Goal: Transaction & Acquisition: Book appointment/travel/reservation

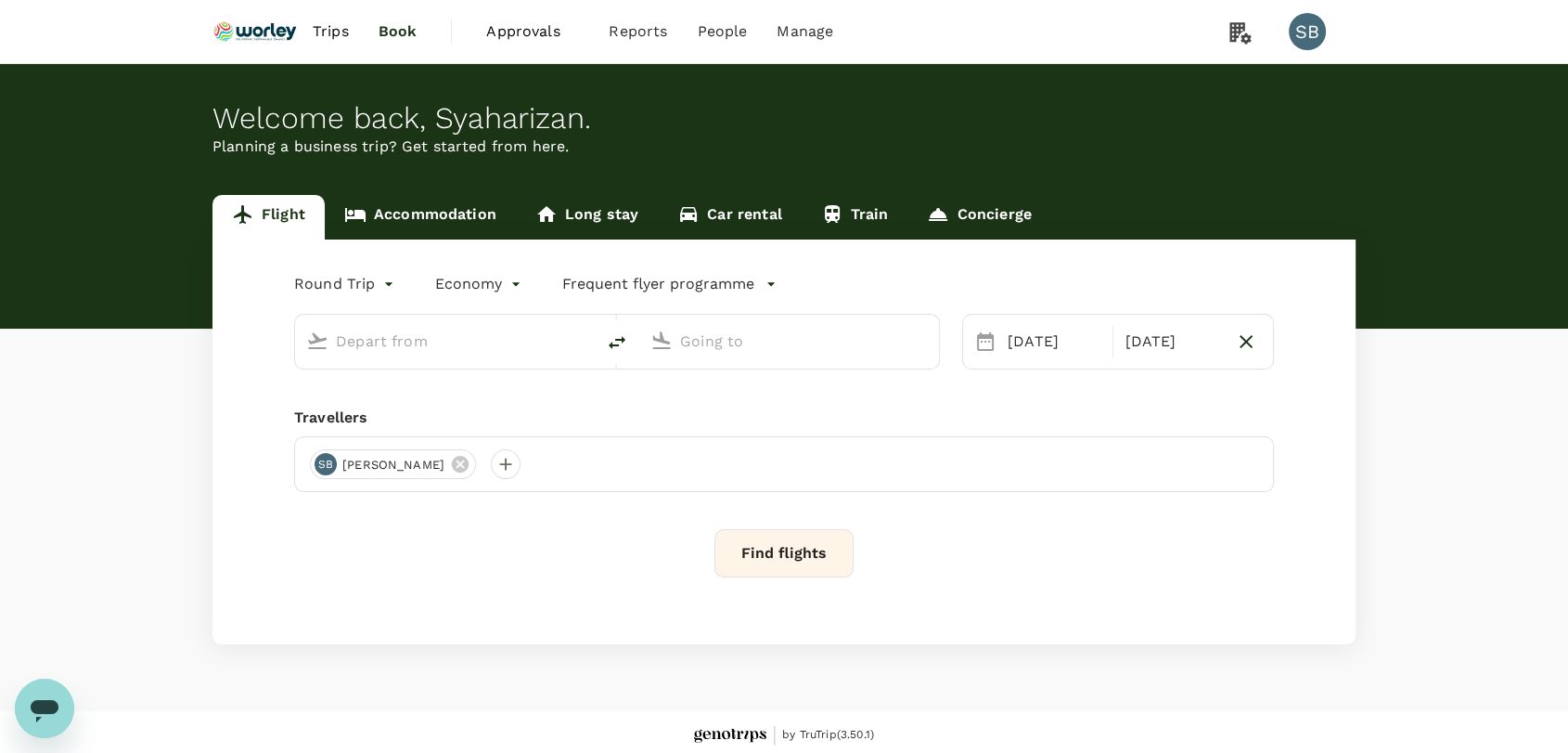
type input "premium-economy"
type input "Kuala Lumpur Intl ([GEOGRAPHIC_DATA])"
type input "Qingdao Liuting Intl ([MEDICAL_DATA])"
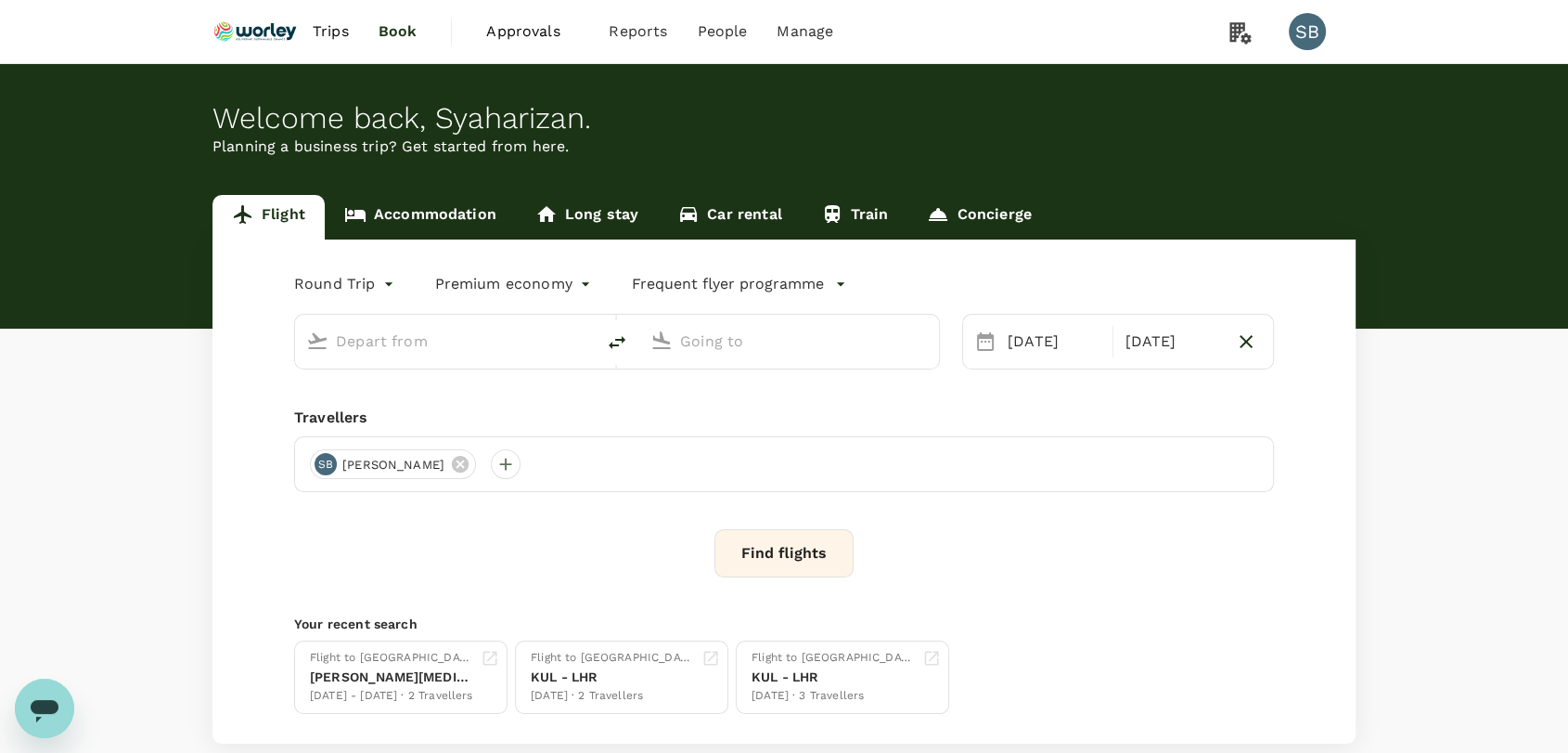
type input "Kuala Lumpur Intl ([GEOGRAPHIC_DATA])"
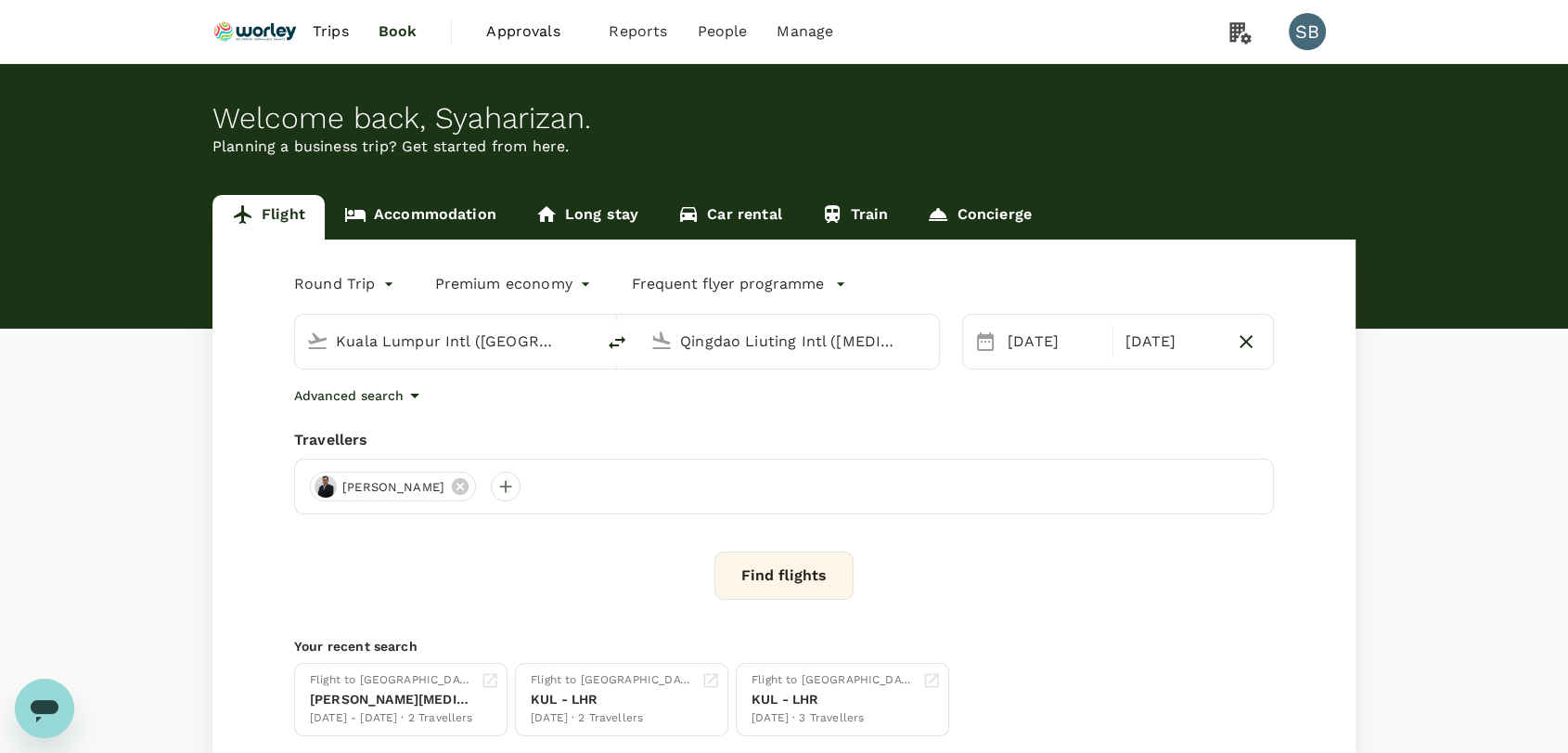
click at [759, 340] on input "Qingdao Liuting Intl ([MEDICAL_DATA])" at bounding box center [790, 341] width 220 height 29
click at [731, 423] on p "Guangzhou Baiyun Intl" at bounding box center [817, 414] width 326 height 19
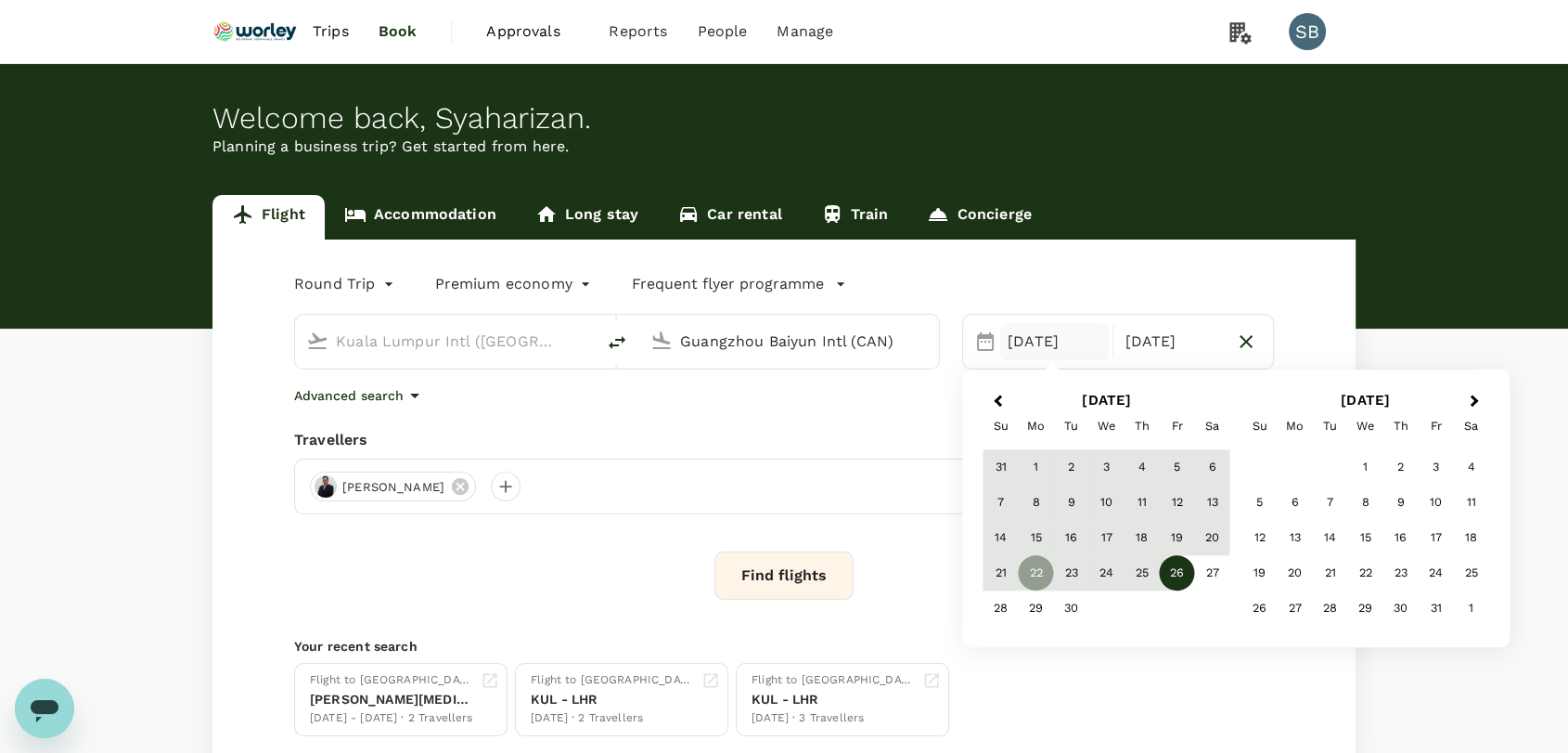
type input "Guangzhou Baiyun Intl (CAN)"
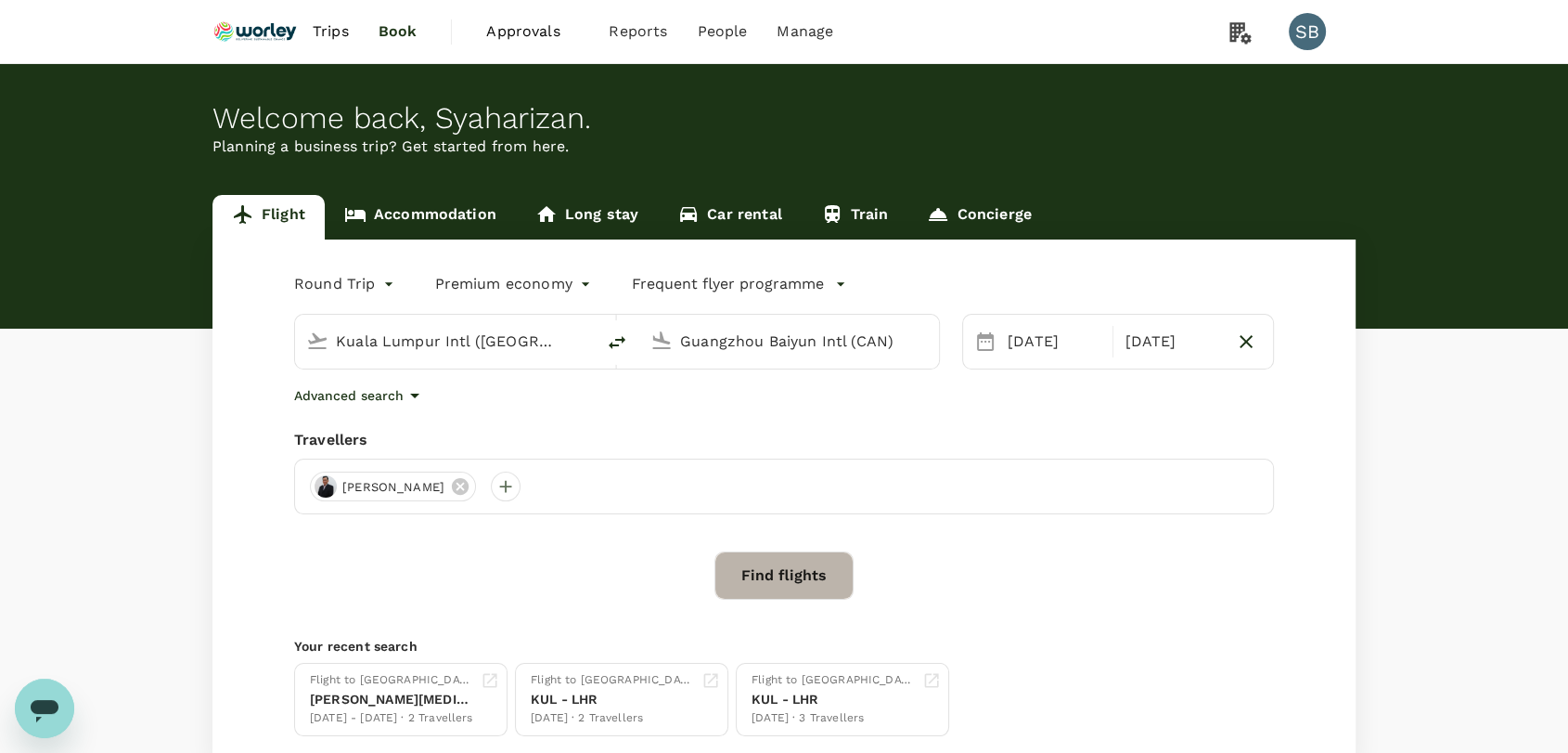
click at [742, 552] on button "Find flights" at bounding box center [784, 576] width 139 height 48
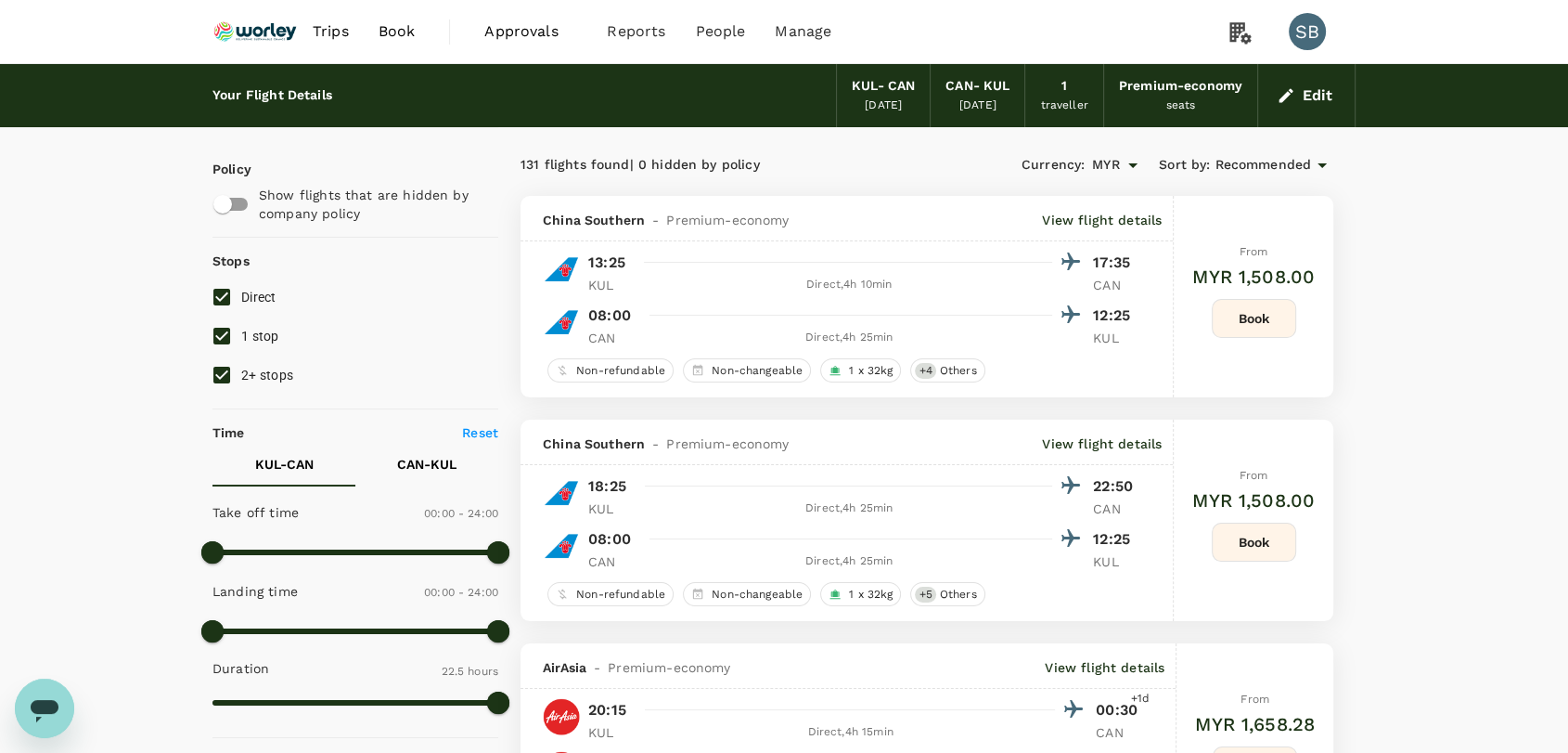
click at [215, 371] on input "2+ stops" at bounding box center [221, 375] width 39 height 39
checkbox input "false"
click at [215, 336] on input "1 stop" at bounding box center [221, 336] width 39 height 39
checkbox input "false"
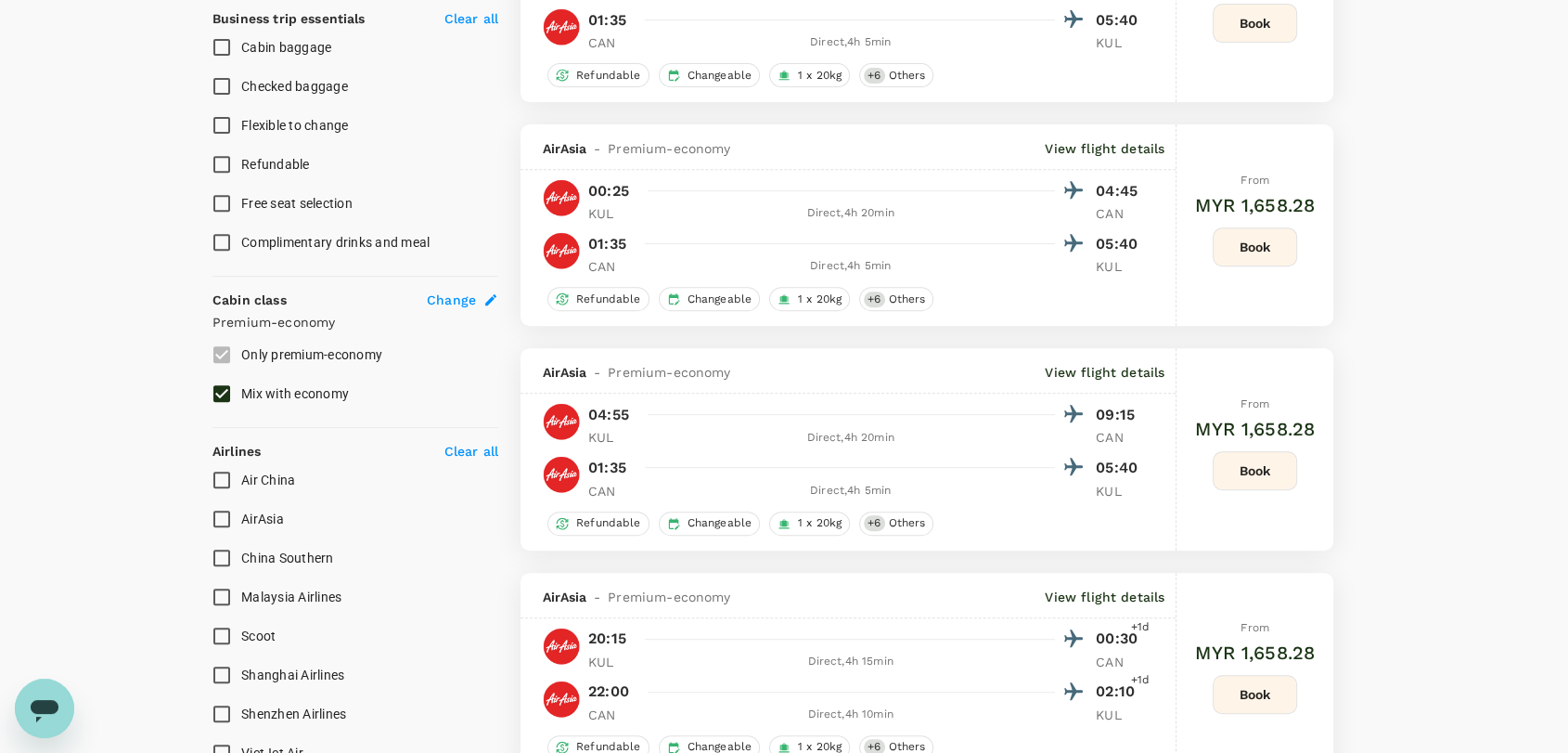
scroll to position [825, 0]
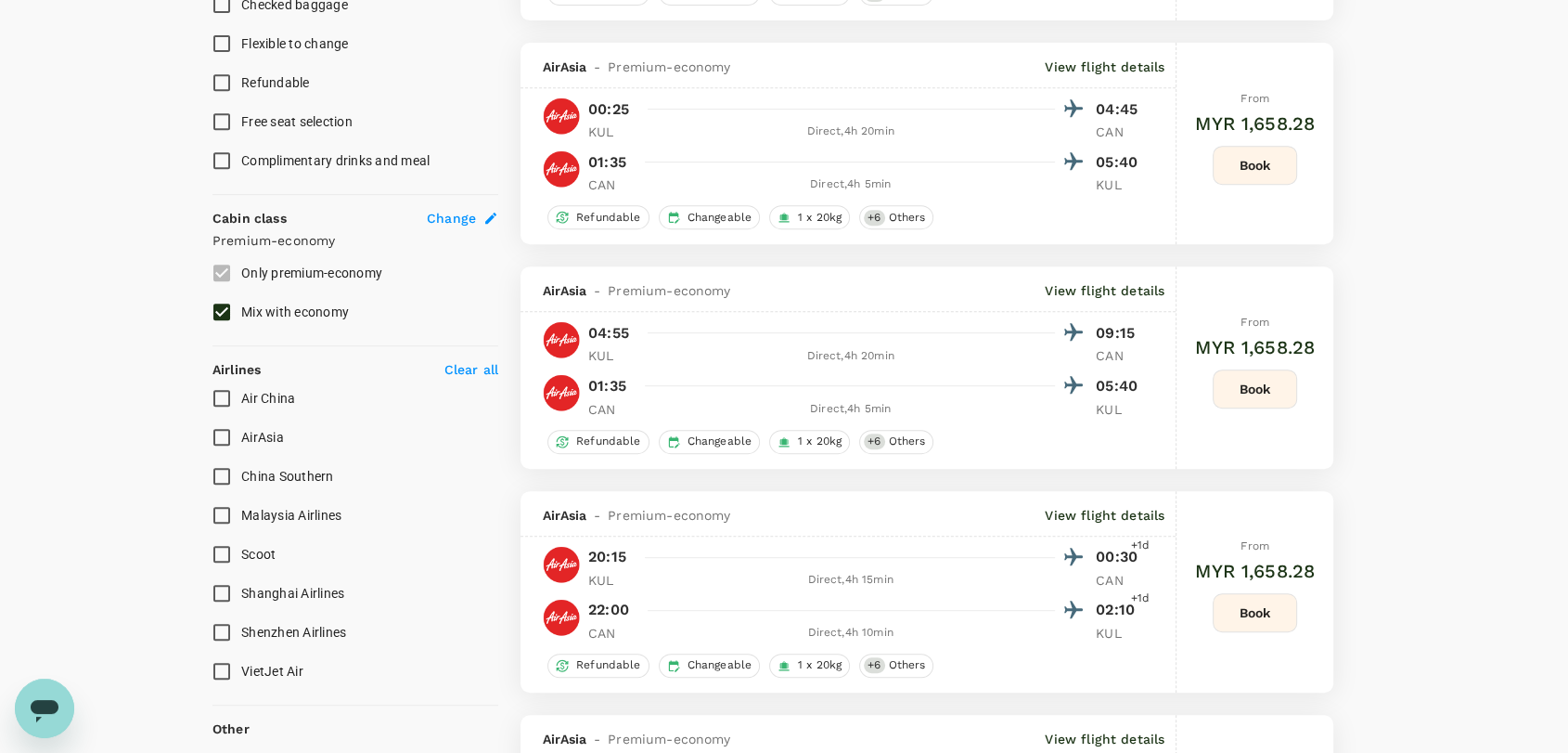
click at [219, 518] on input "Malaysia Airlines" at bounding box center [221, 515] width 39 height 39
checkbox input "true"
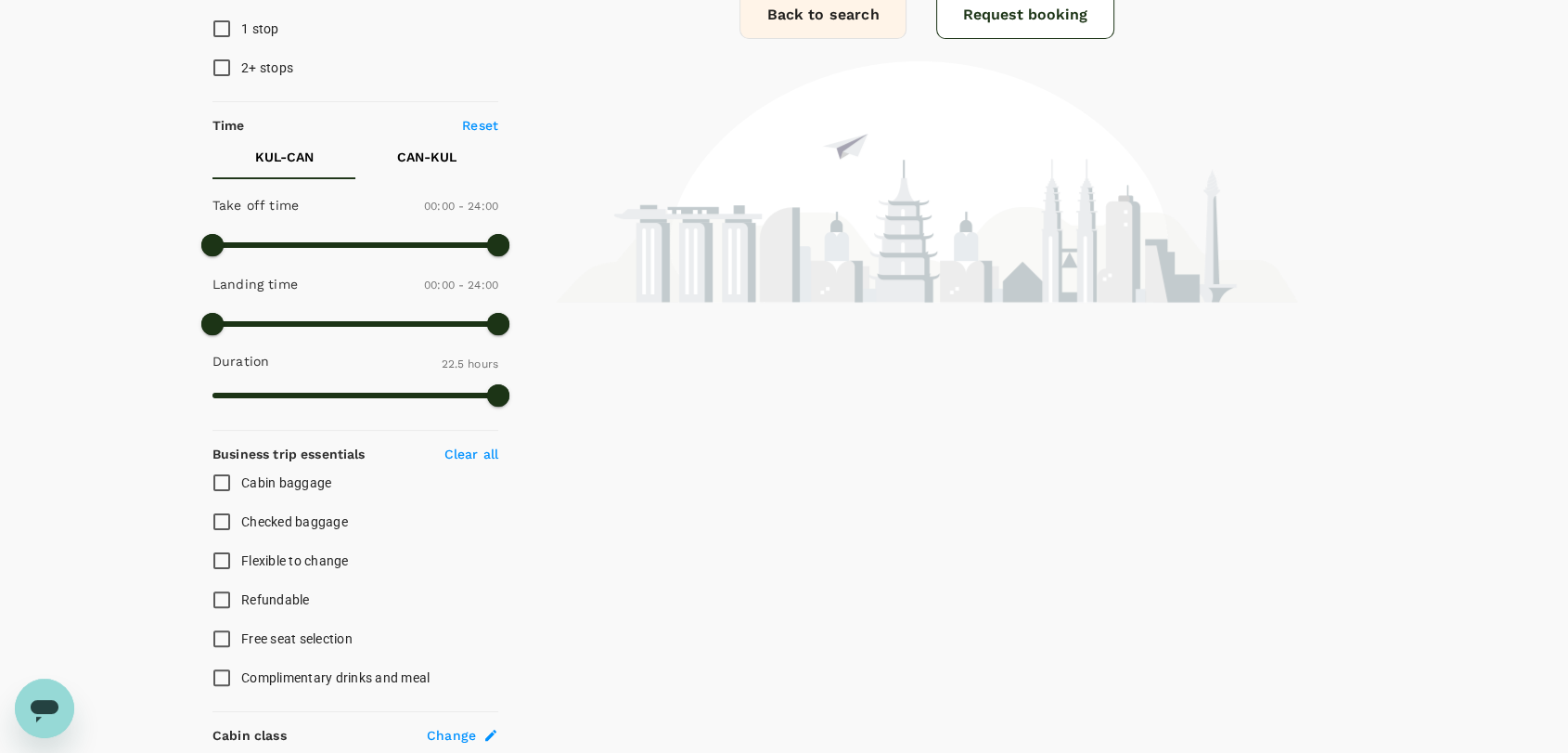
scroll to position [0, 0]
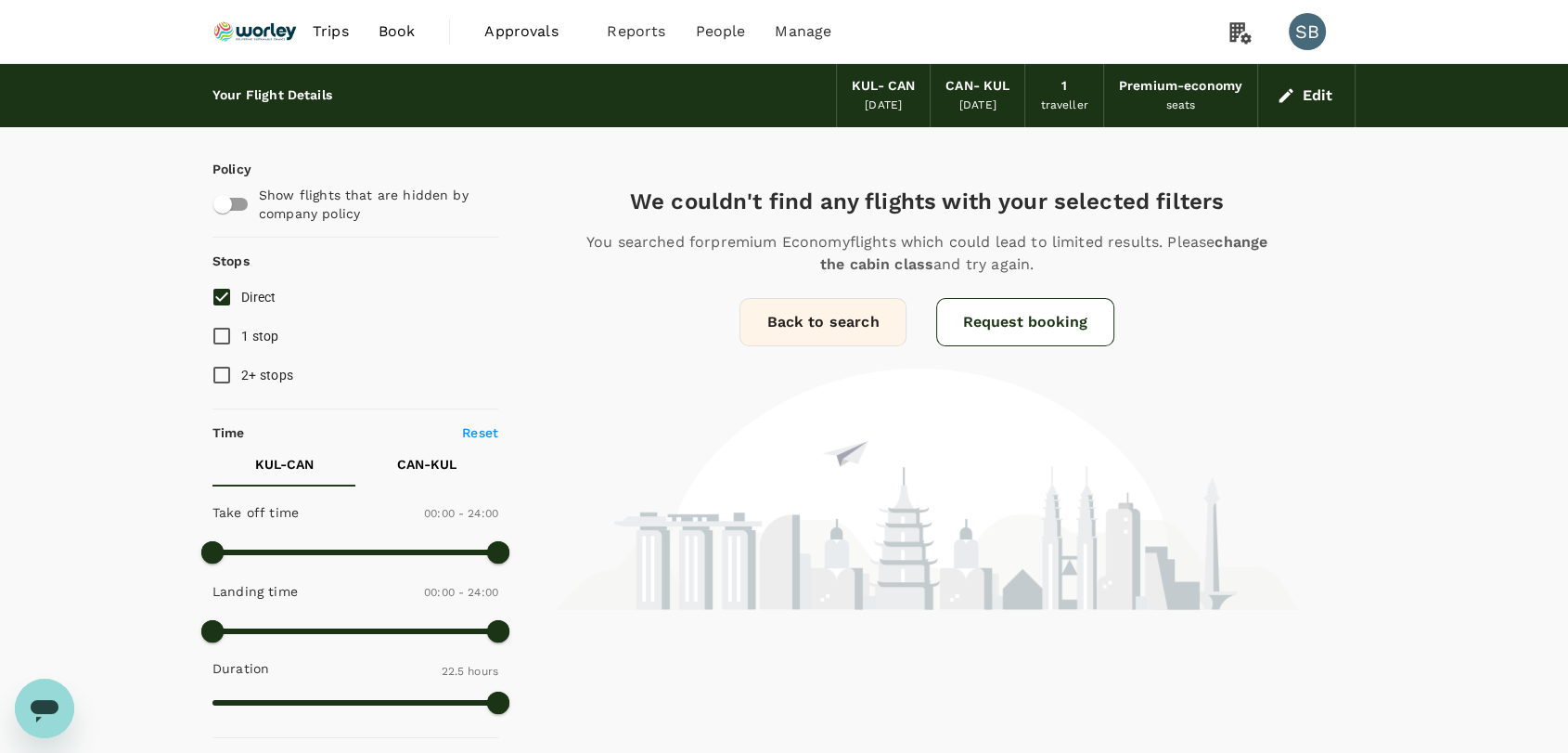
click at [236, 36] on img at bounding box center [255, 31] width 85 height 41
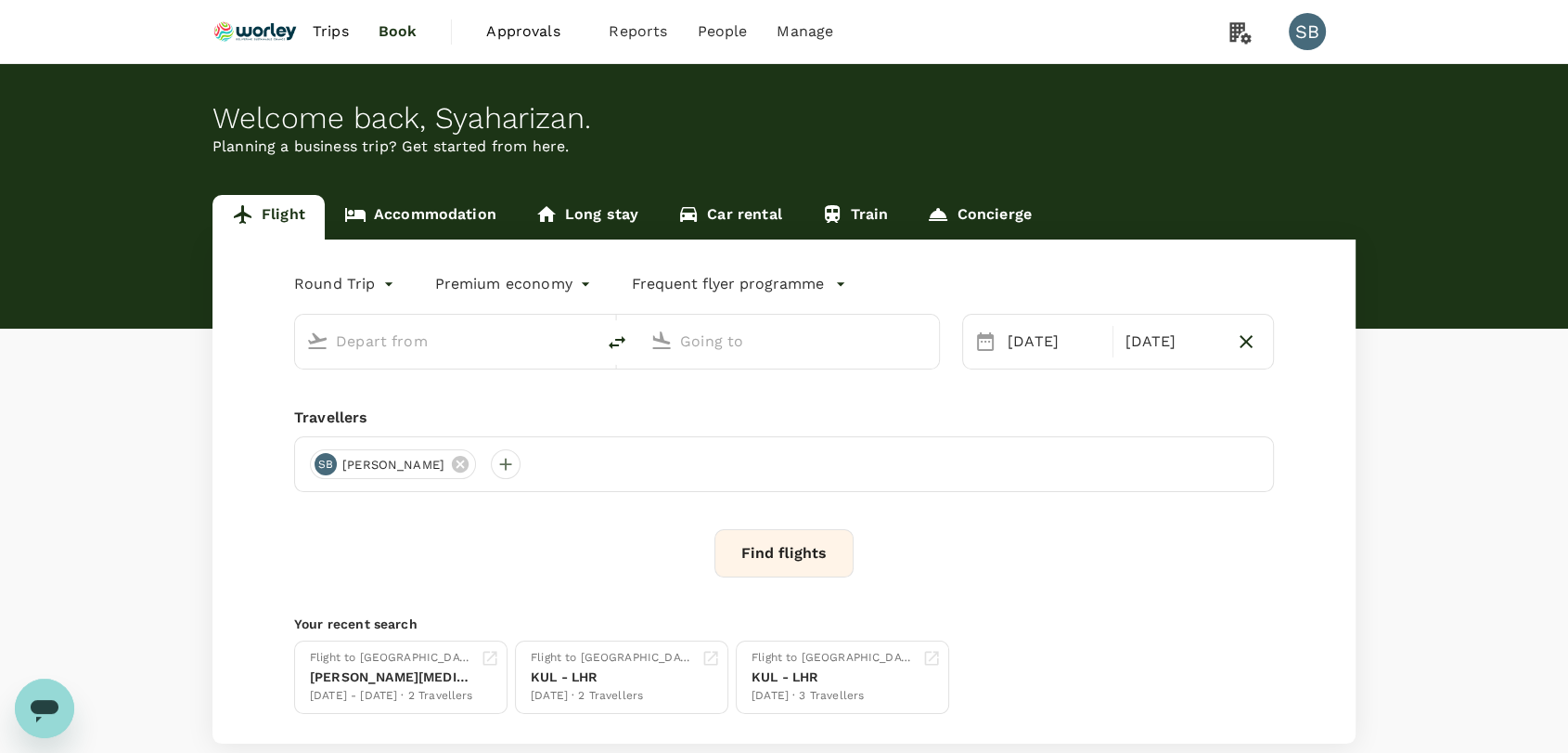
type input "Kuala Lumpur Intl ([GEOGRAPHIC_DATA])"
type input "Guangzhou Baiyun Intl (CAN)"
type input "Kuala Lumpur Intl ([GEOGRAPHIC_DATA])"
type input "Guangzhou Baiyun Intl (CAN)"
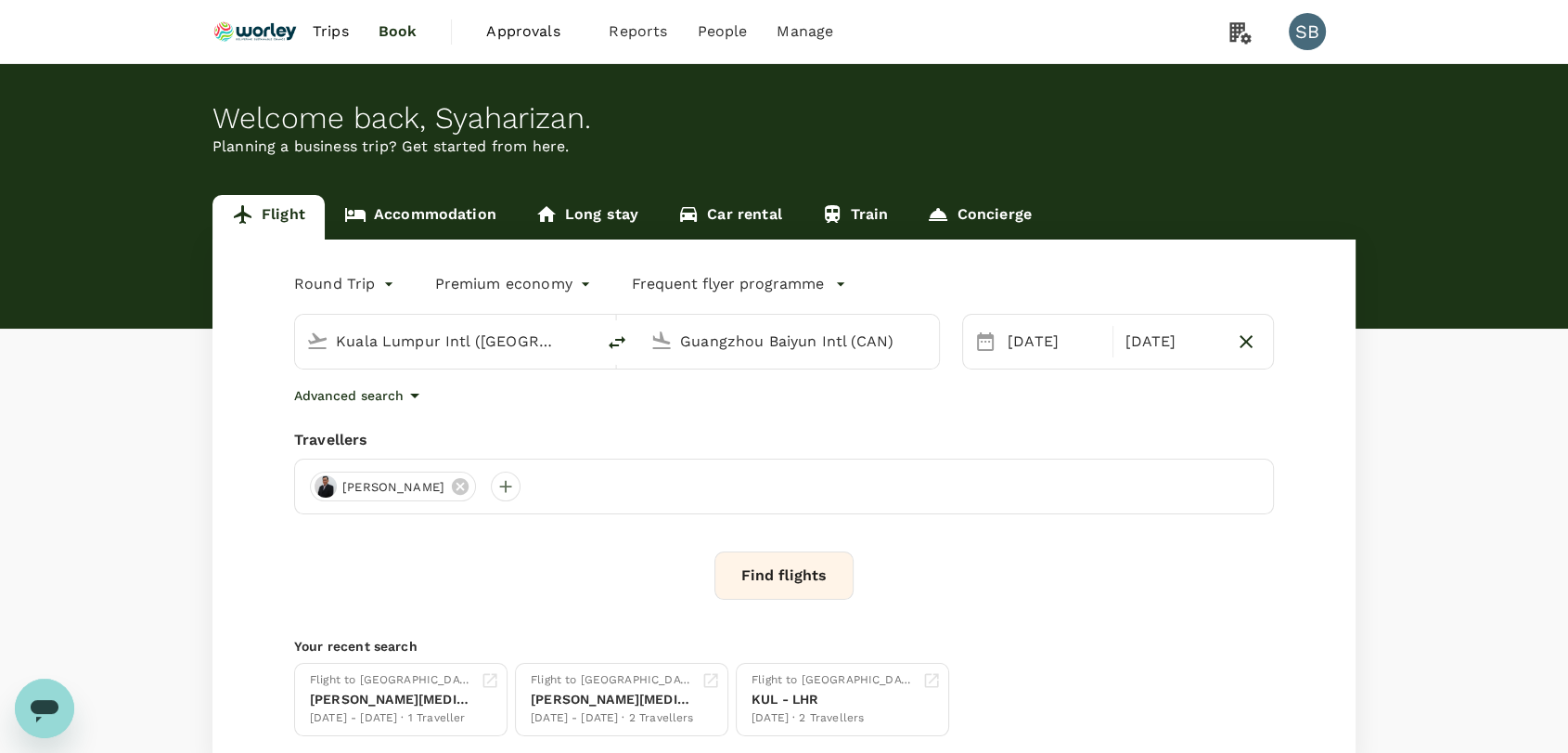
click at [798, 592] on button "Find flights" at bounding box center [784, 576] width 139 height 48
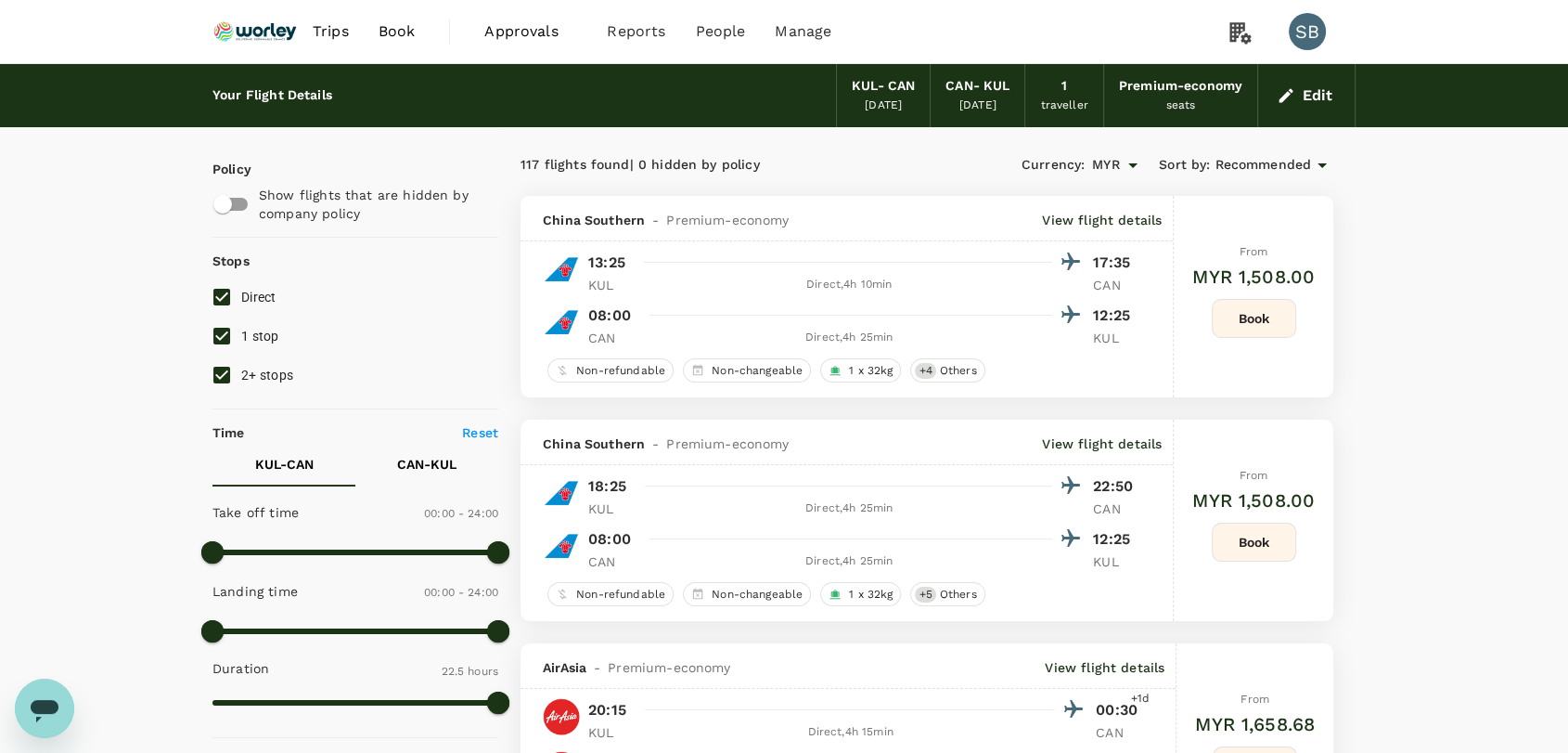
click at [231, 369] on input "2+ stops" at bounding box center [221, 375] width 39 height 39
checkbox input "false"
click at [230, 333] on input "1 stop" at bounding box center [221, 336] width 39 height 39
checkbox input "false"
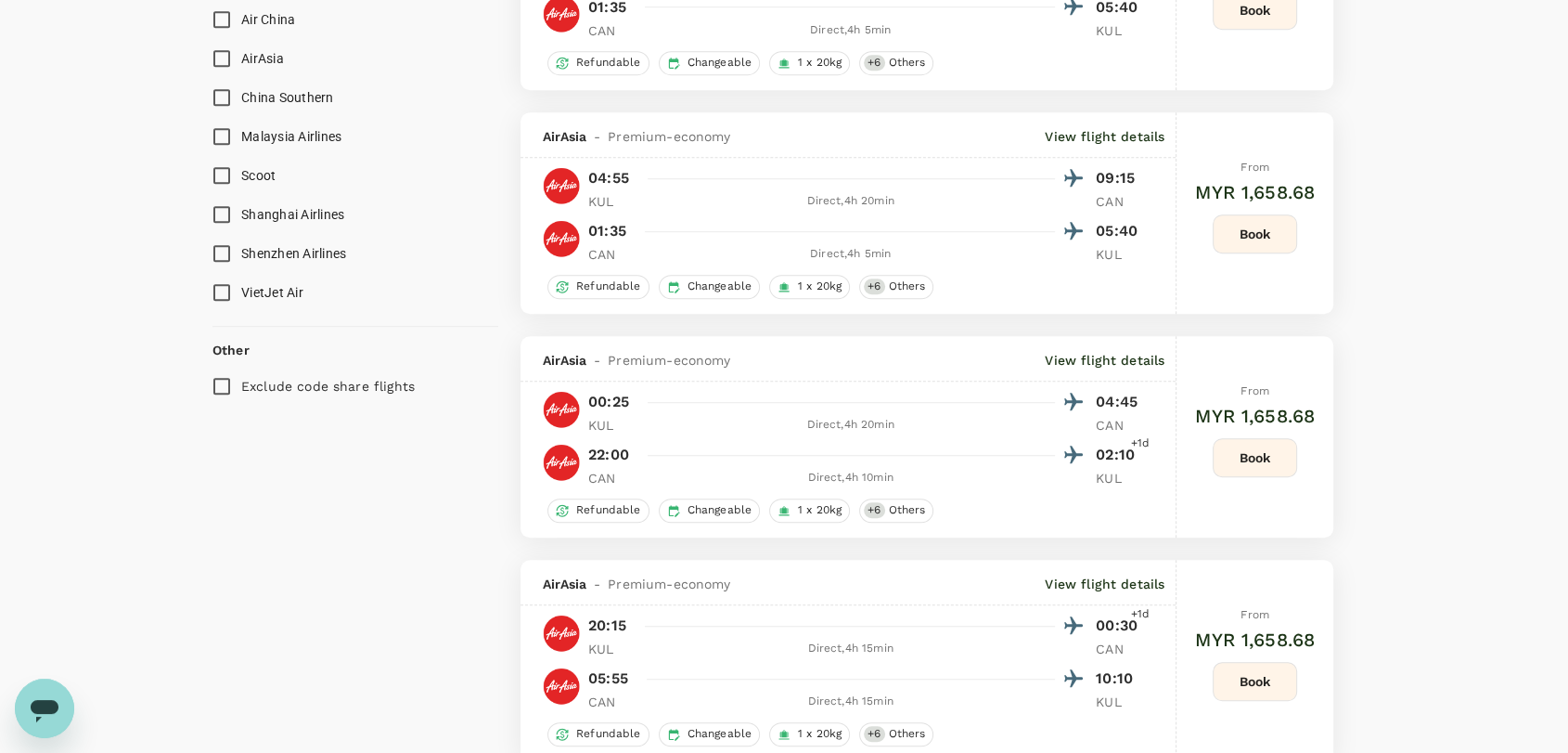
scroll to position [1032, 0]
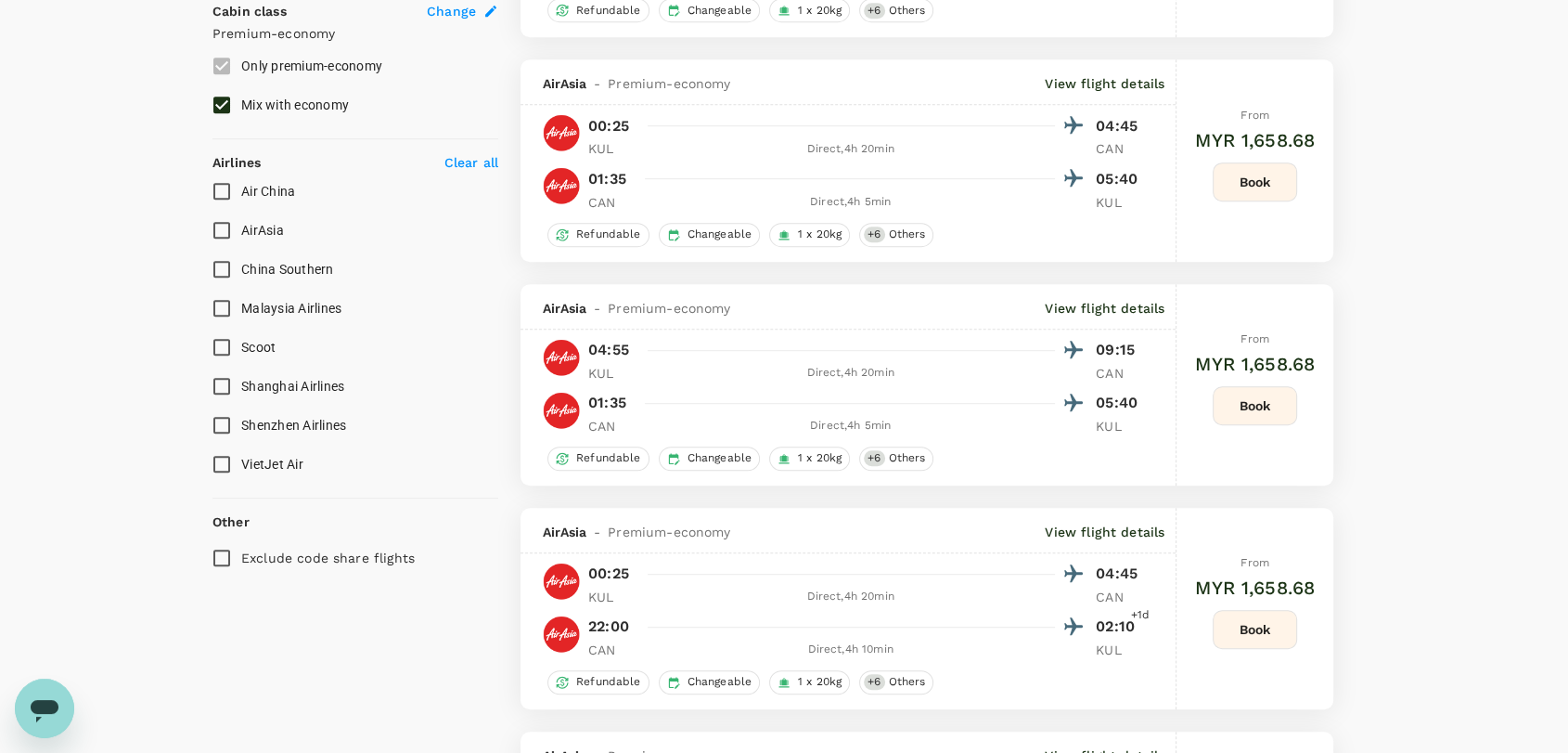
click at [216, 306] on input "Malaysia Airlines" at bounding box center [221, 308] width 39 height 39
checkbox input "true"
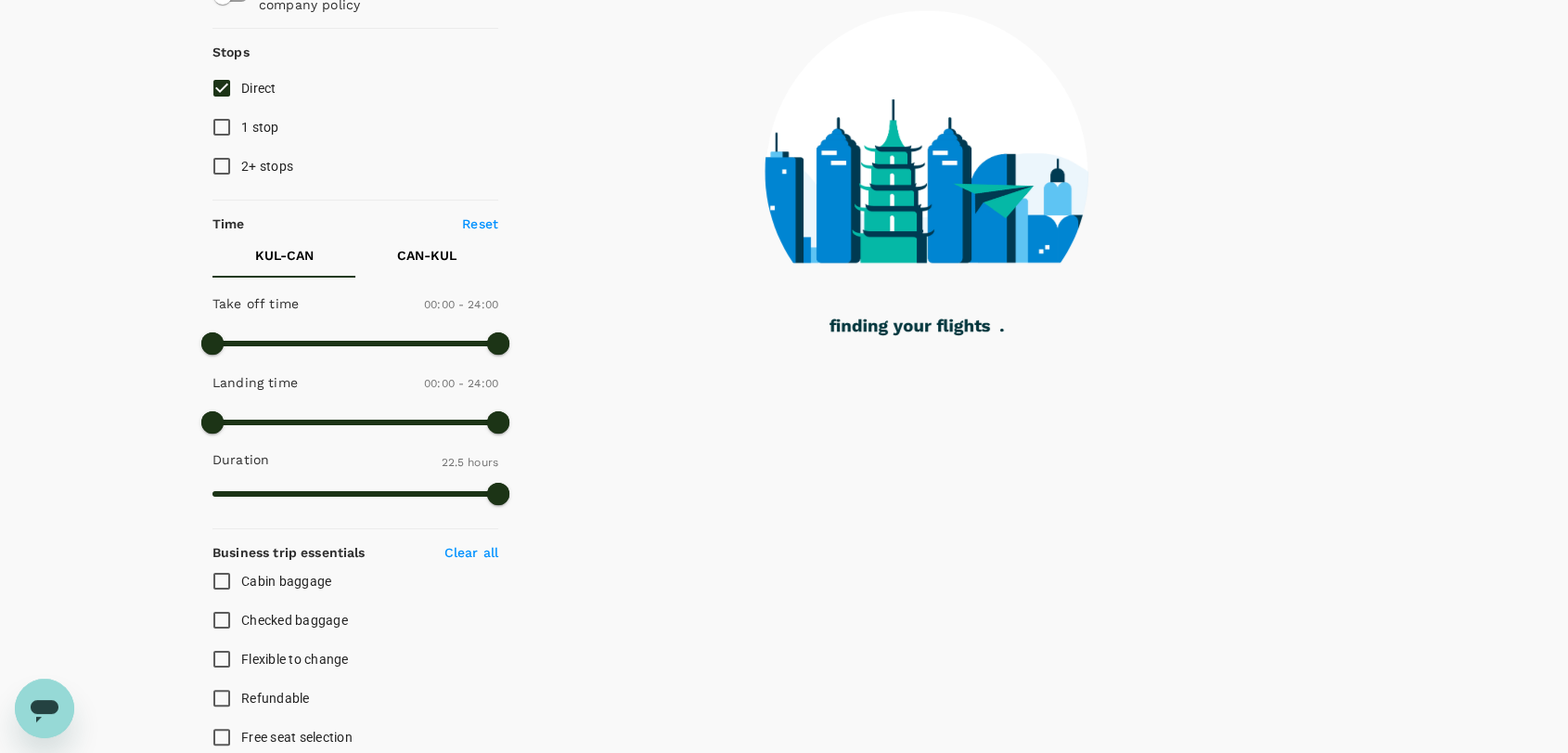
scroll to position [0, 0]
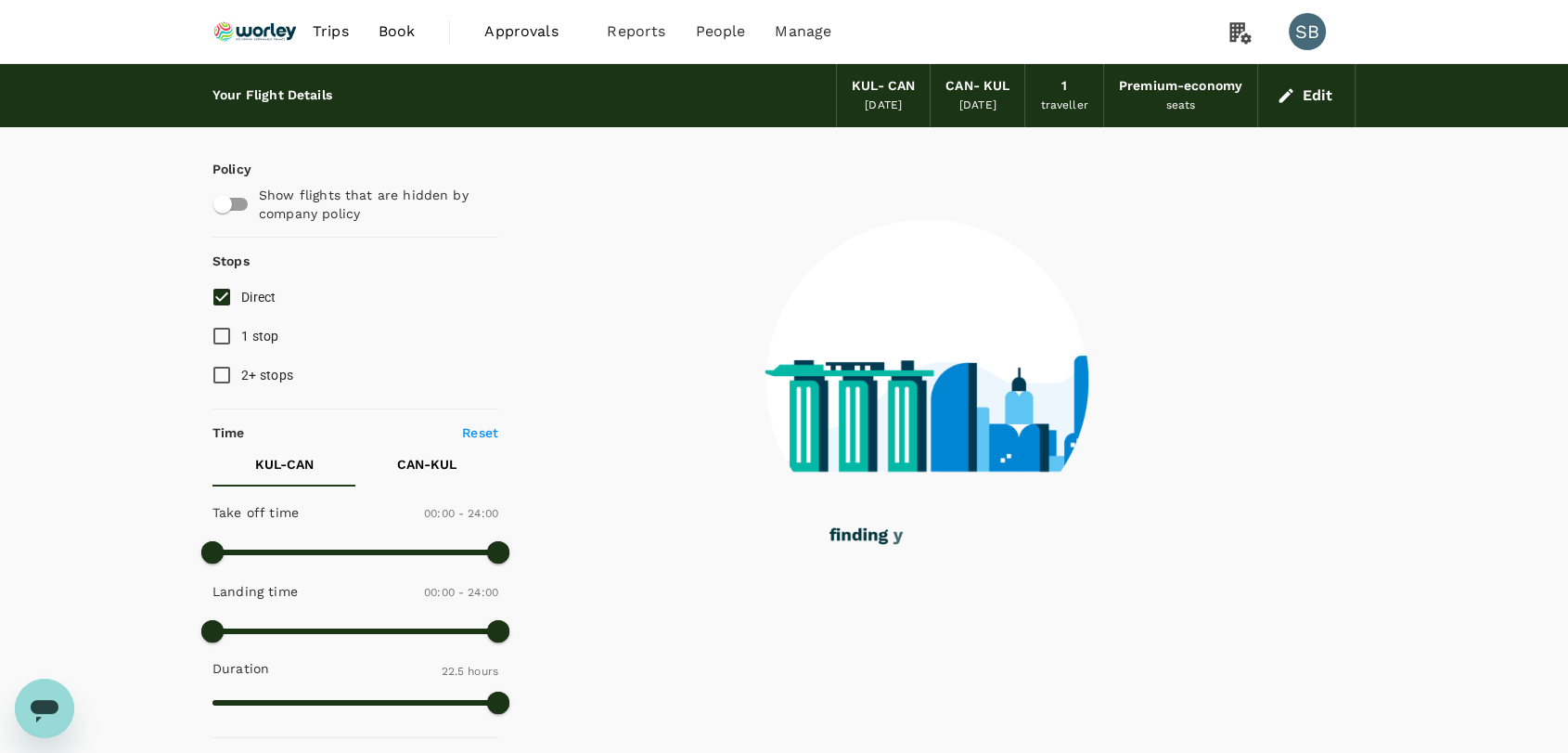
checkbox input "false"
checkbox input "true"
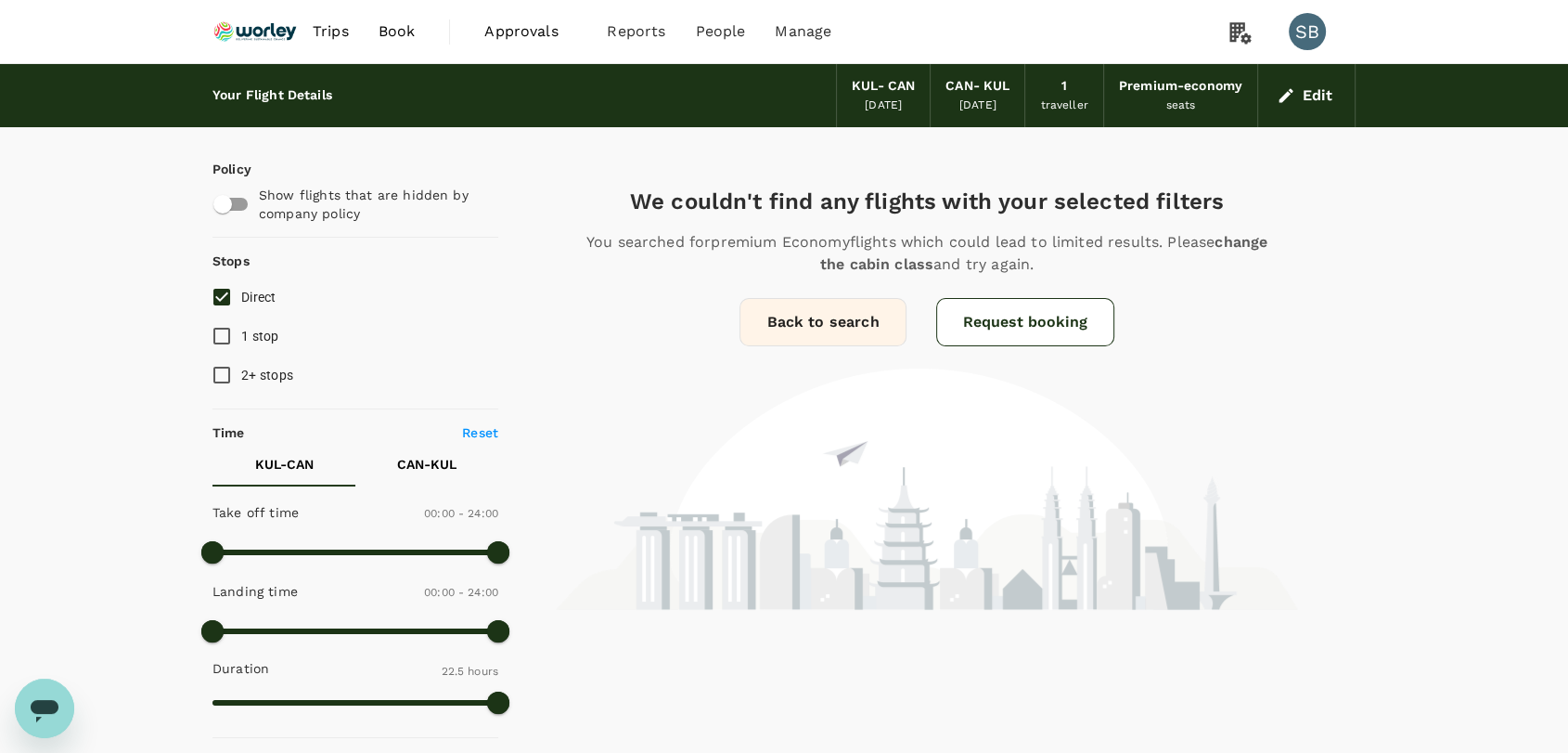
click at [254, 33] on img at bounding box center [255, 31] width 85 height 41
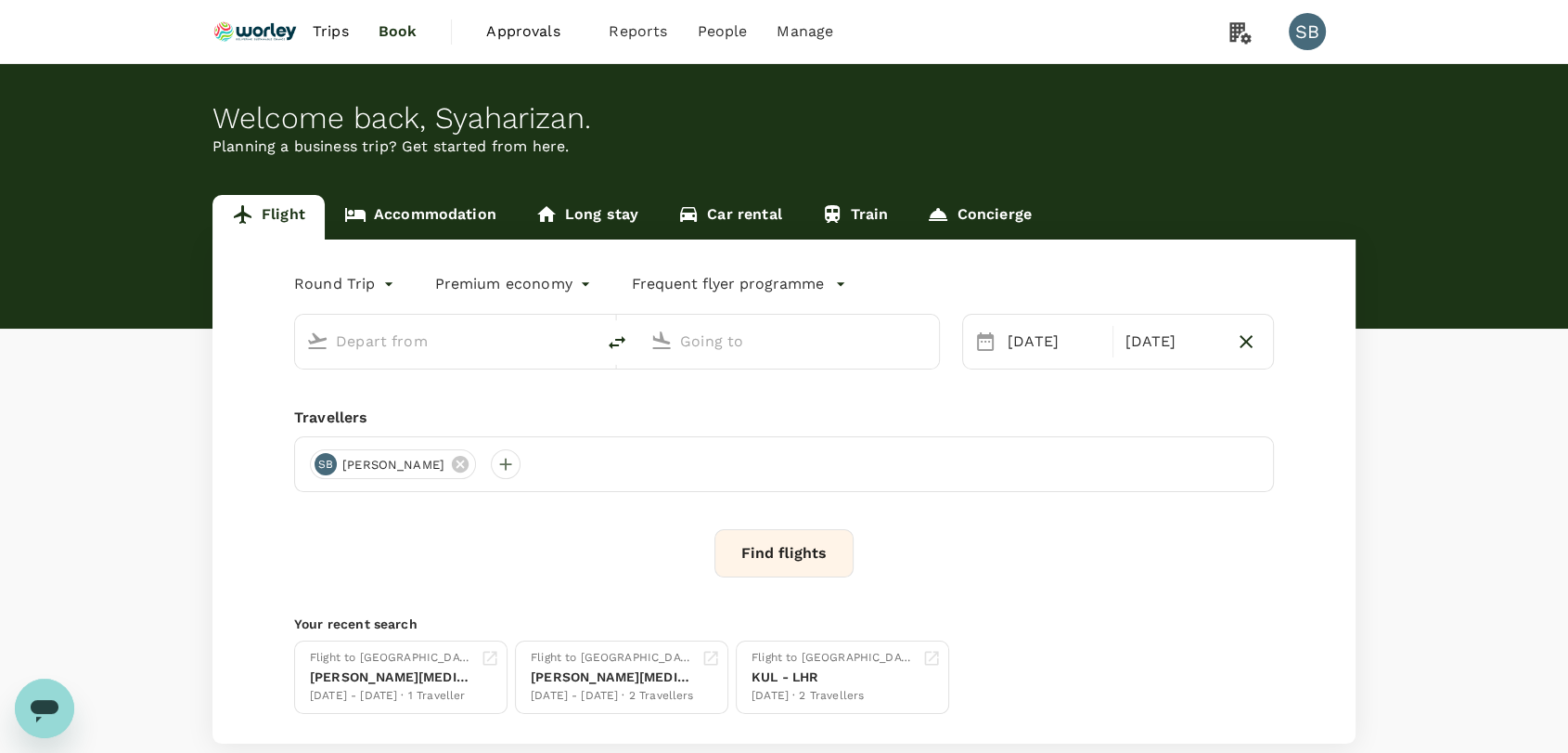
type input "Kuala Lumpur Intl ([GEOGRAPHIC_DATA])"
type input "Guangzhou Baiyun Intl (CAN)"
type input "Kuala Lumpur Intl ([GEOGRAPHIC_DATA])"
type input "Guangzhou Baiyun Intl (CAN)"
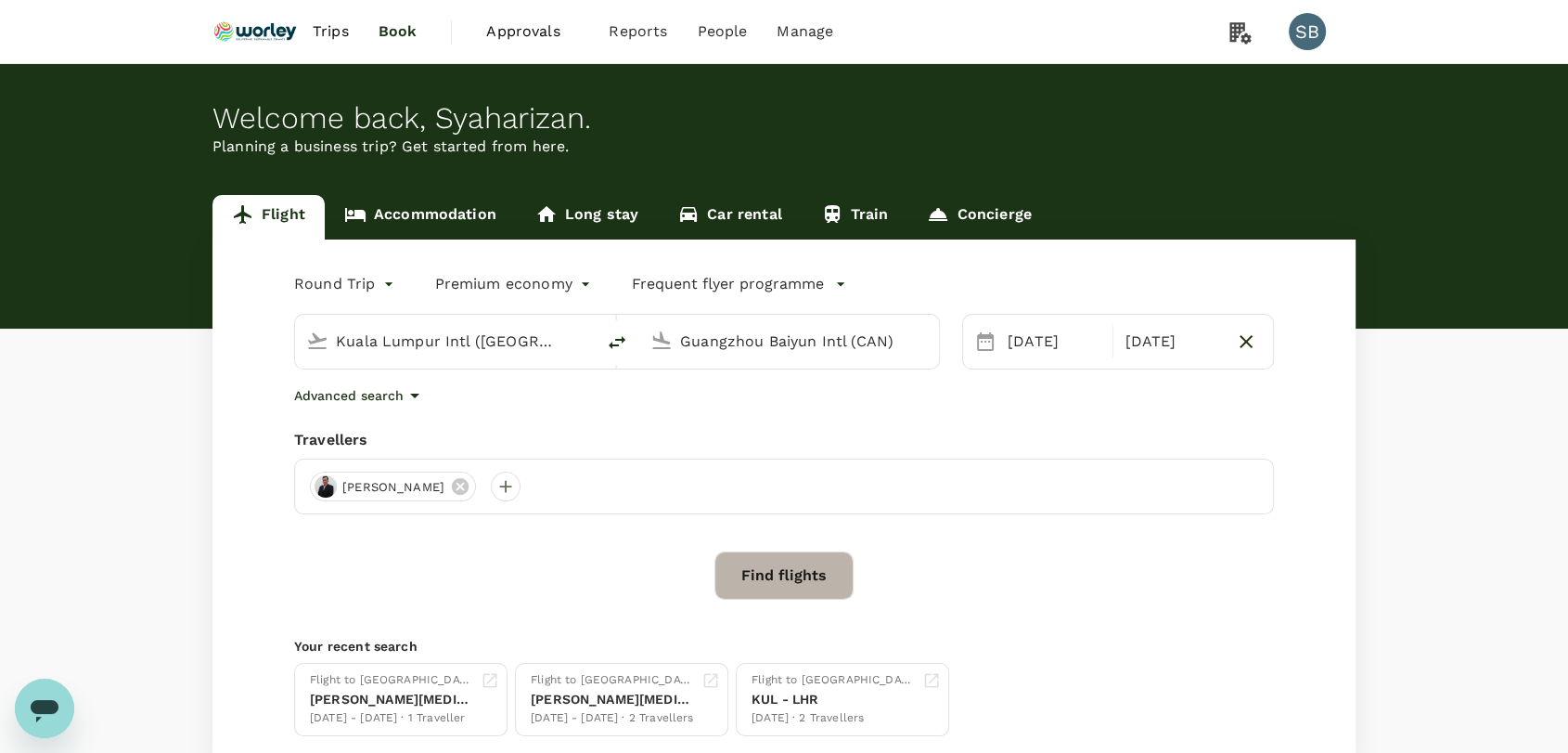
click at [774, 559] on button "Find flights" at bounding box center [784, 576] width 139 height 48
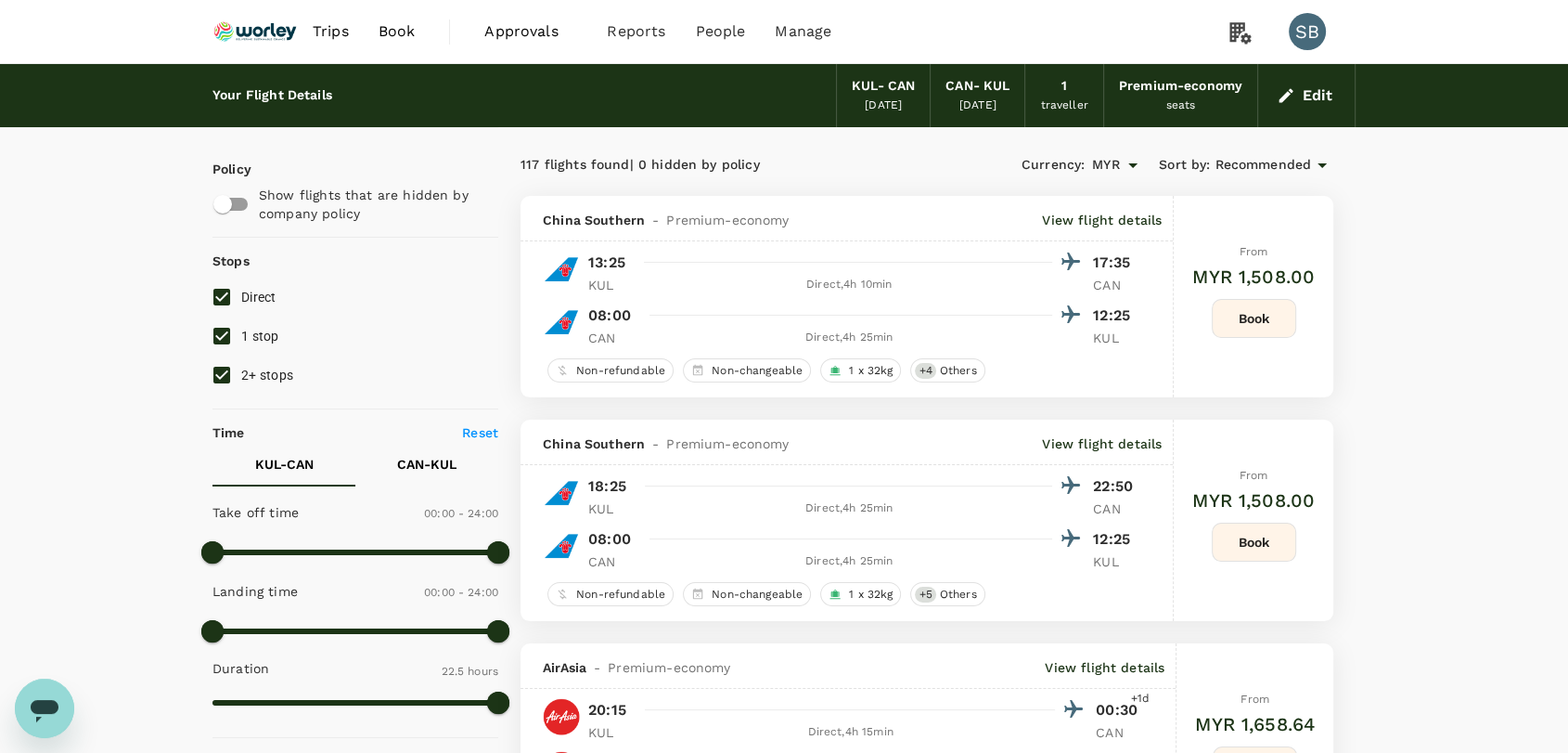
click at [228, 31] on img at bounding box center [255, 31] width 85 height 41
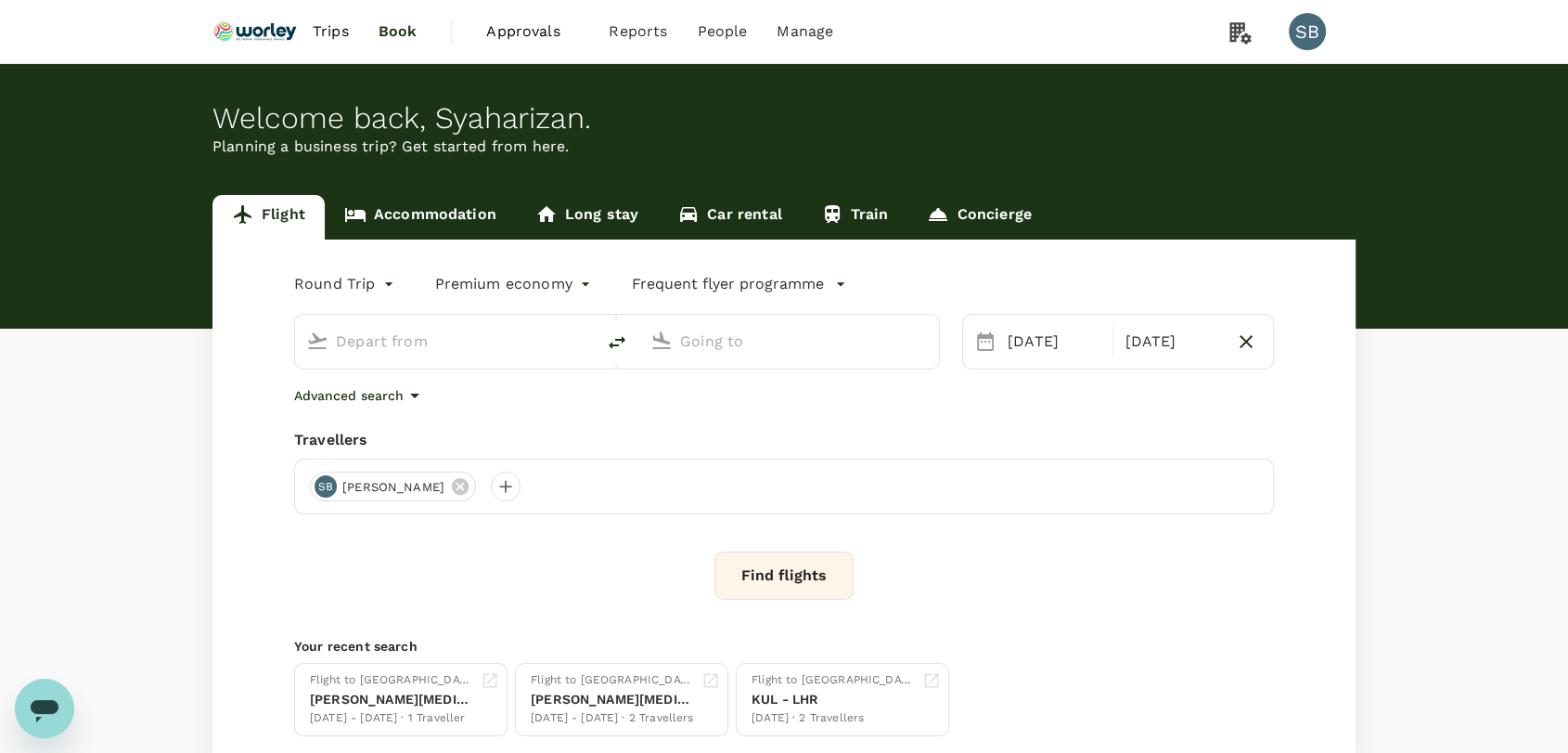
type input "Kuala Lumpur Intl ([GEOGRAPHIC_DATA])"
type input "Guangzhou Baiyun Intl (CAN)"
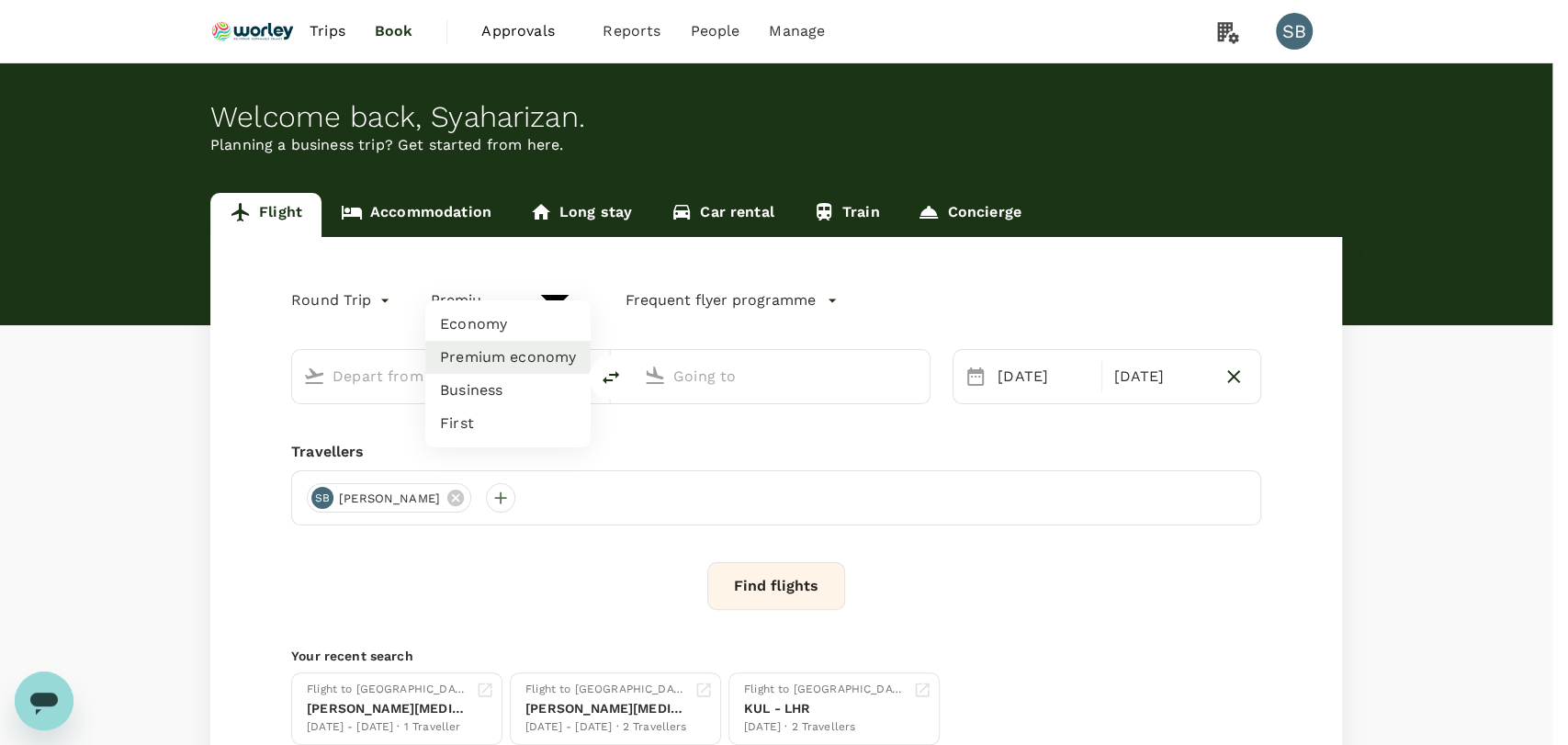
type input "Kuala Lumpur Intl ([GEOGRAPHIC_DATA])"
type input "Guangzhou Baiyun Intl (CAN)"
click at [536, 287] on body "Trips Book Approvals 0 Reports People Manage SB Welcome back , [GEOGRAPHIC_DATA…" at bounding box center [784, 444] width 1568 height 888
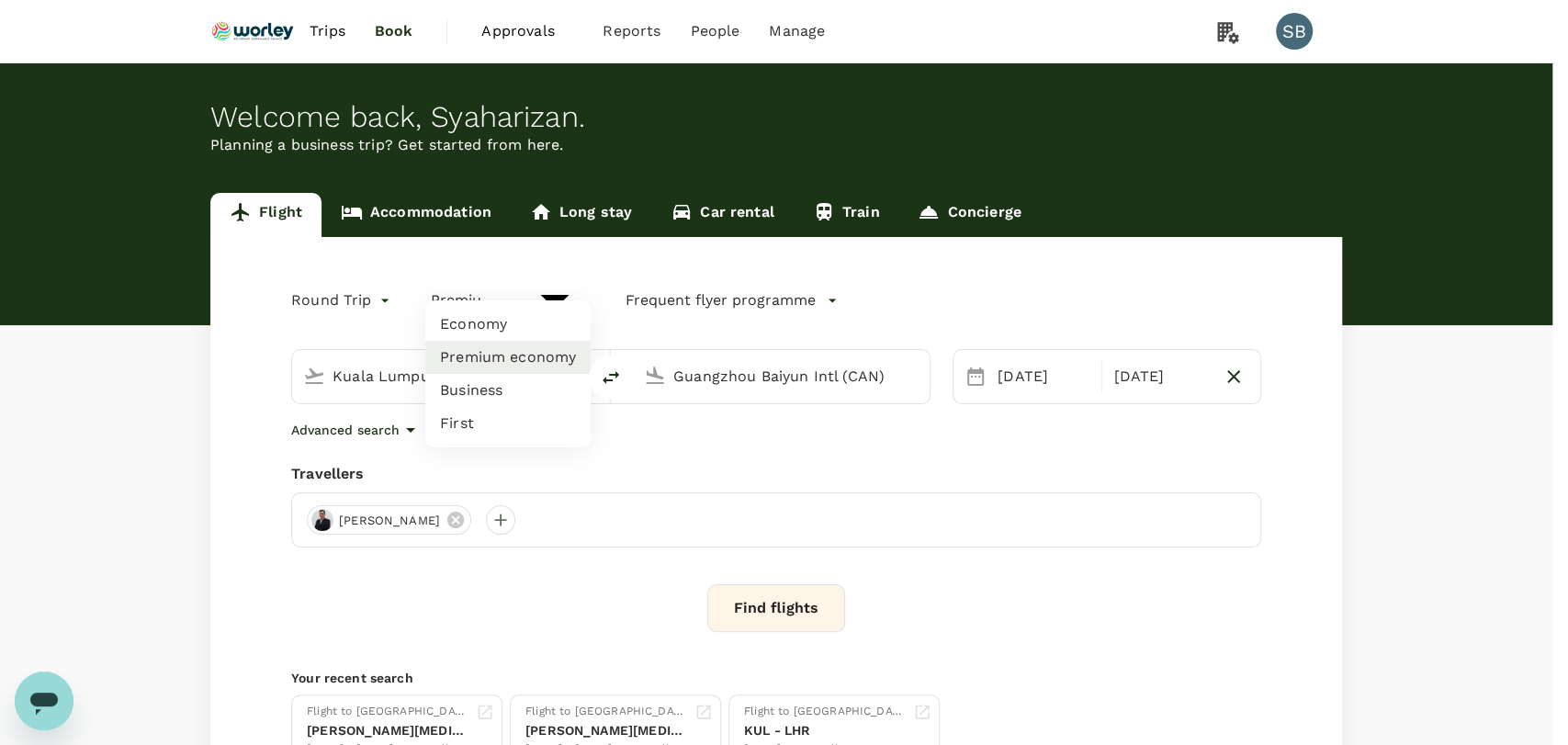
click at [510, 323] on li "Economy" at bounding box center [507, 324] width 165 height 33
type input "economy"
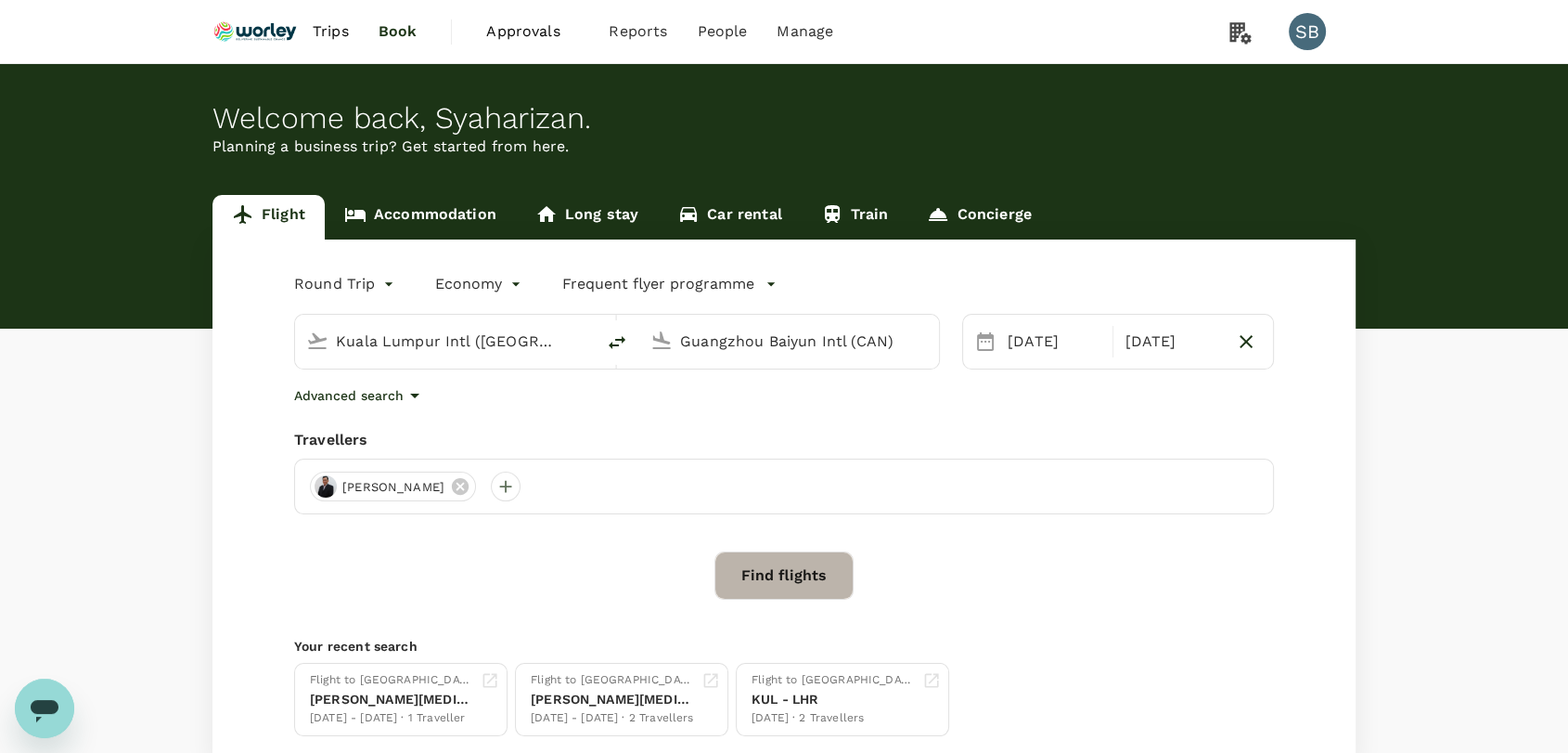
click at [767, 576] on button "Find flights" at bounding box center [784, 576] width 139 height 48
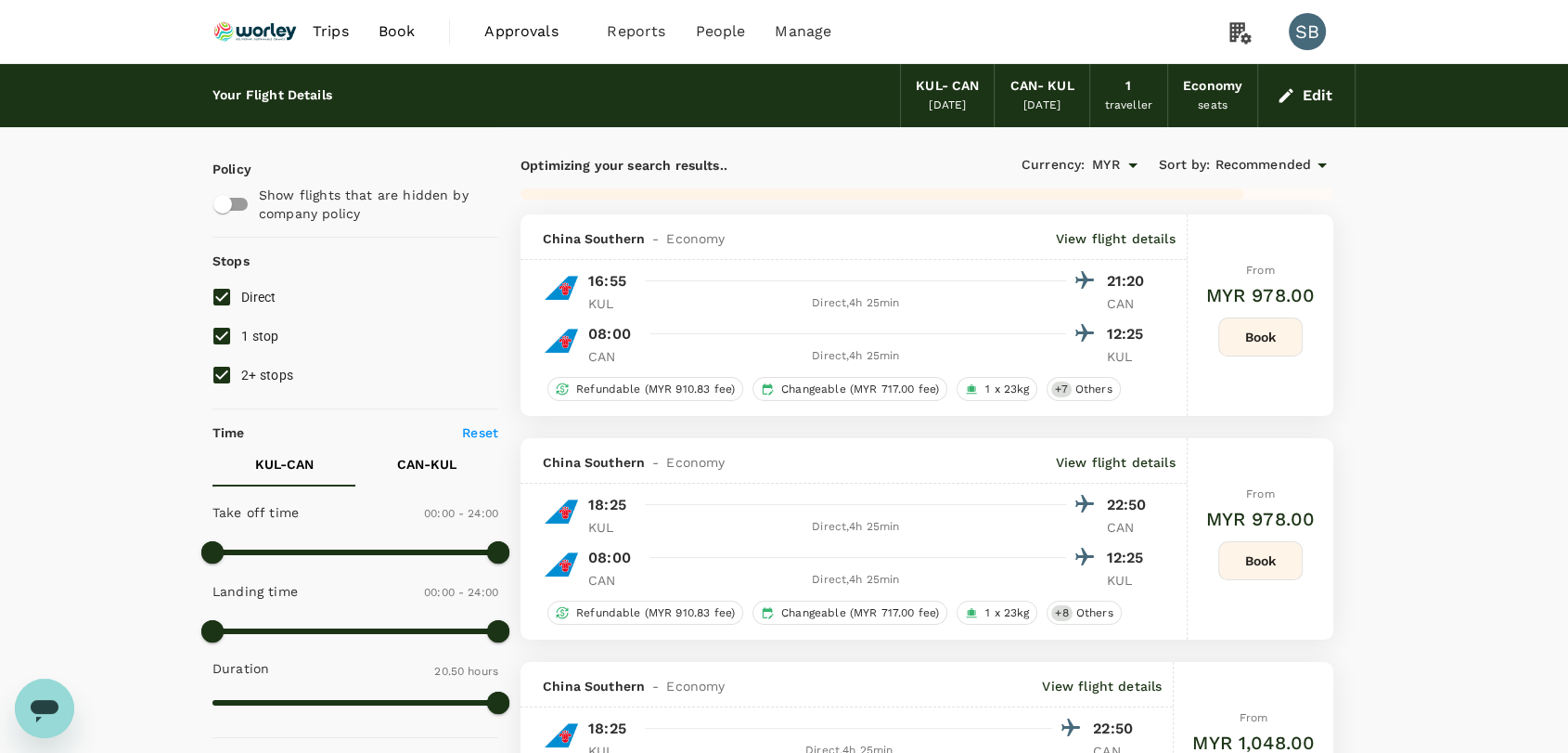
type input "1540"
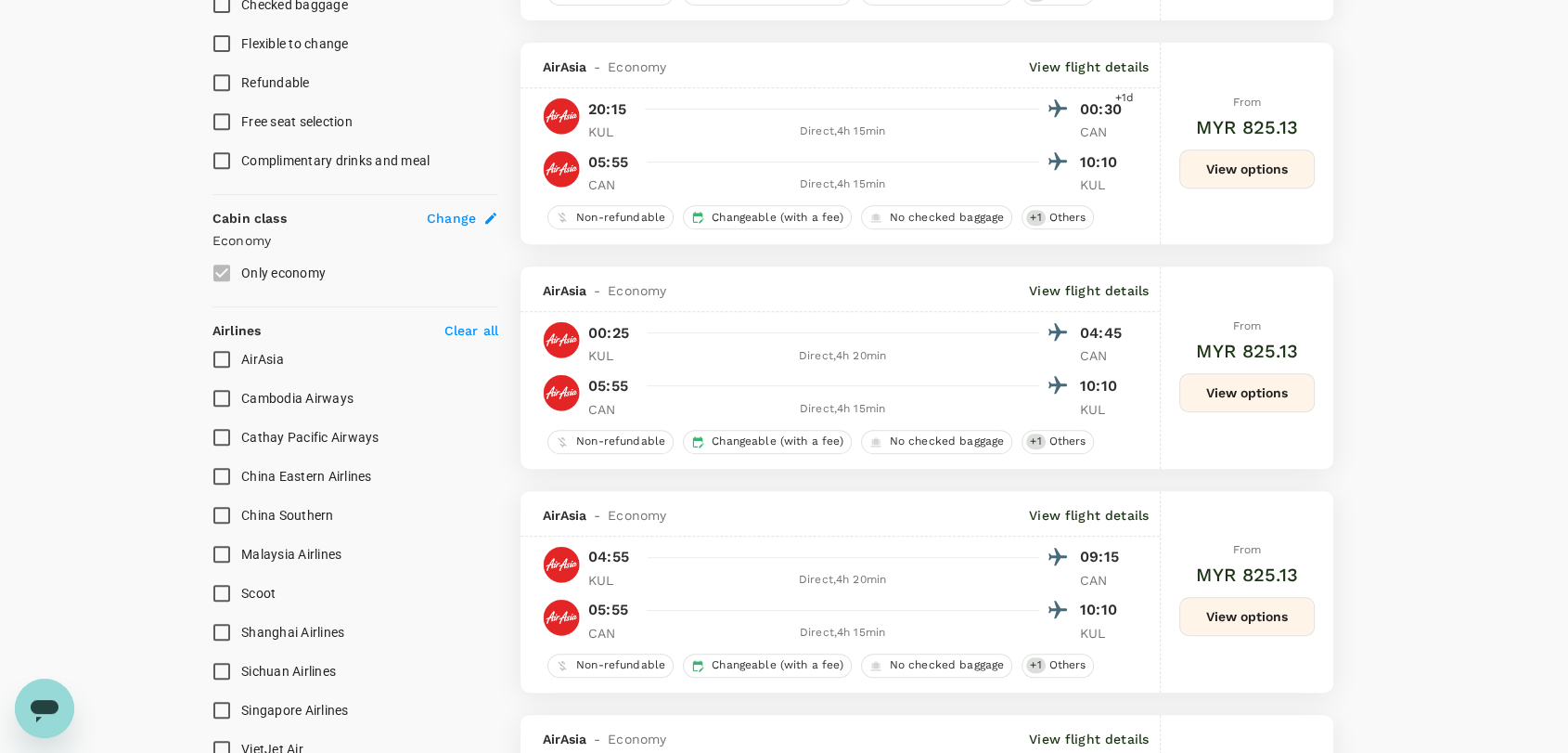
scroll to position [929, 0]
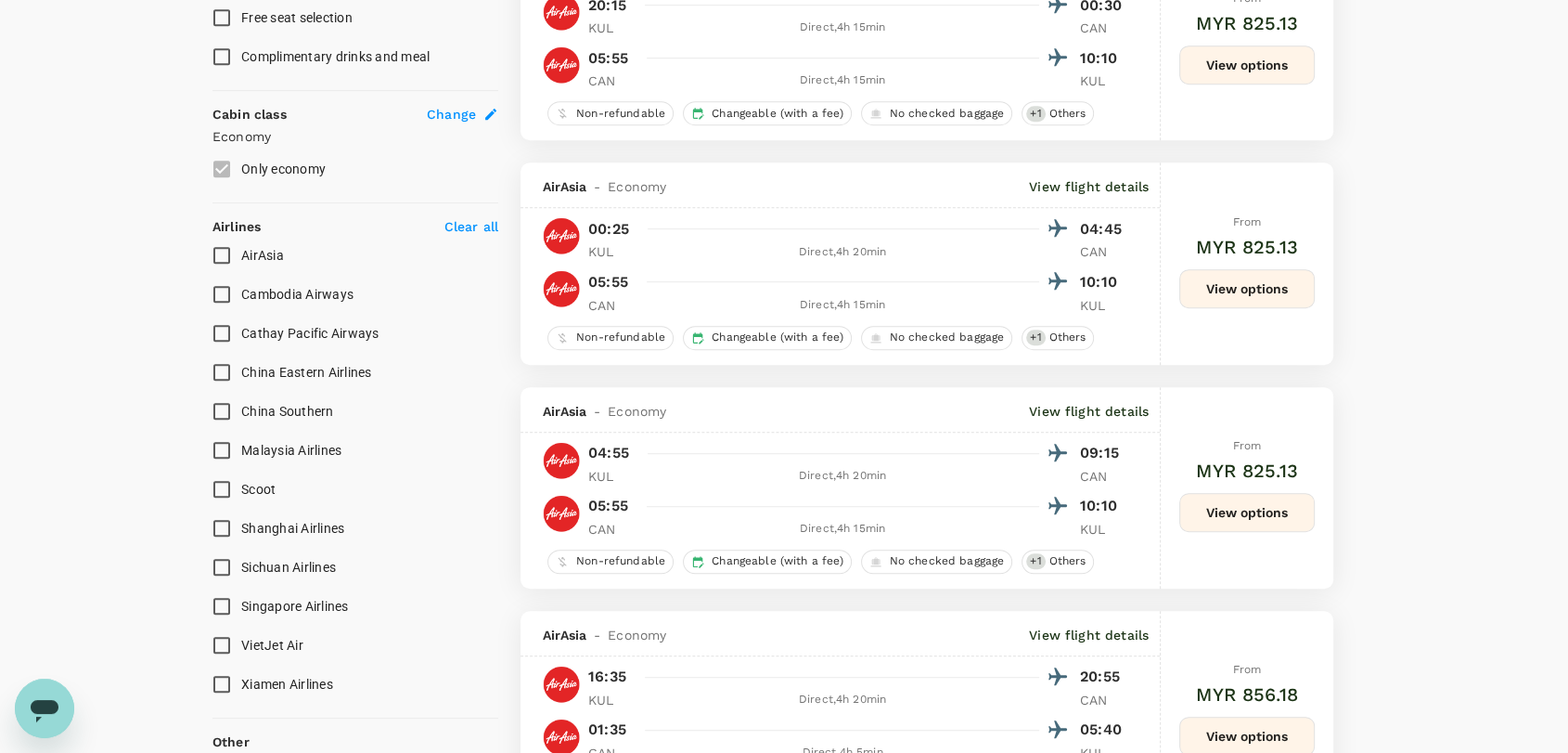
click at [228, 450] on input "Malaysia Airlines" at bounding box center [221, 450] width 39 height 39
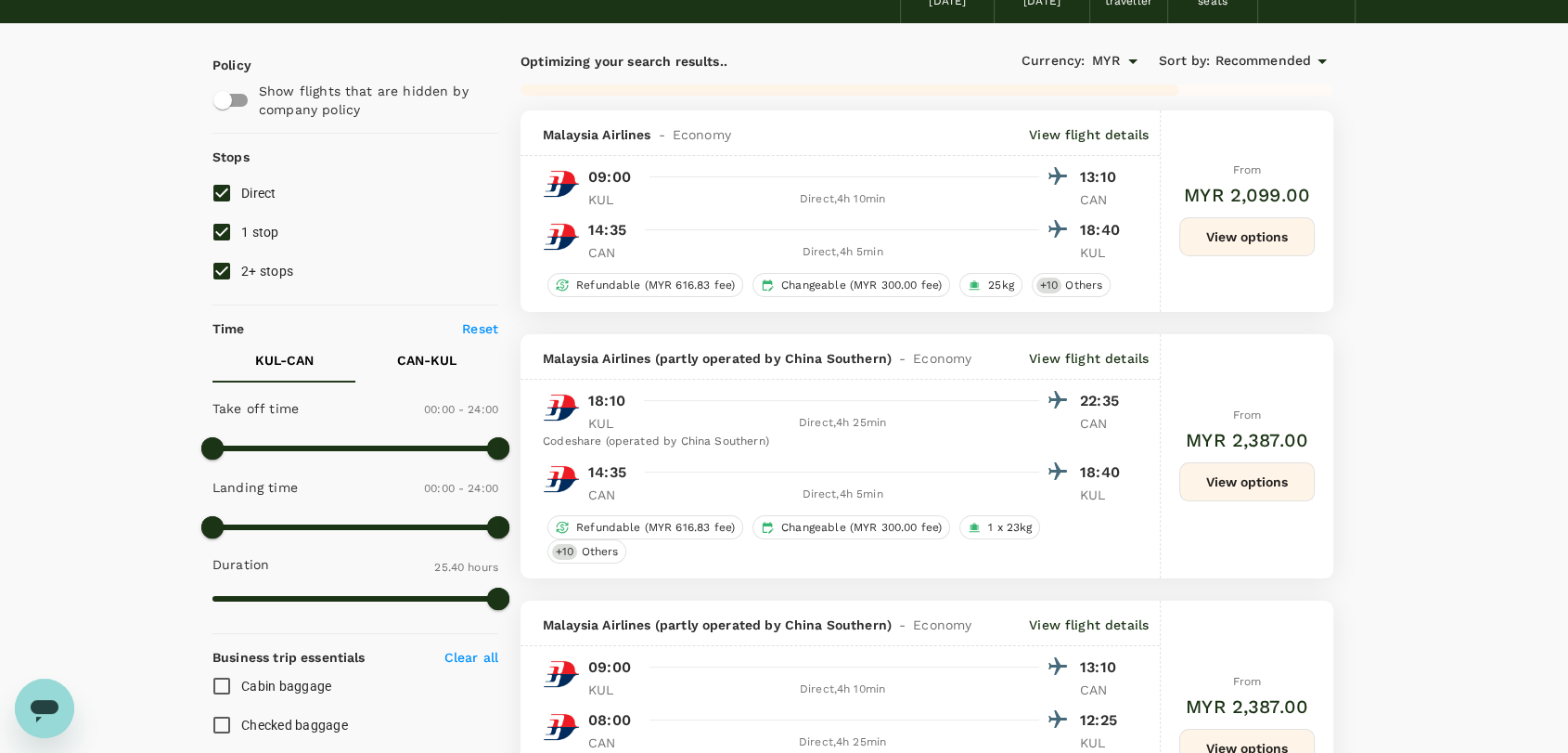
scroll to position [103, 0]
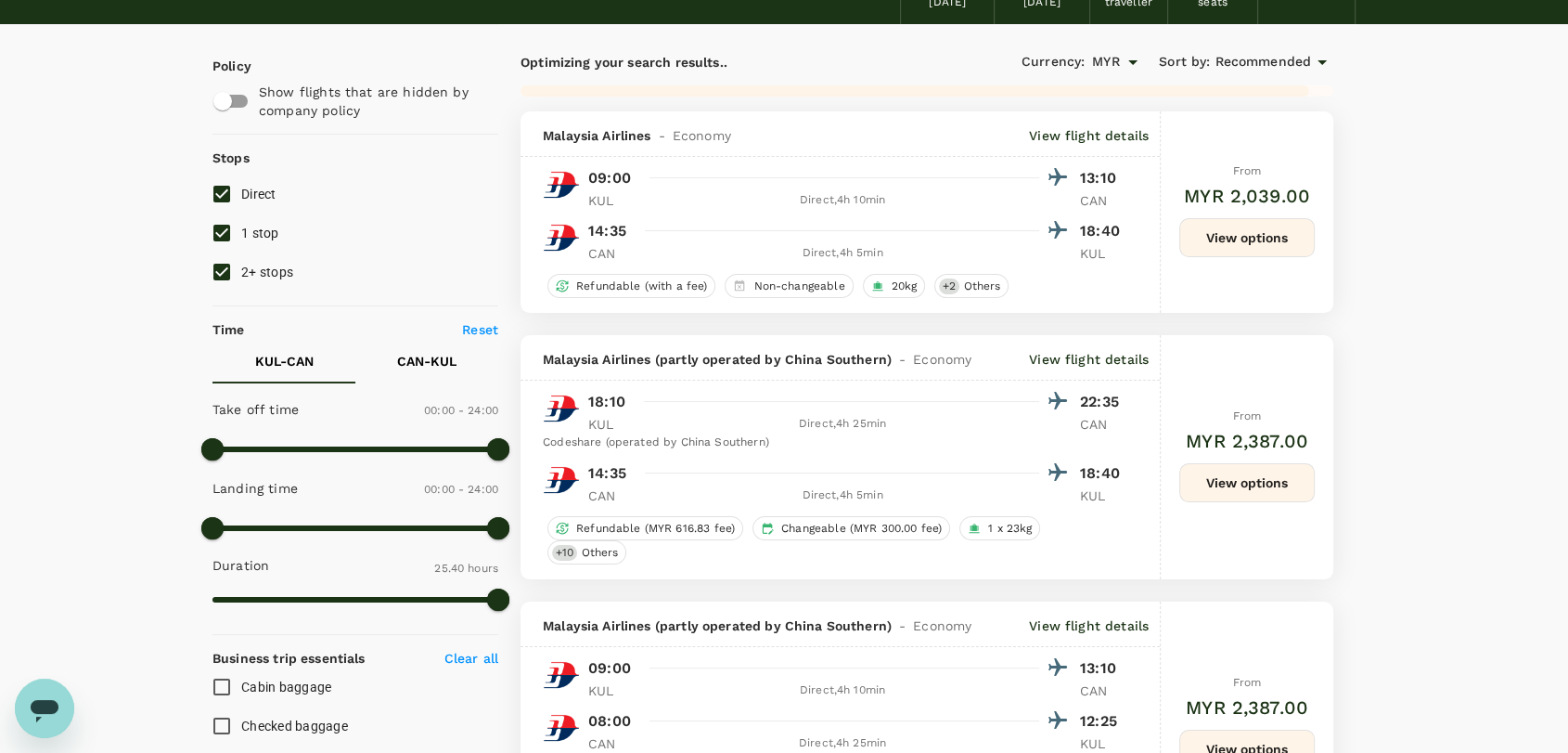
click at [1237, 235] on button "View options" at bounding box center [1247, 237] width 136 height 39
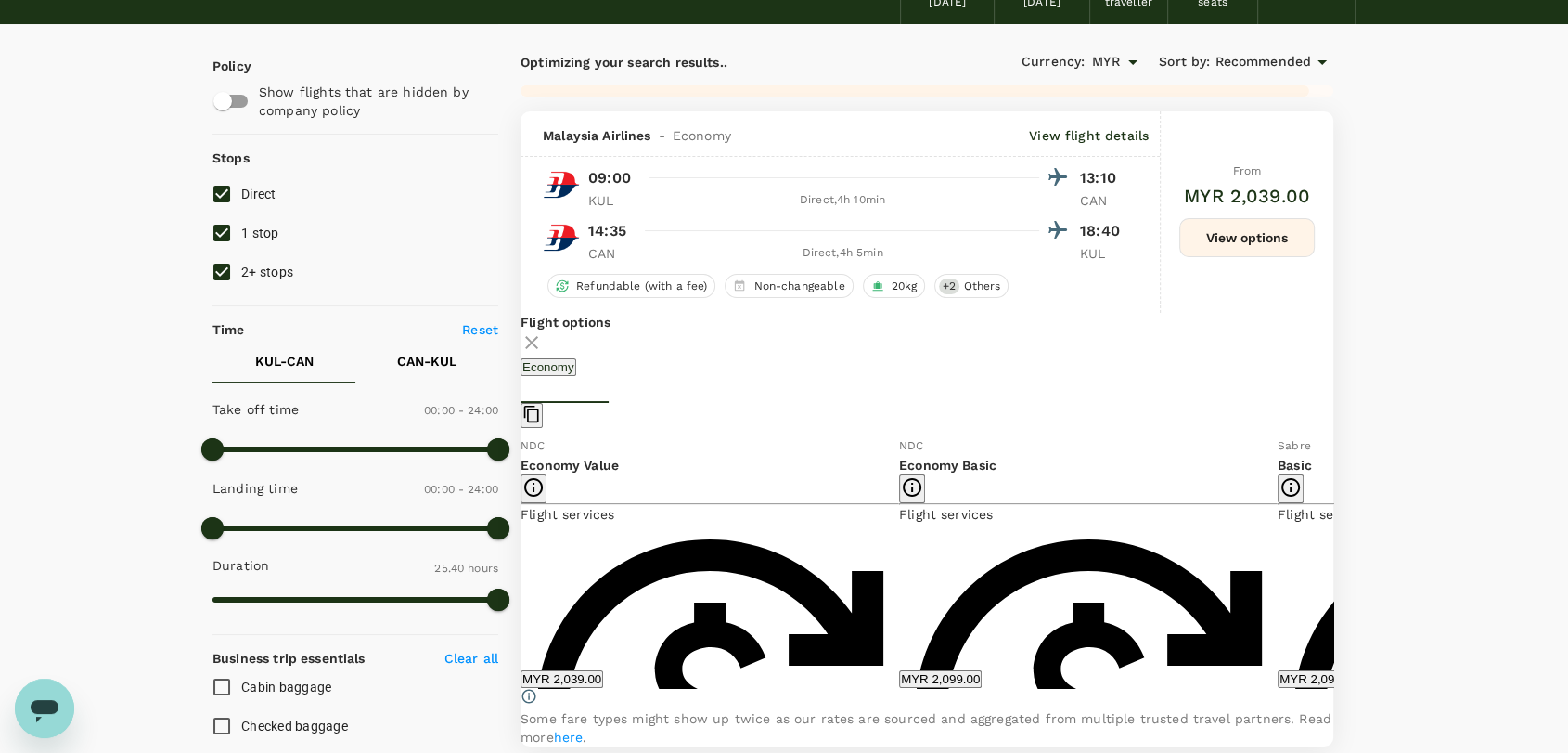
scroll to position [215, 0]
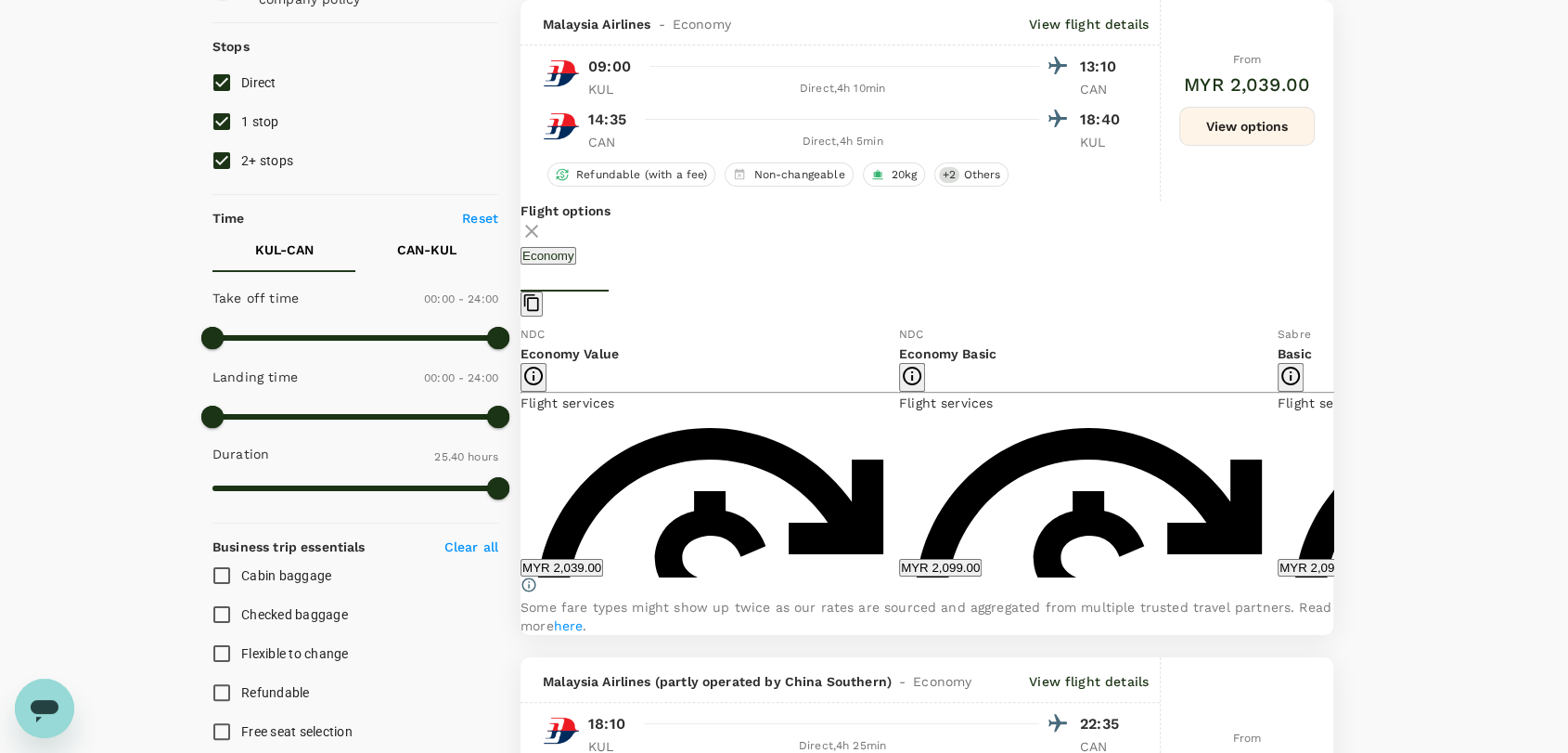
checkbox input "false"
checkbox input "true"
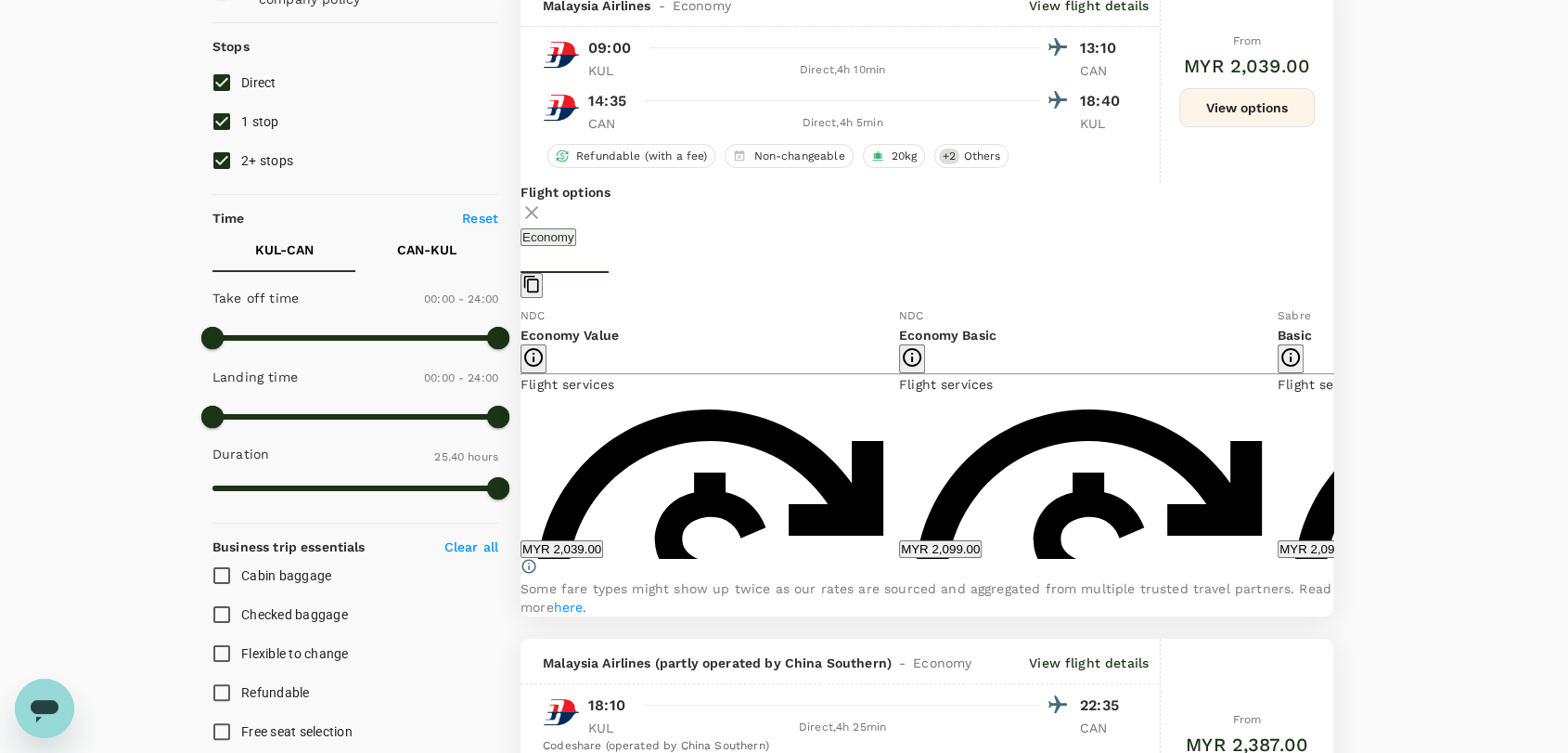
click at [1338, 441] on icon at bounding box center [1347, 432] width 19 height 19
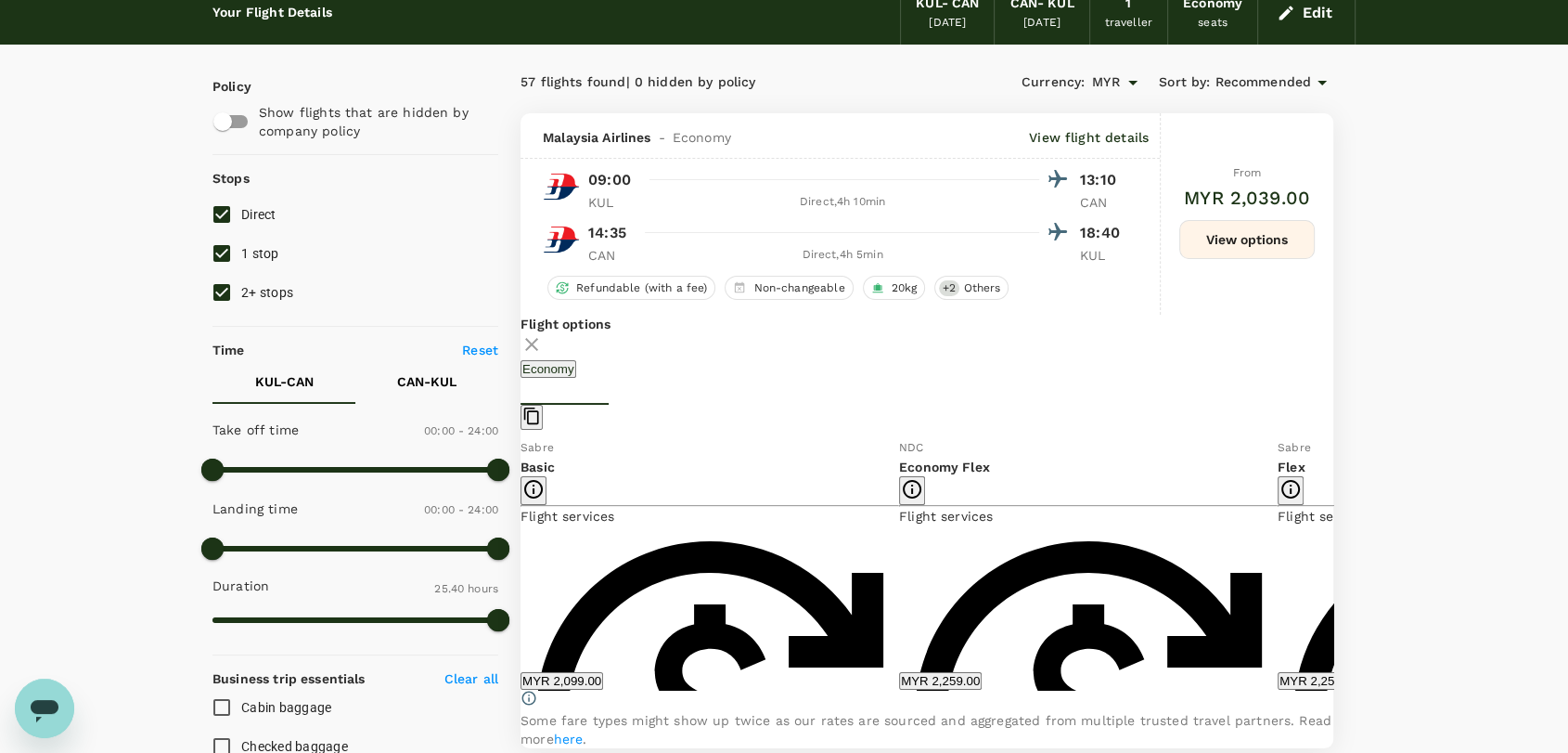
scroll to position [0, 0]
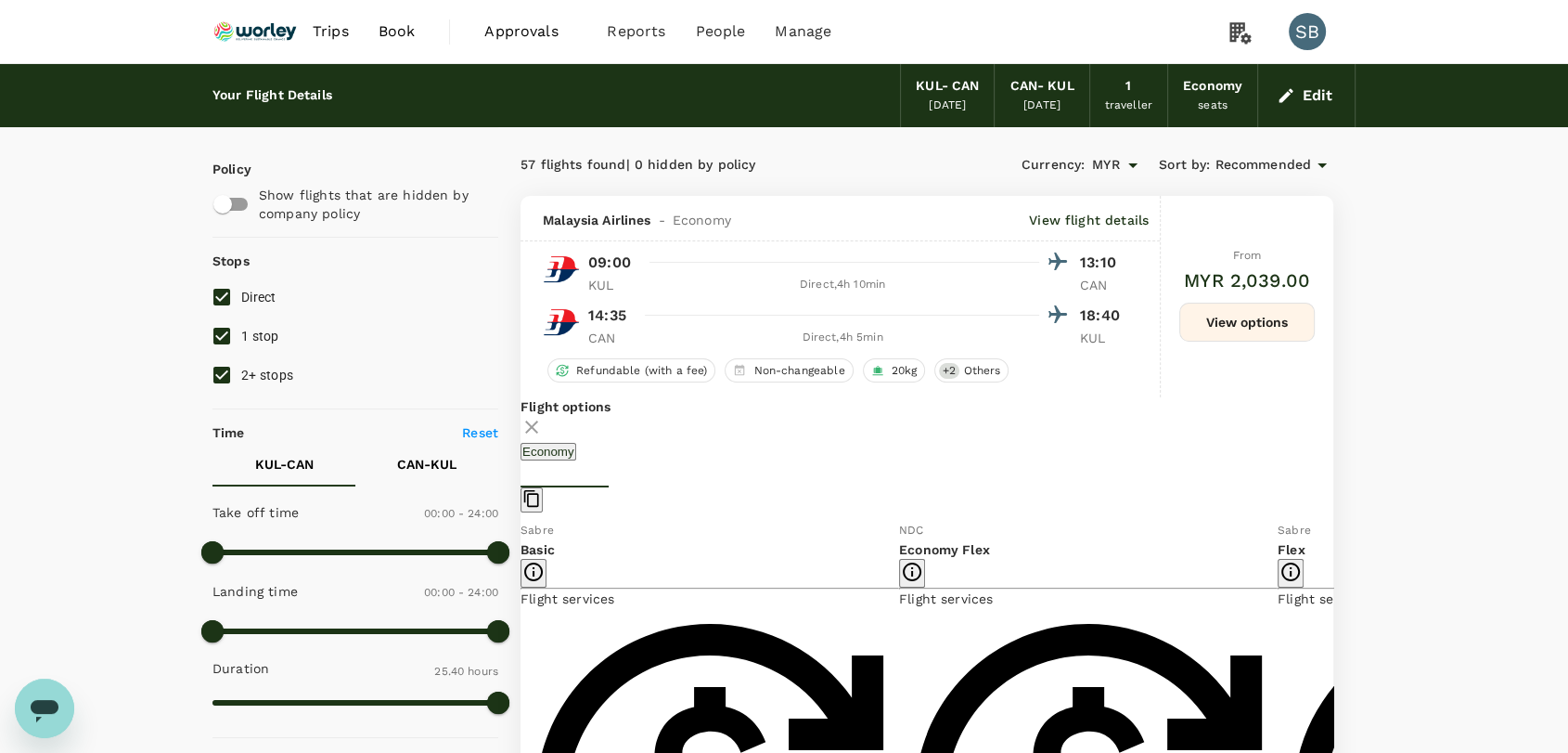
click at [273, 38] on img at bounding box center [255, 31] width 85 height 41
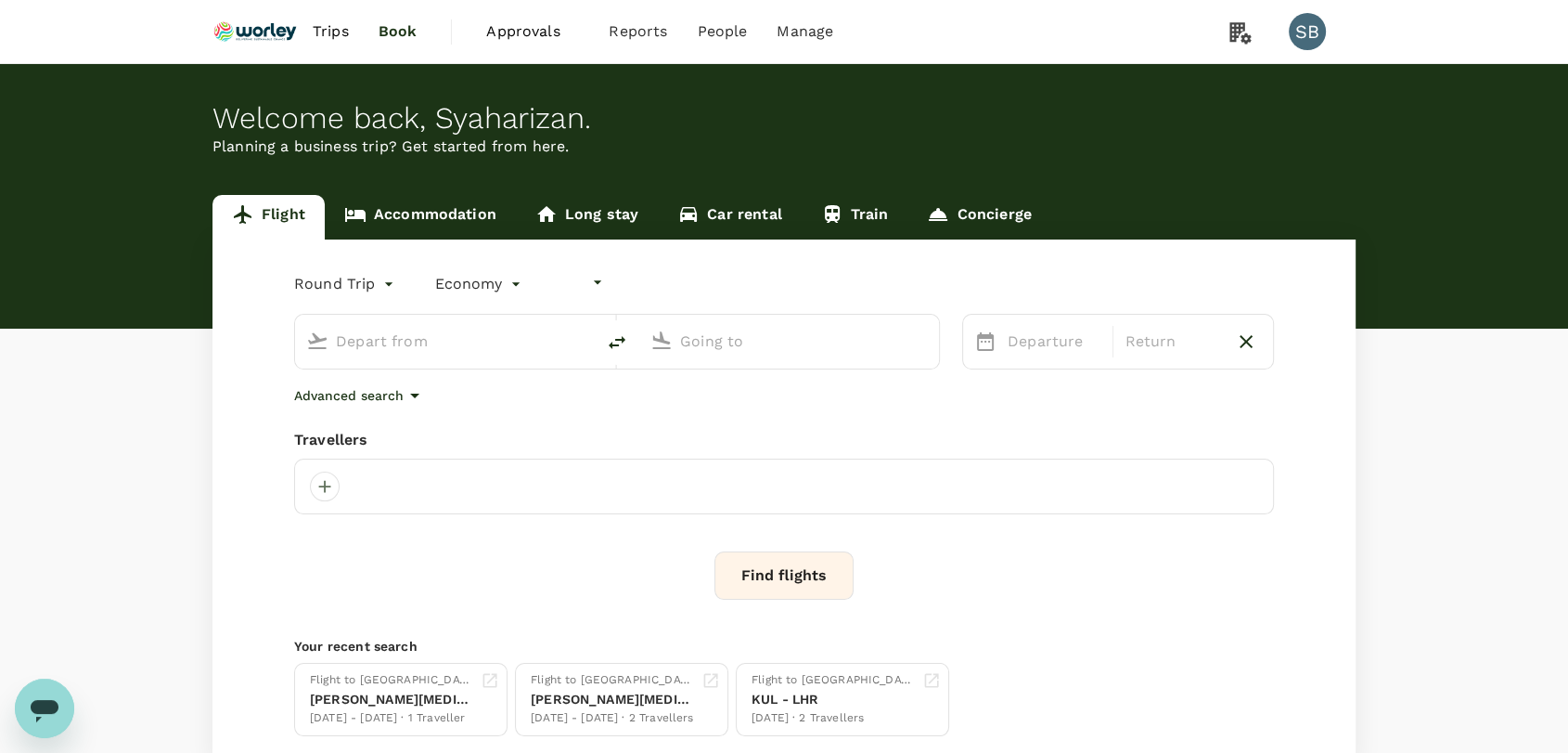
type input "undefined, undefined (any)"
type input "Kuala Lumpur Intl ([GEOGRAPHIC_DATA])"
type input "Guangzhou Baiyun Intl (CAN)"
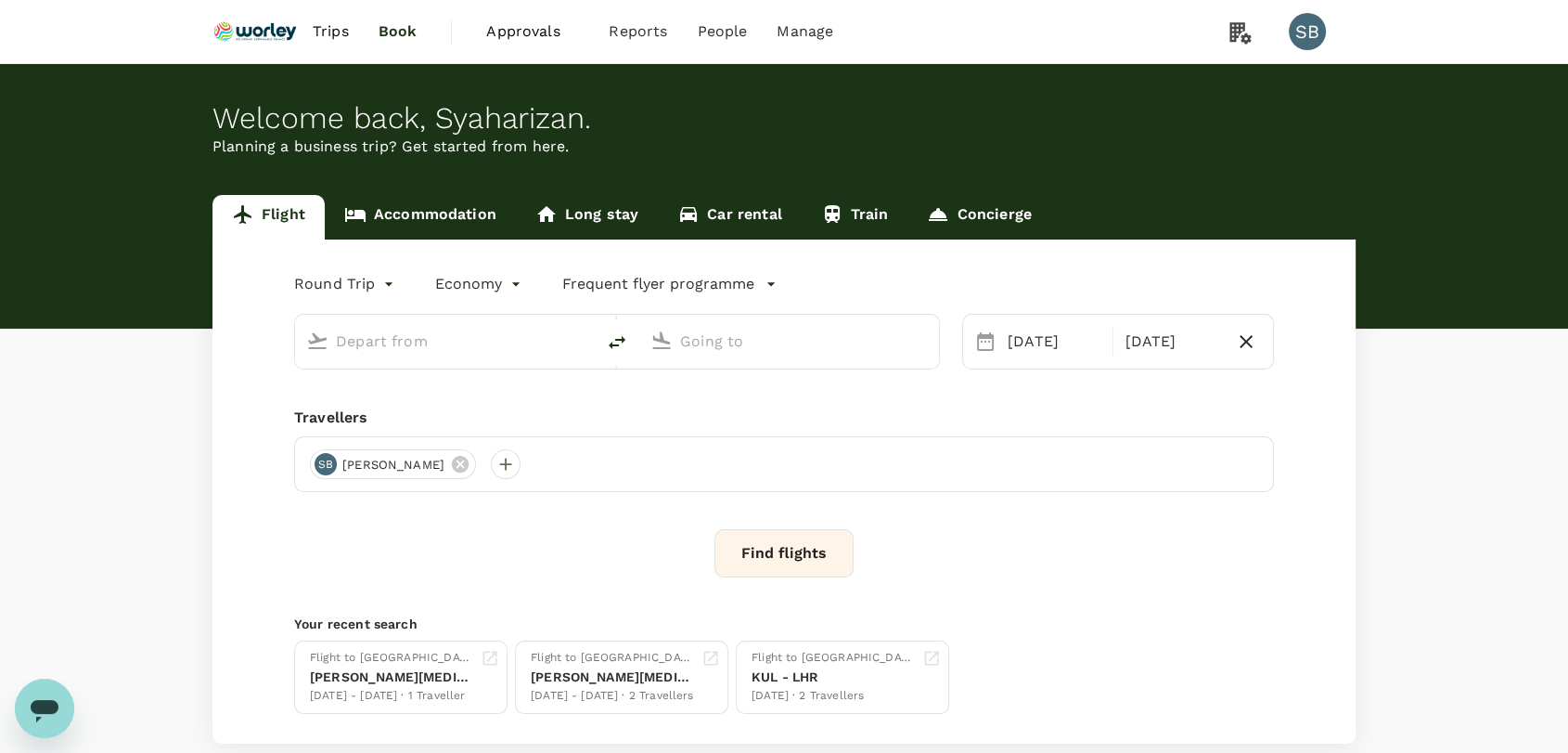
type input "Kuala Lumpur Intl ([GEOGRAPHIC_DATA])"
type input "Guangzhou Baiyun Intl (CAN)"
type input "Kuala Lumpur Intl ([GEOGRAPHIC_DATA])"
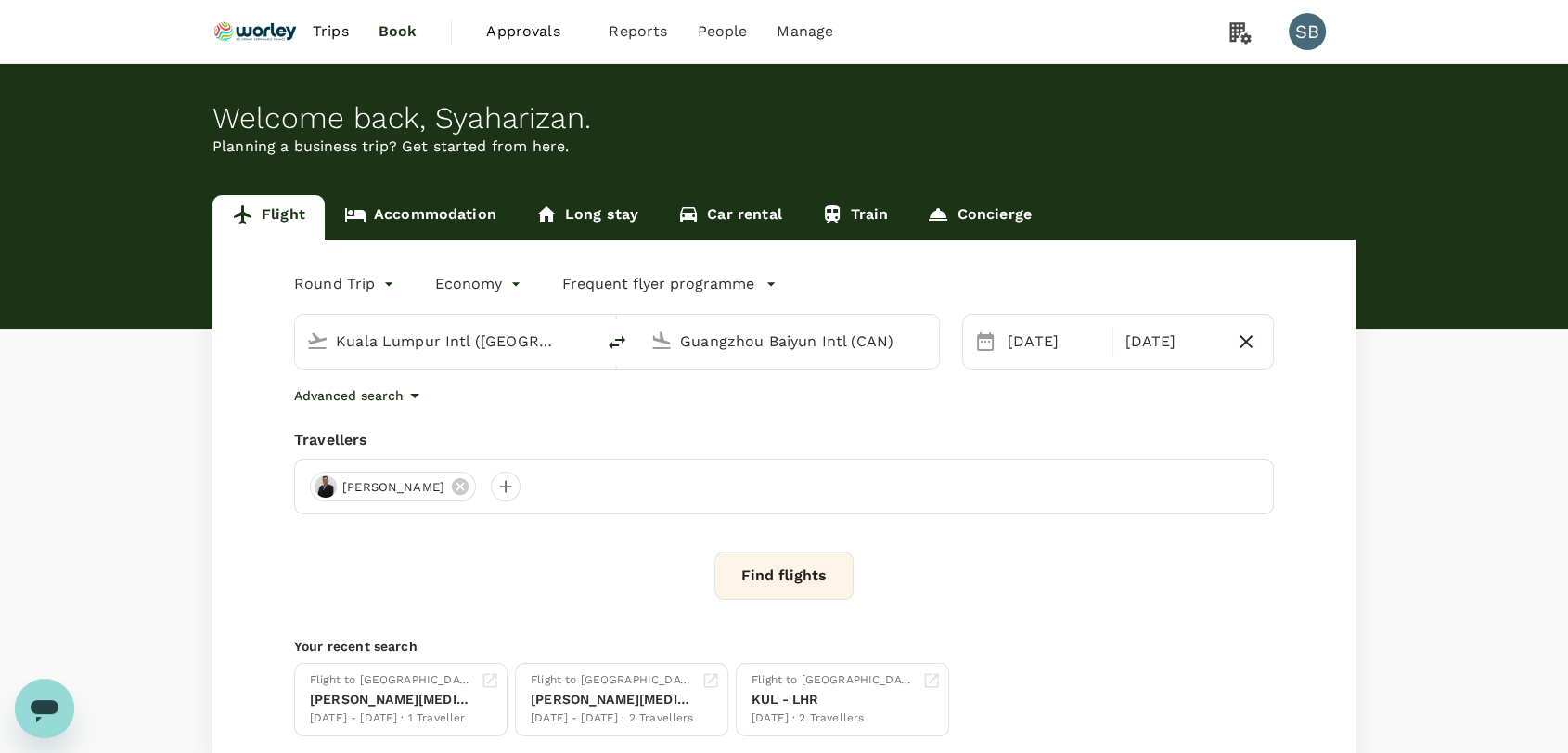
click at [766, 351] on input "Guangzhou Baiyun Intl (CAN)" at bounding box center [790, 341] width 220 height 29
click at [690, 410] on p "Qingdao Liuting Intl" at bounding box center [783, 414] width 257 height 19
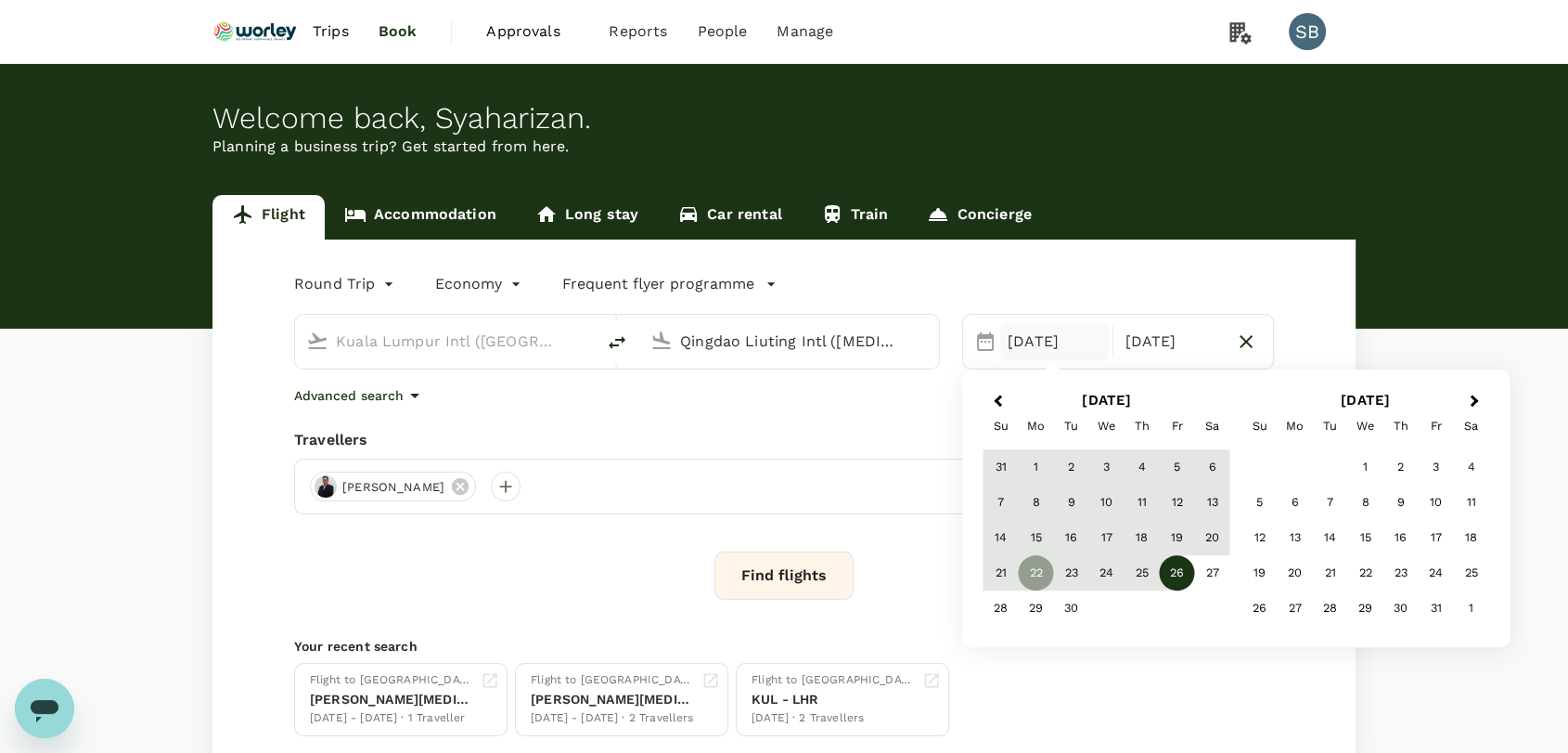
type input "Qingdao Liuting Intl ([MEDICAL_DATA])"
click at [832, 566] on button "Find flights" at bounding box center [784, 576] width 139 height 48
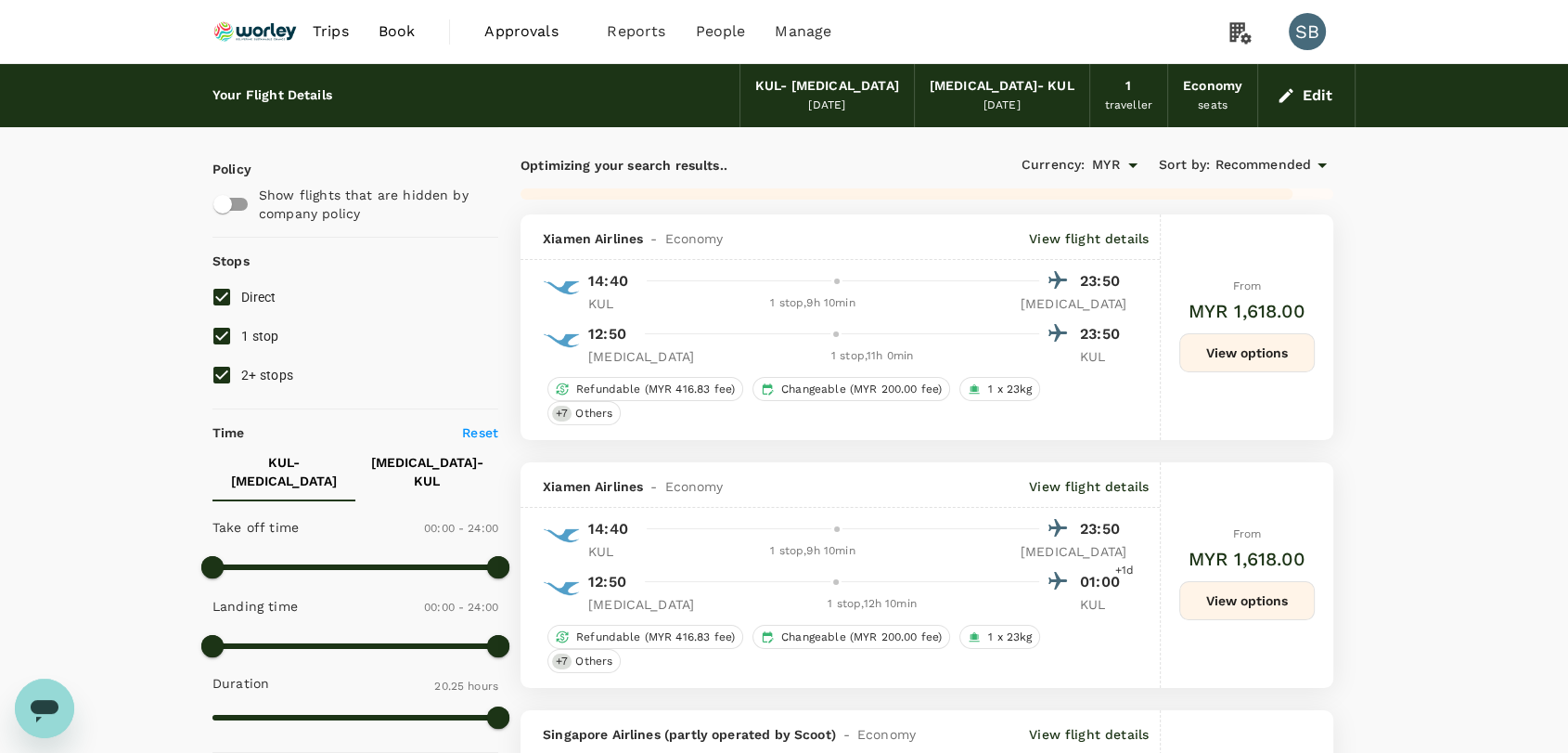
click at [230, 368] on input "2+ stops" at bounding box center [221, 375] width 39 height 39
checkbox input "false"
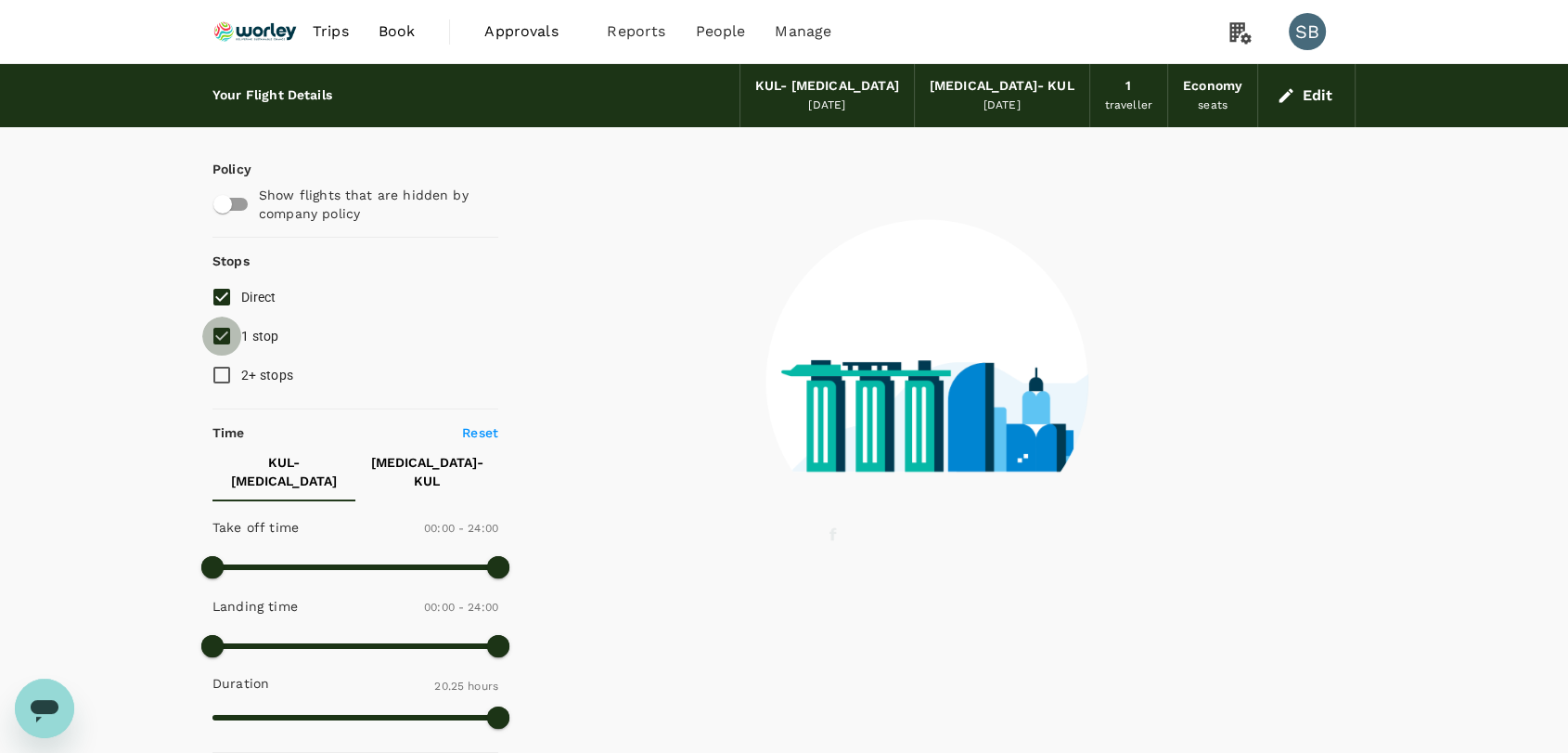
click at [225, 335] on input "1 stop" at bounding box center [221, 336] width 39 height 39
checkbox input "false"
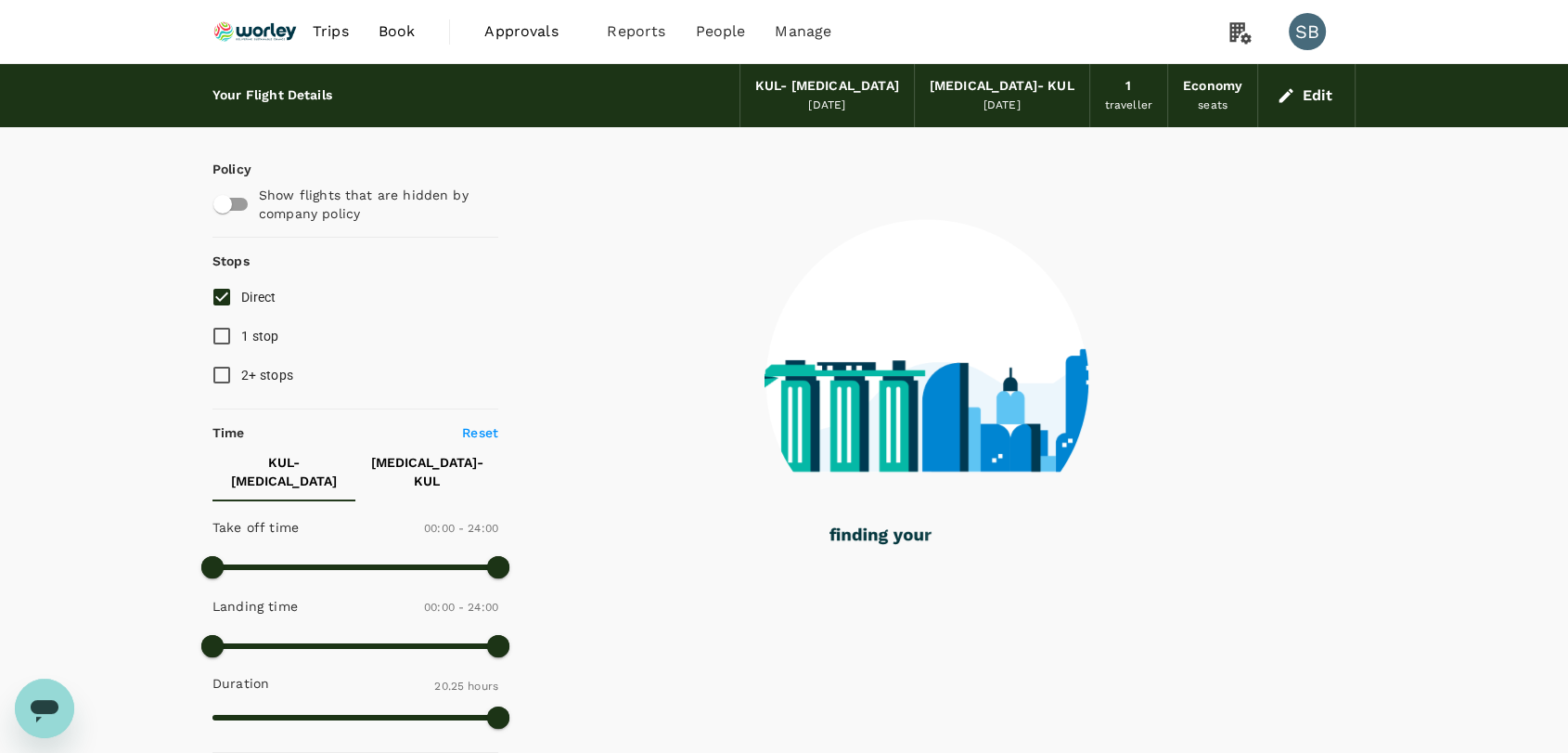
type input "1765"
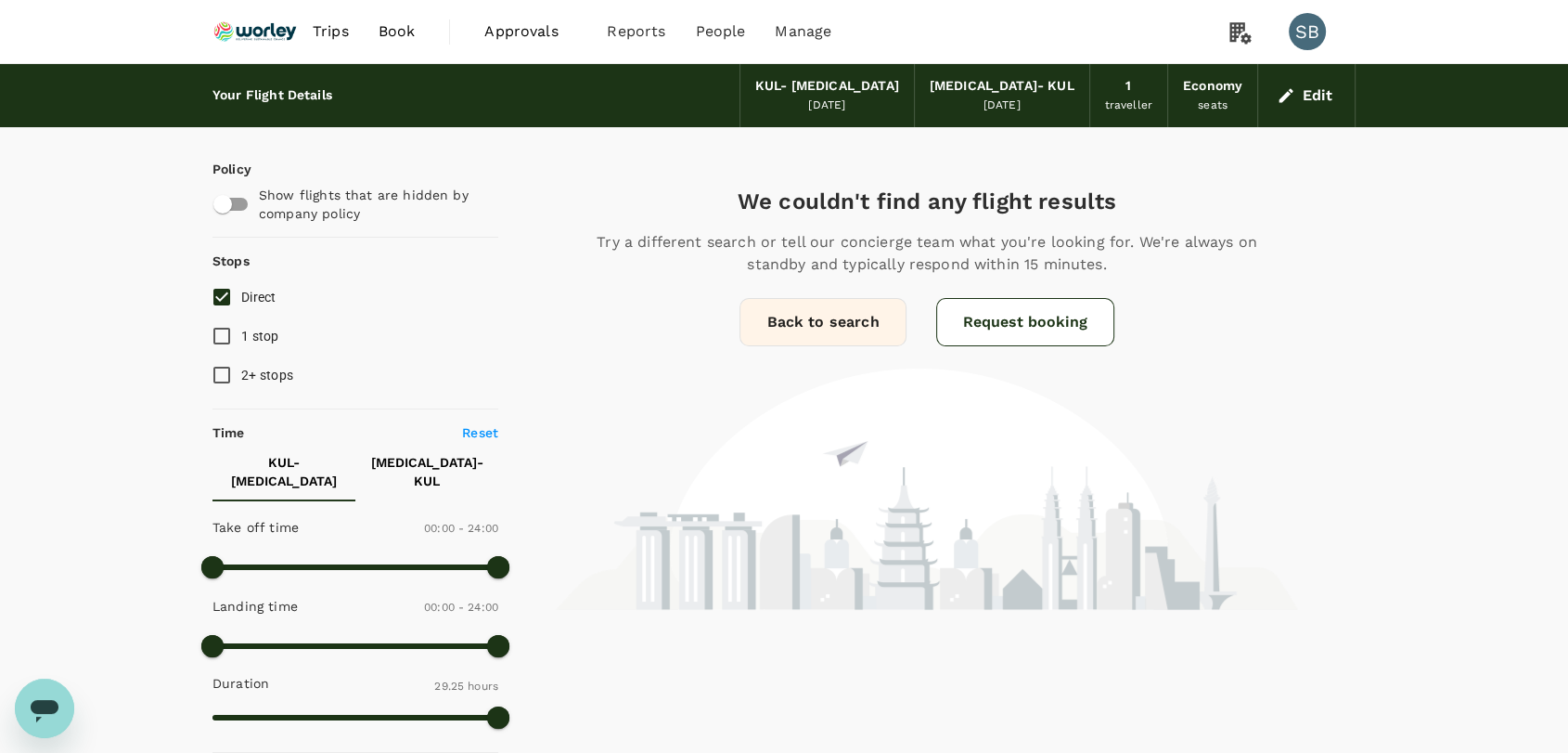
click at [225, 330] on input "1 stop" at bounding box center [221, 336] width 39 height 39
checkbox input "true"
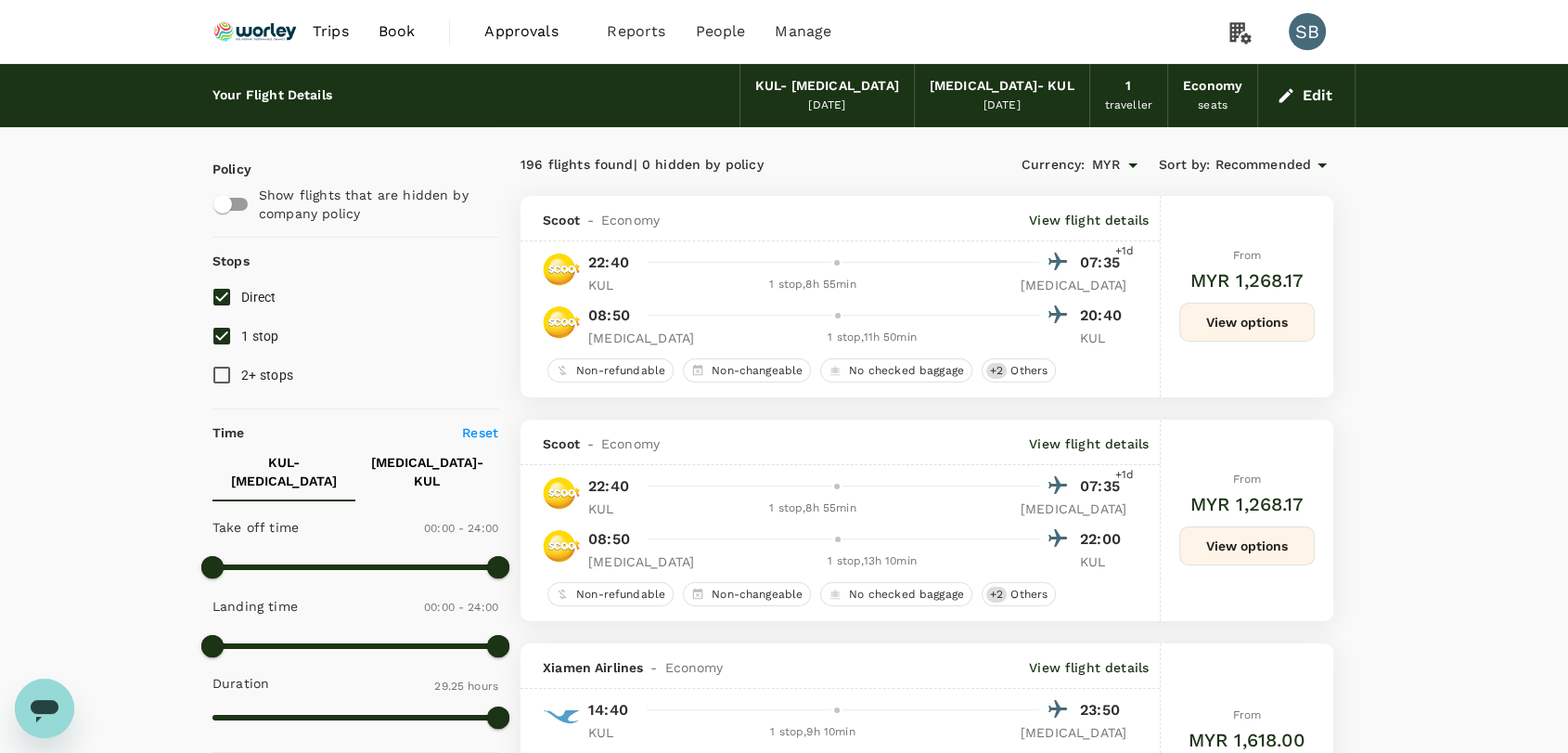
click at [249, 23] on img at bounding box center [255, 31] width 85 height 41
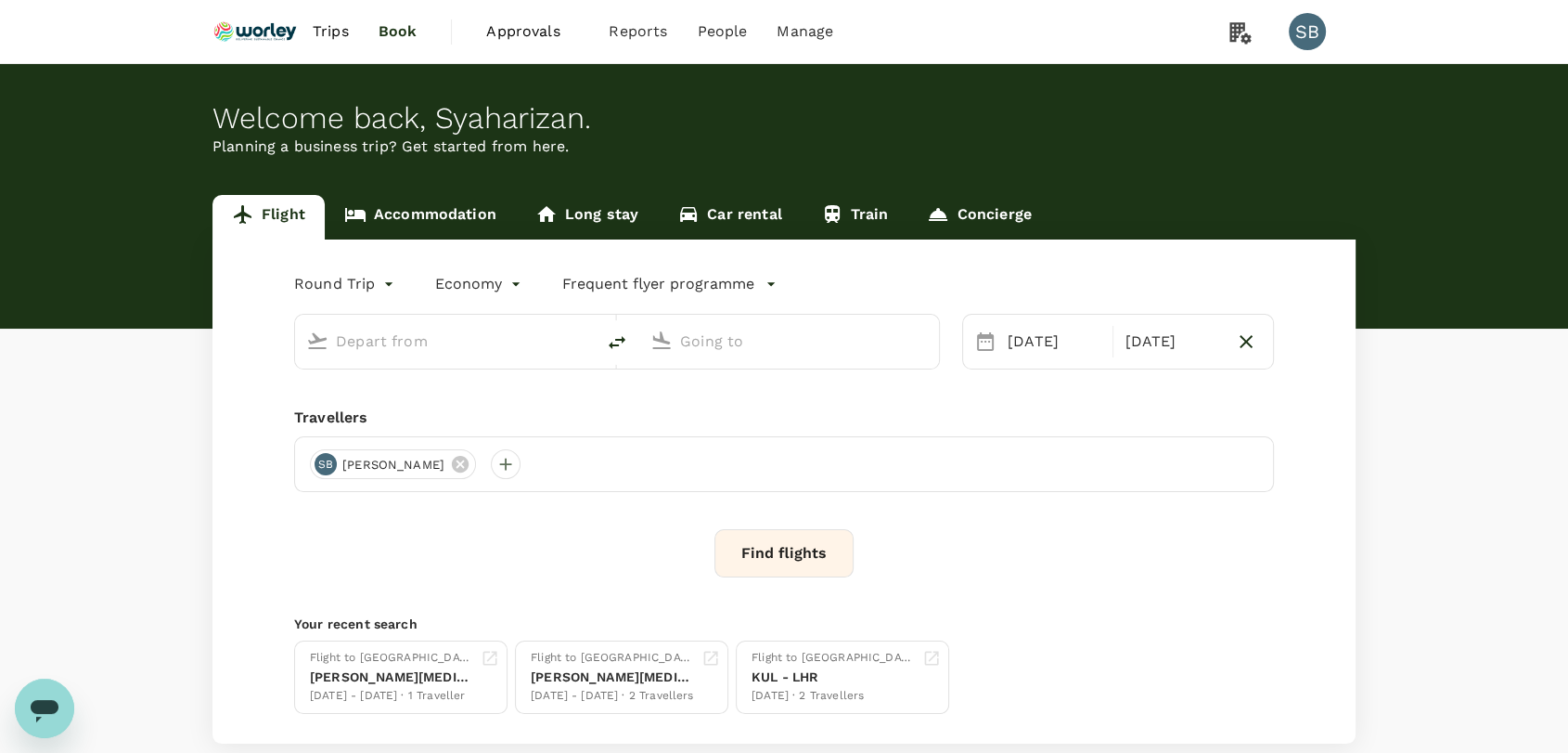
type input "Kuala Lumpur Intl ([GEOGRAPHIC_DATA])"
type input "Qingdao Liuting Intl ([MEDICAL_DATA])"
type input "Kuala Lumpur Intl ([GEOGRAPHIC_DATA])"
type input "Qingdao Liuting Intl ([MEDICAL_DATA])"
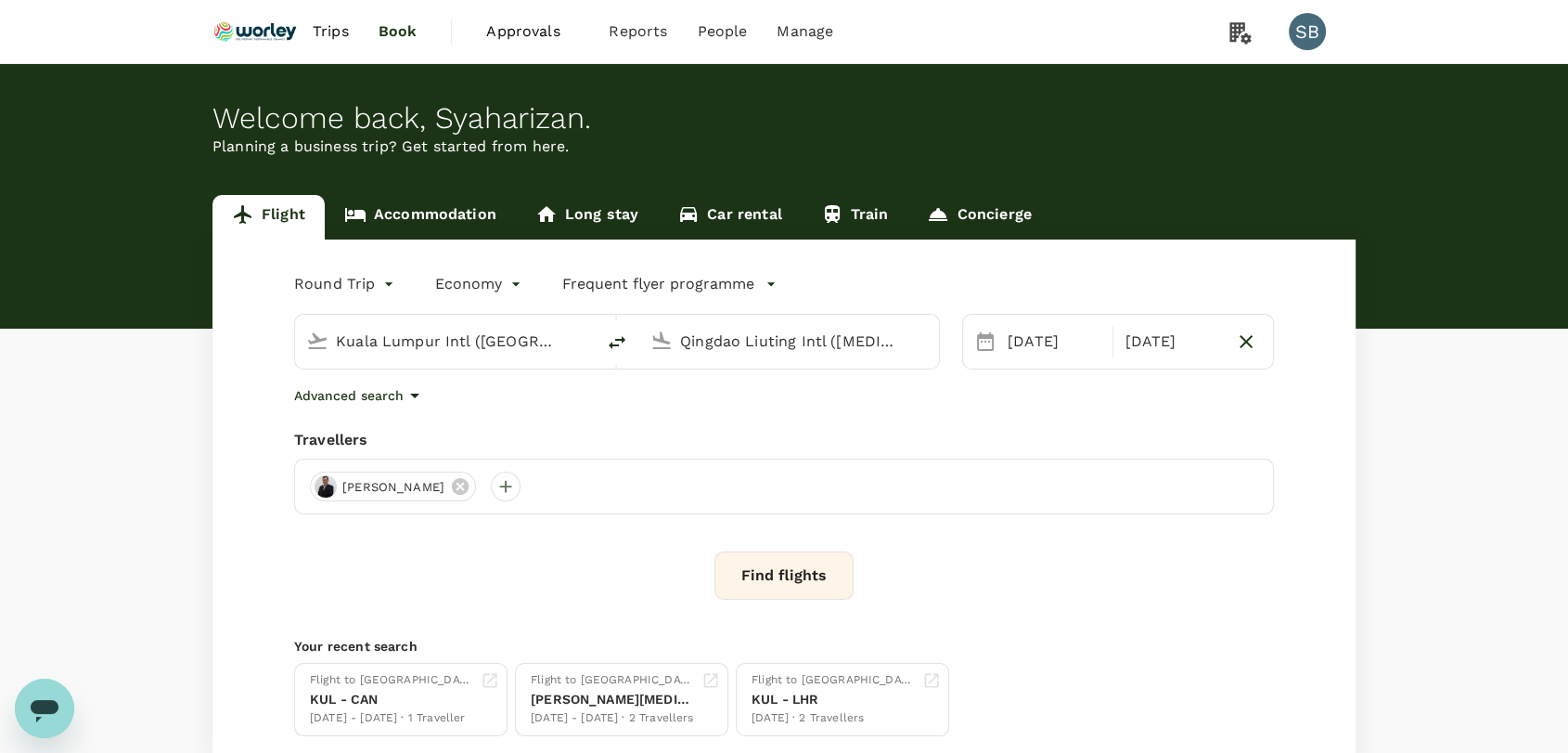
click at [510, 343] on input "Kuala Lumpur Intl ([GEOGRAPHIC_DATA])" at bounding box center [446, 341] width 220 height 29
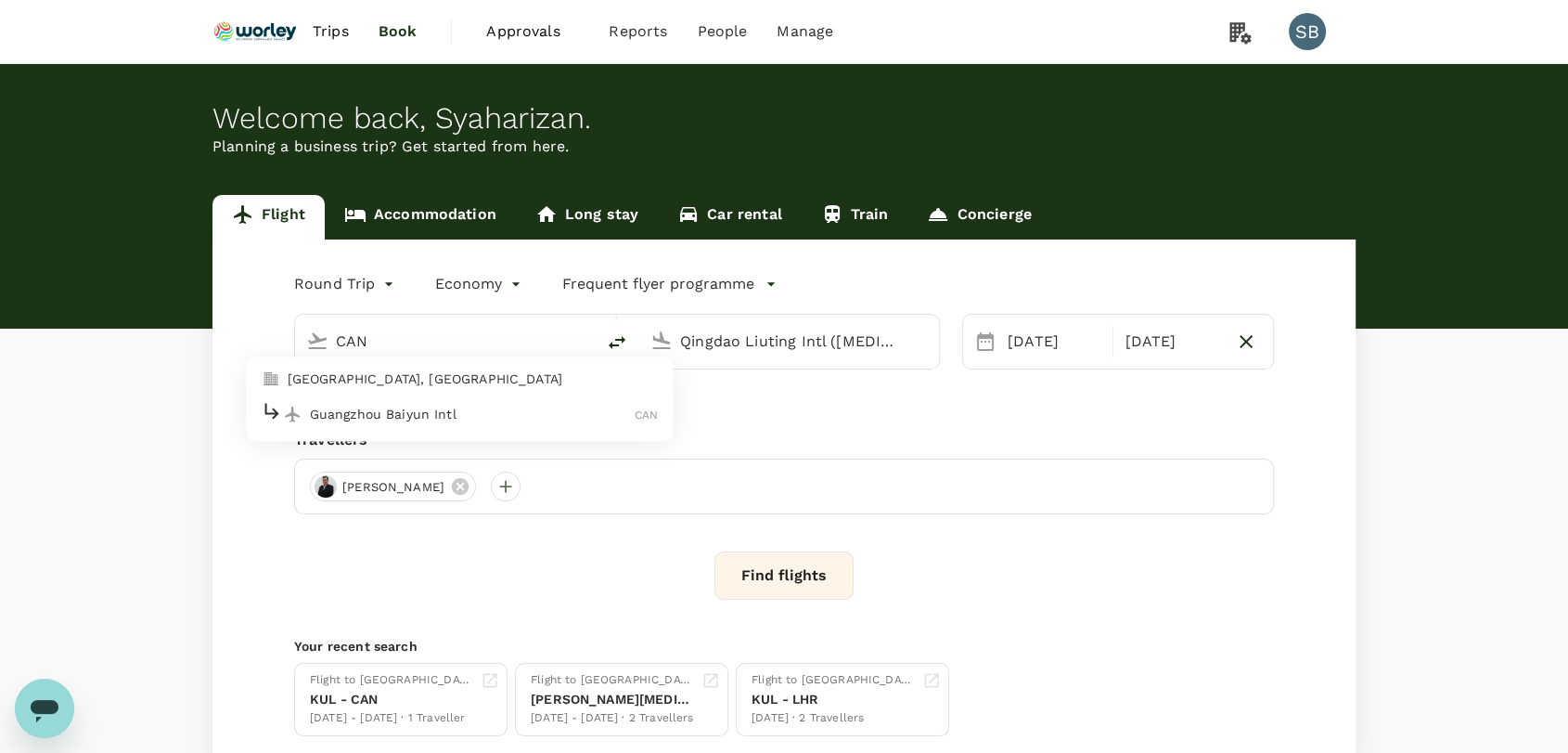
click at [490, 395] on li "Guangzhou Baiyun Intl CAN" at bounding box center [460, 415] width 427 height 40
type input "Guangzhou Baiyun Intl (CAN)"
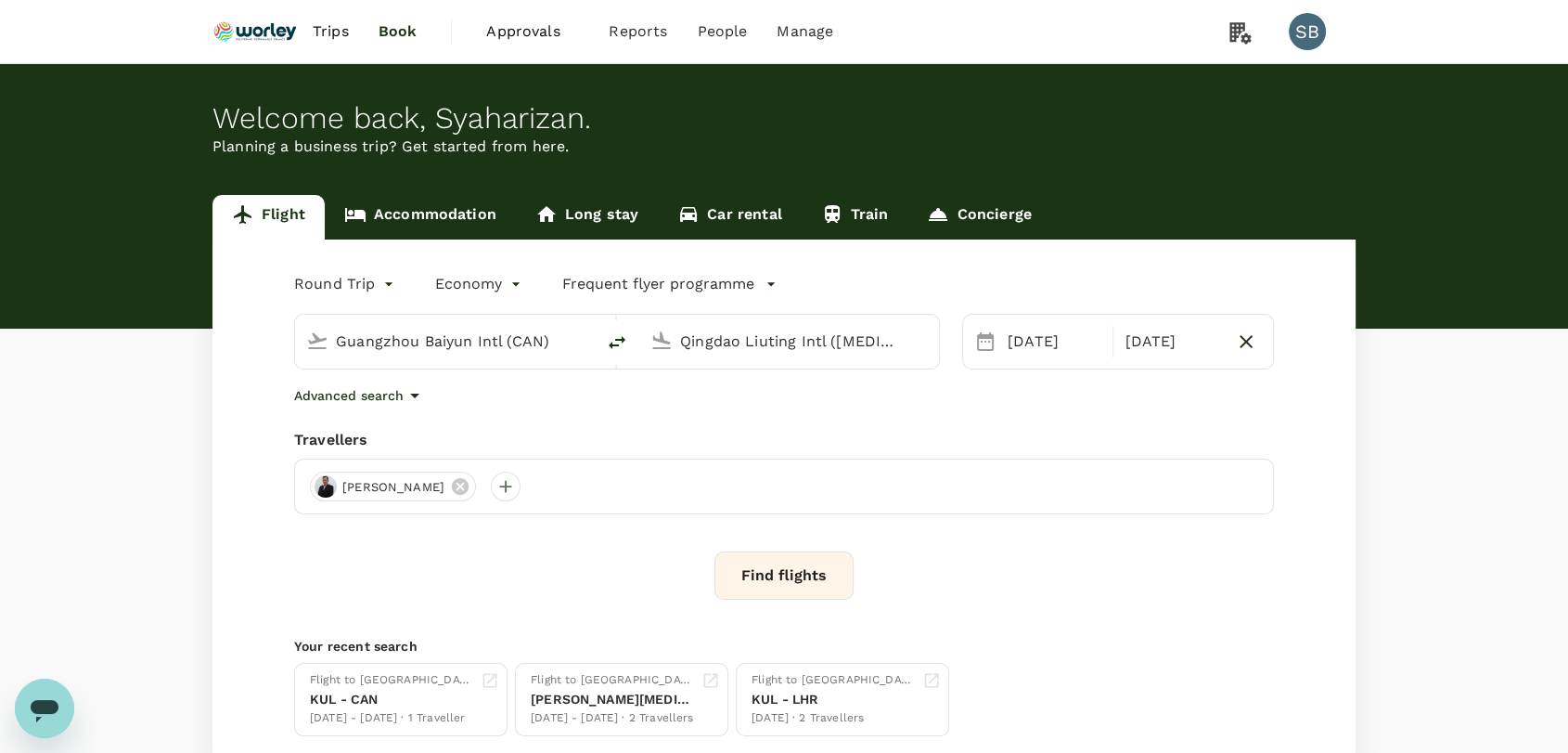
click at [780, 579] on button "Find flights" at bounding box center [784, 576] width 139 height 48
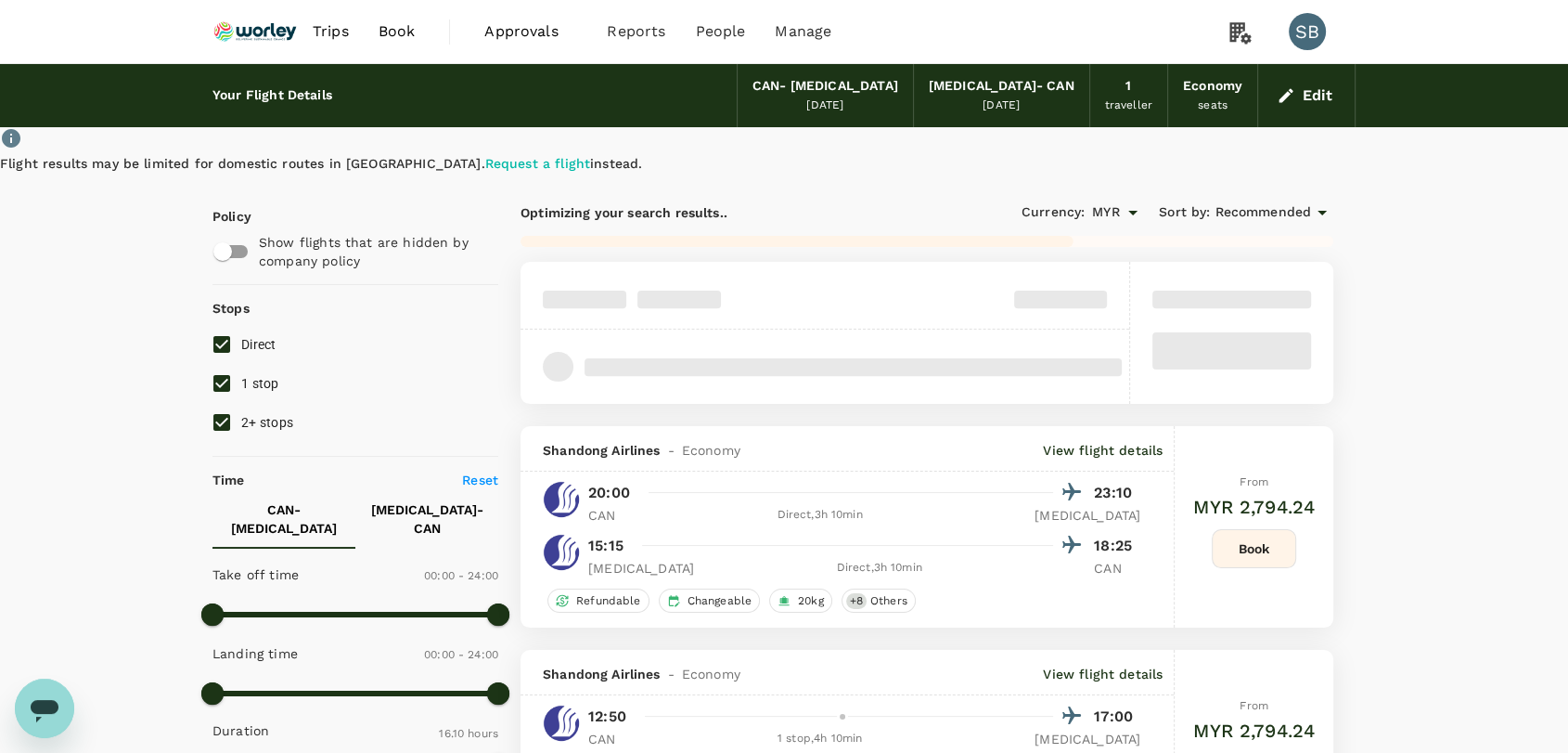
click at [227, 417] on input "2+ stops" at bounding box center [221, 422] width 39 height 39
checkbox input "false"
click at [224, 399] on input "1 stop" at bounding box center [221, 383] width 39 height 39
checkbox input "false"
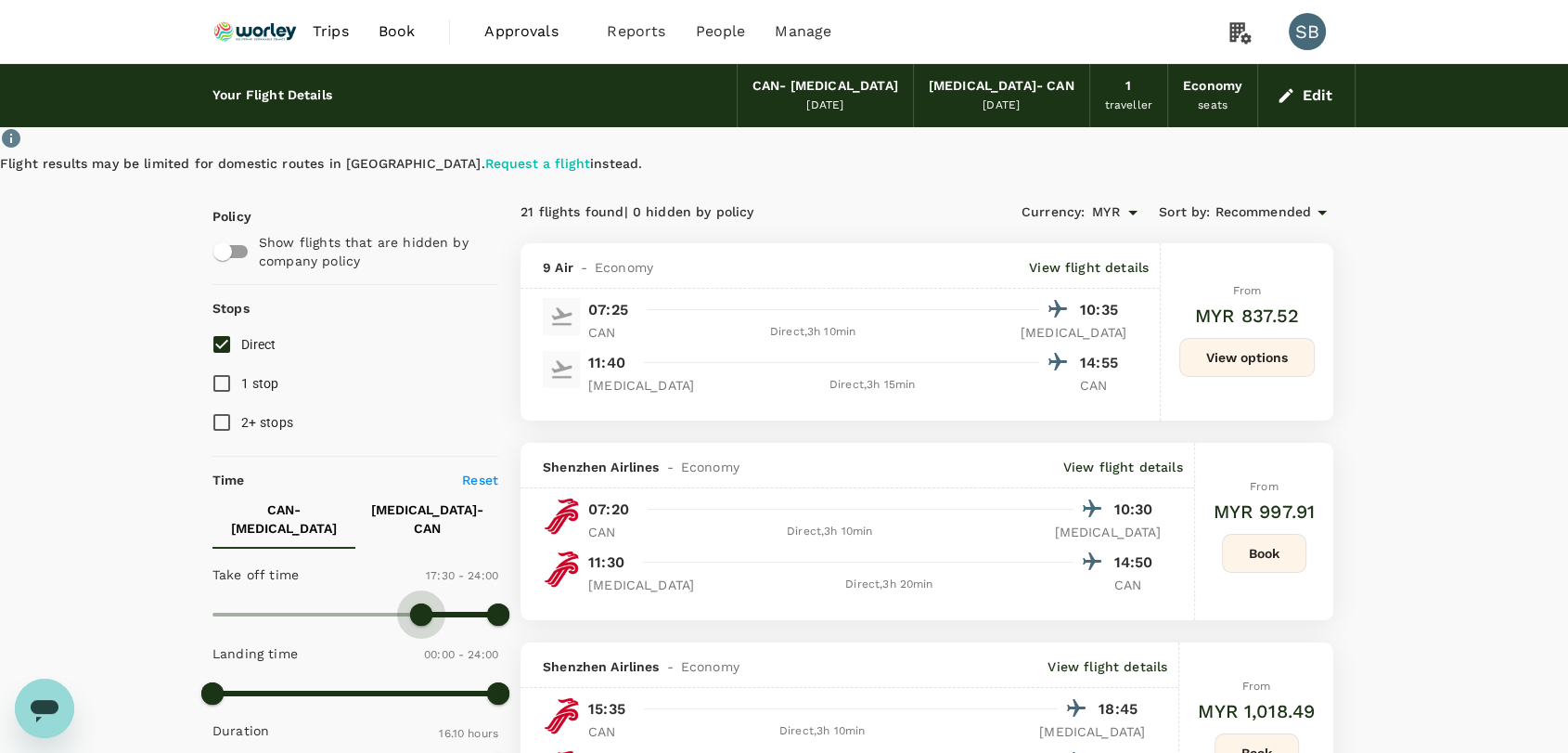
type input "1020"
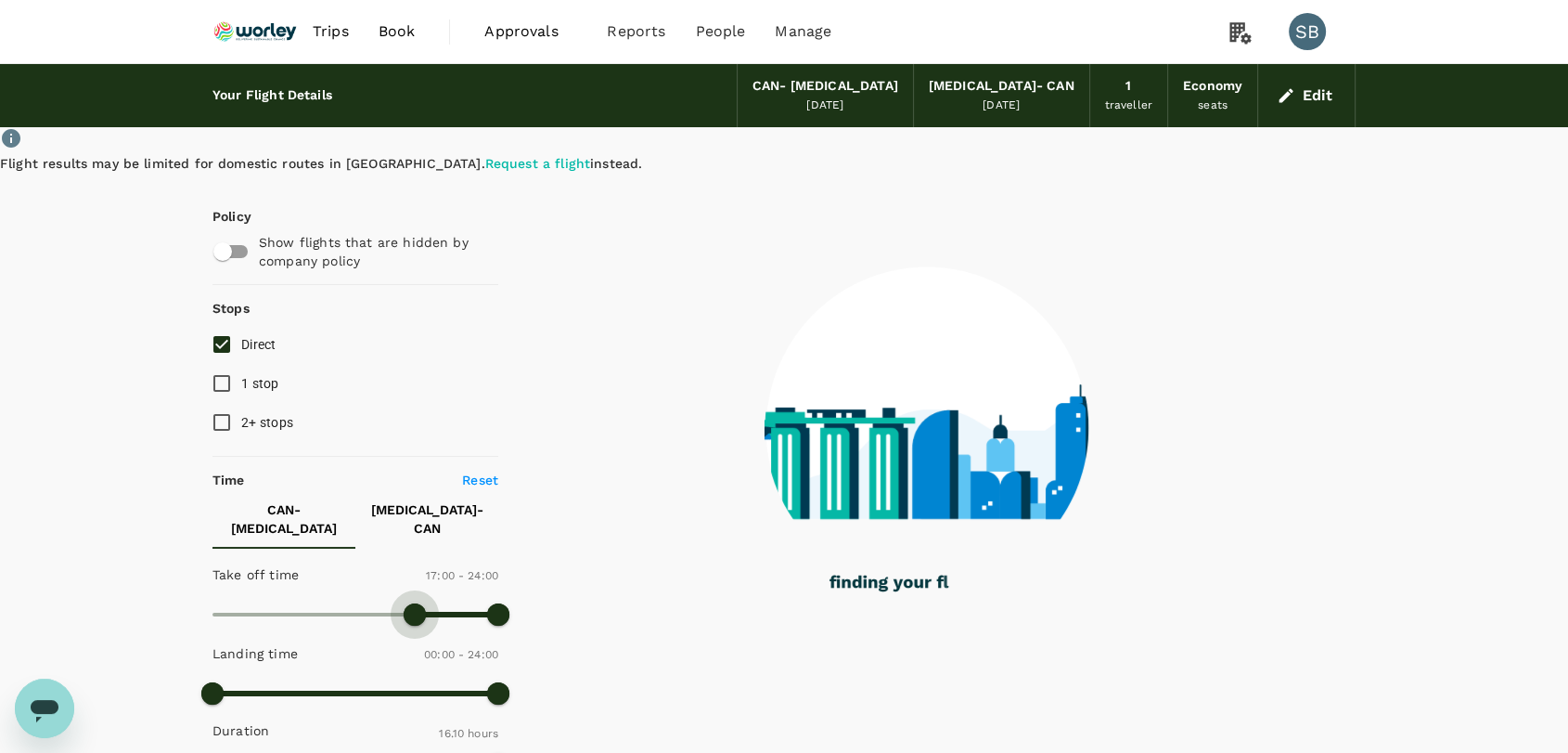
drag, startPoint x: 216, startPoint y: 599, endPoint x: 415, endPoint y: 623, distance: 200.4
click at [415, 623] on span at bounding box center [415, 615] width 22 height 22
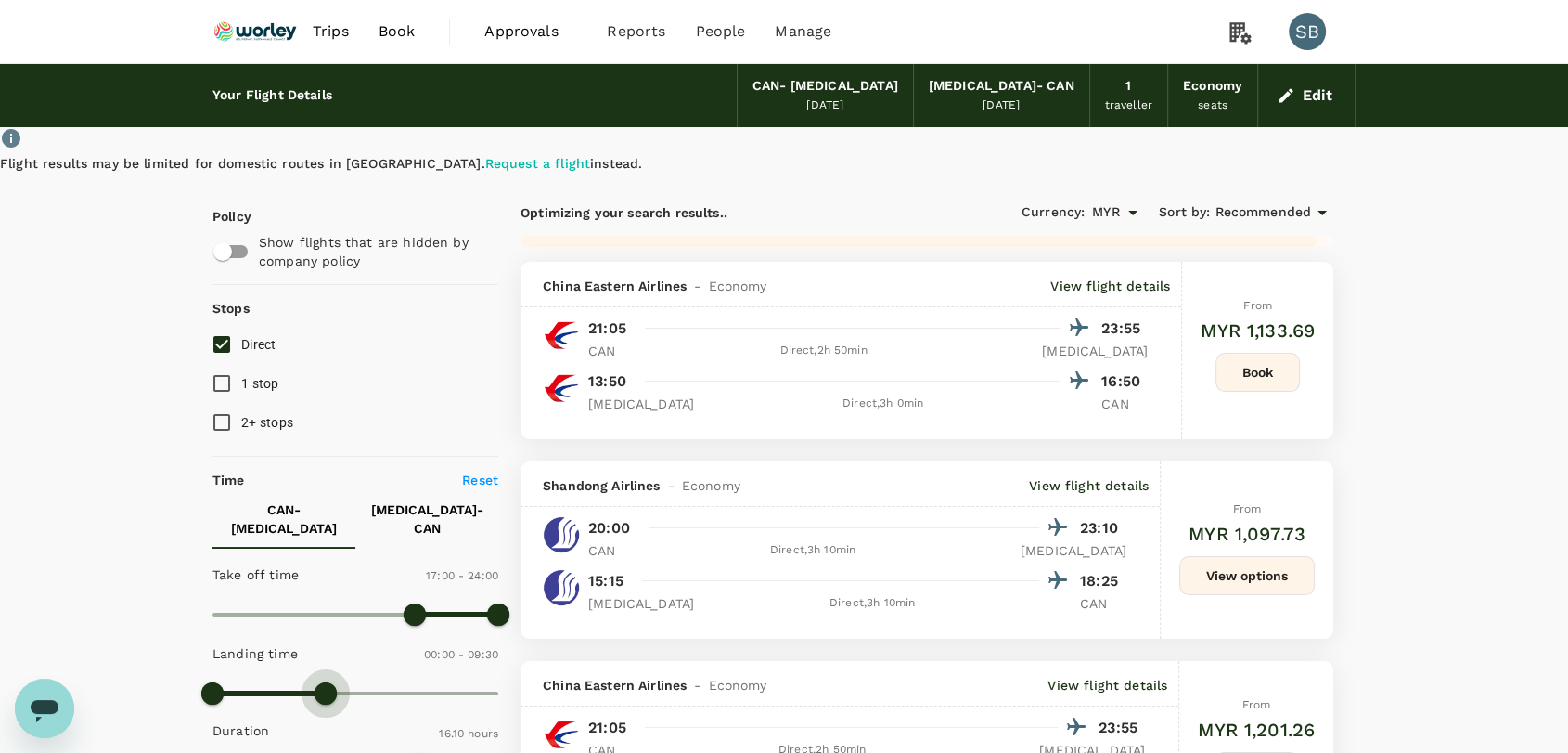
drag, startPoint x: 505, startPoint y: 690, endPoint x: 329, endPoint y: 675, distance: 176.6
click at [329, 683] on span at bounding box center [326, 694] width 22 height 22
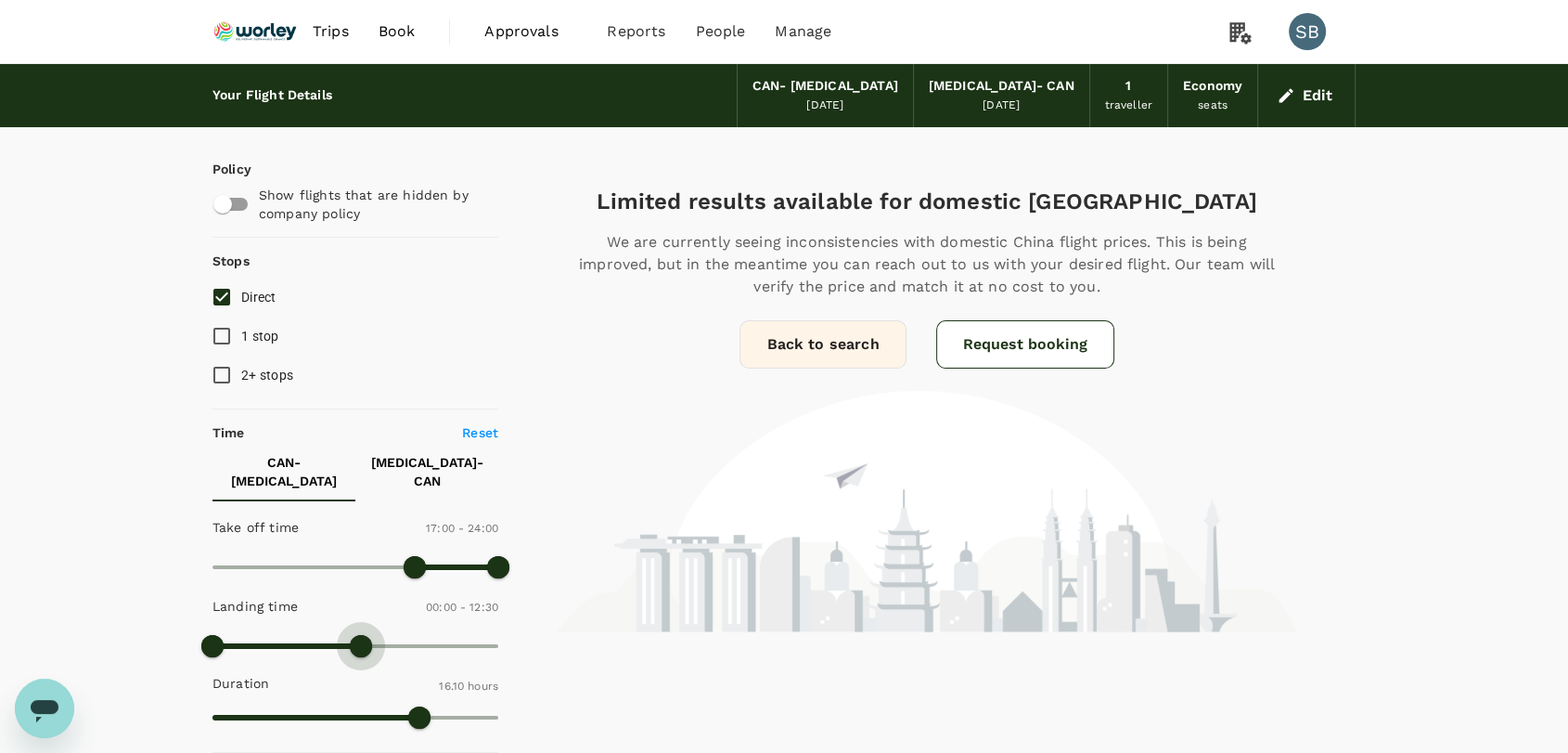
type input "1440"
drag, startPoint x: 339, startPoint y: 629, endPoint x: 540, endPoint y: 641, distance: 201.4
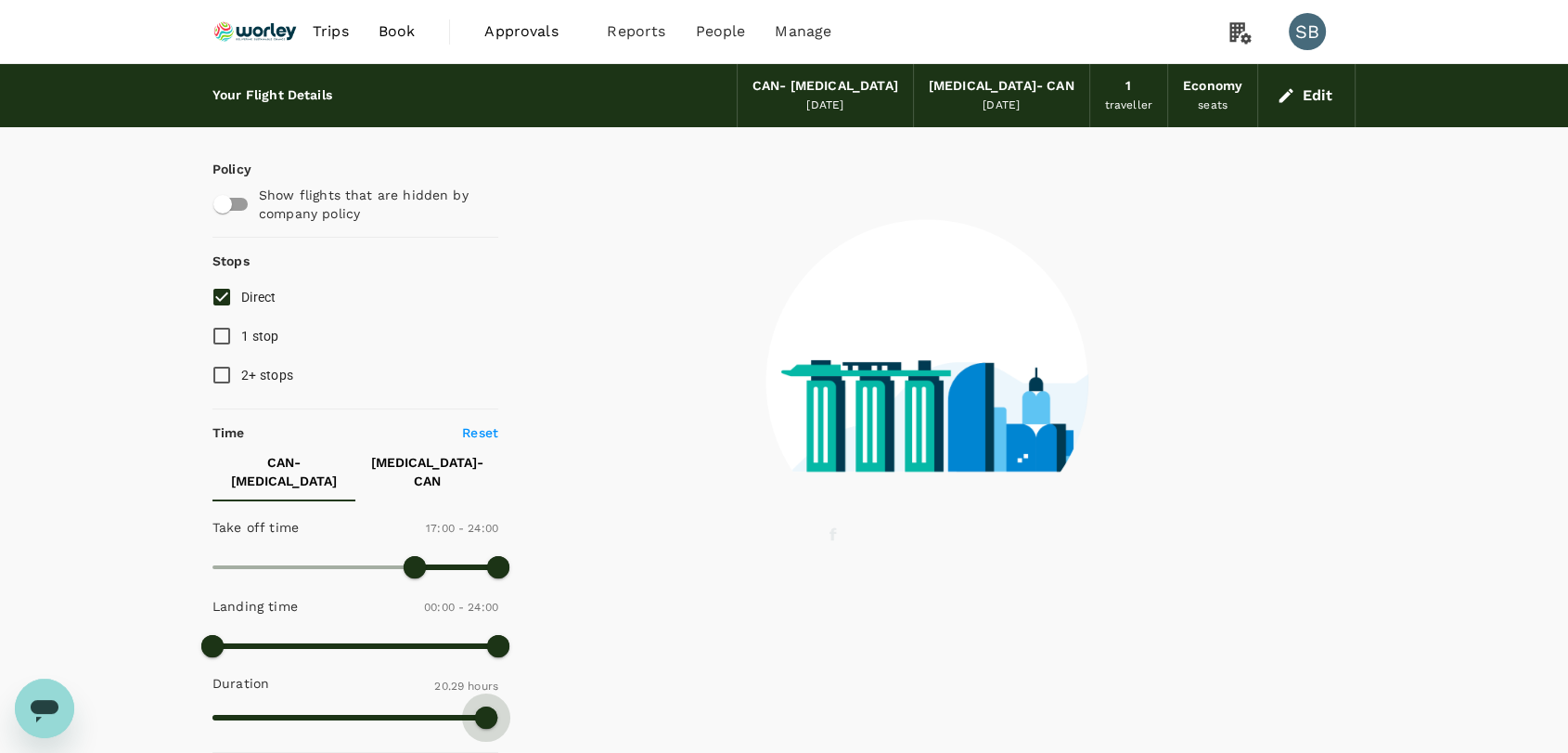
type input "1275"
drag, startPoint x: 406, startPoint y: 705, endPoint x: 547, endPoint y: 718, distance: 141.6
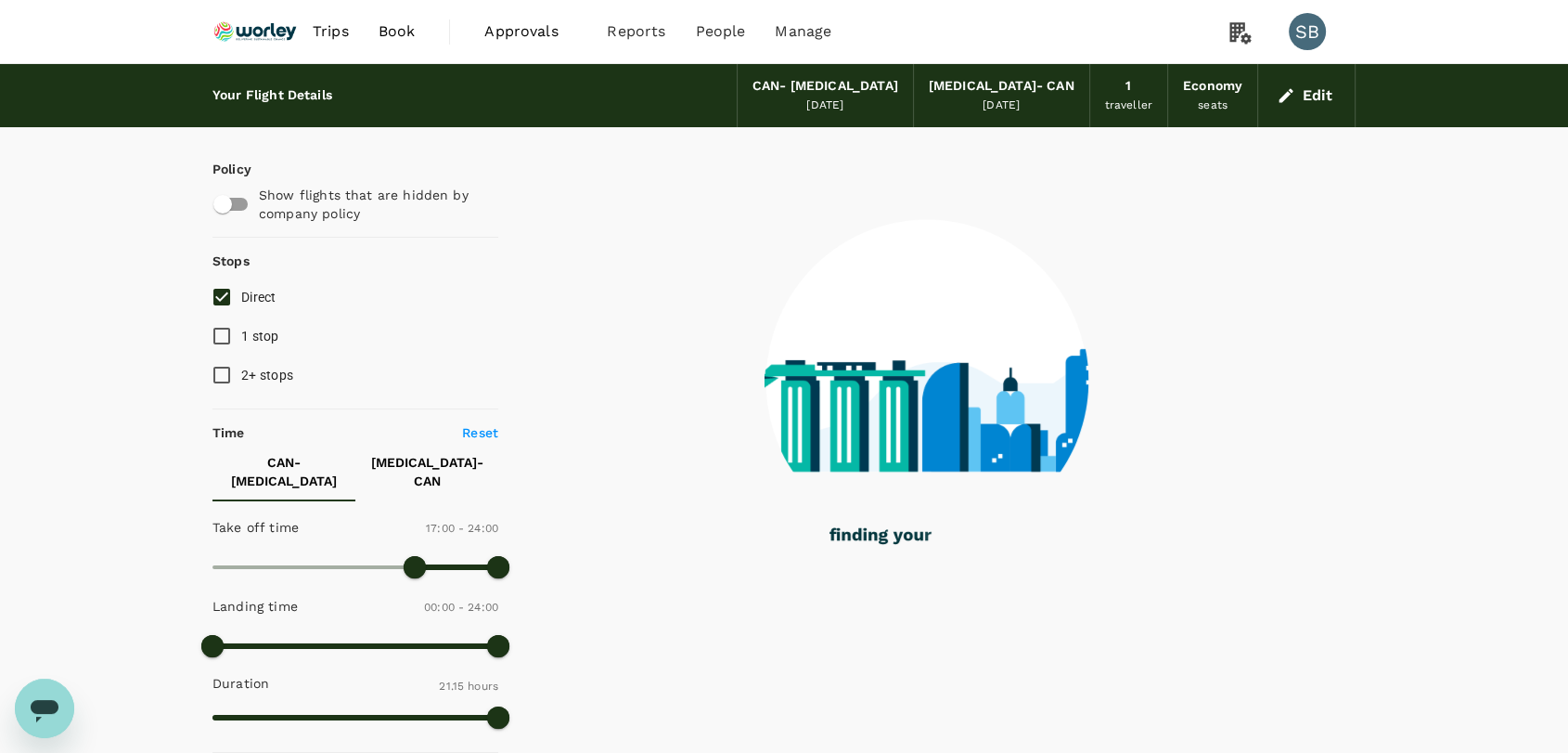
click at [438, 460] on p "[MEDICAL_DATA] - CAN" at bounding box center [427, 471] width 113 height 37
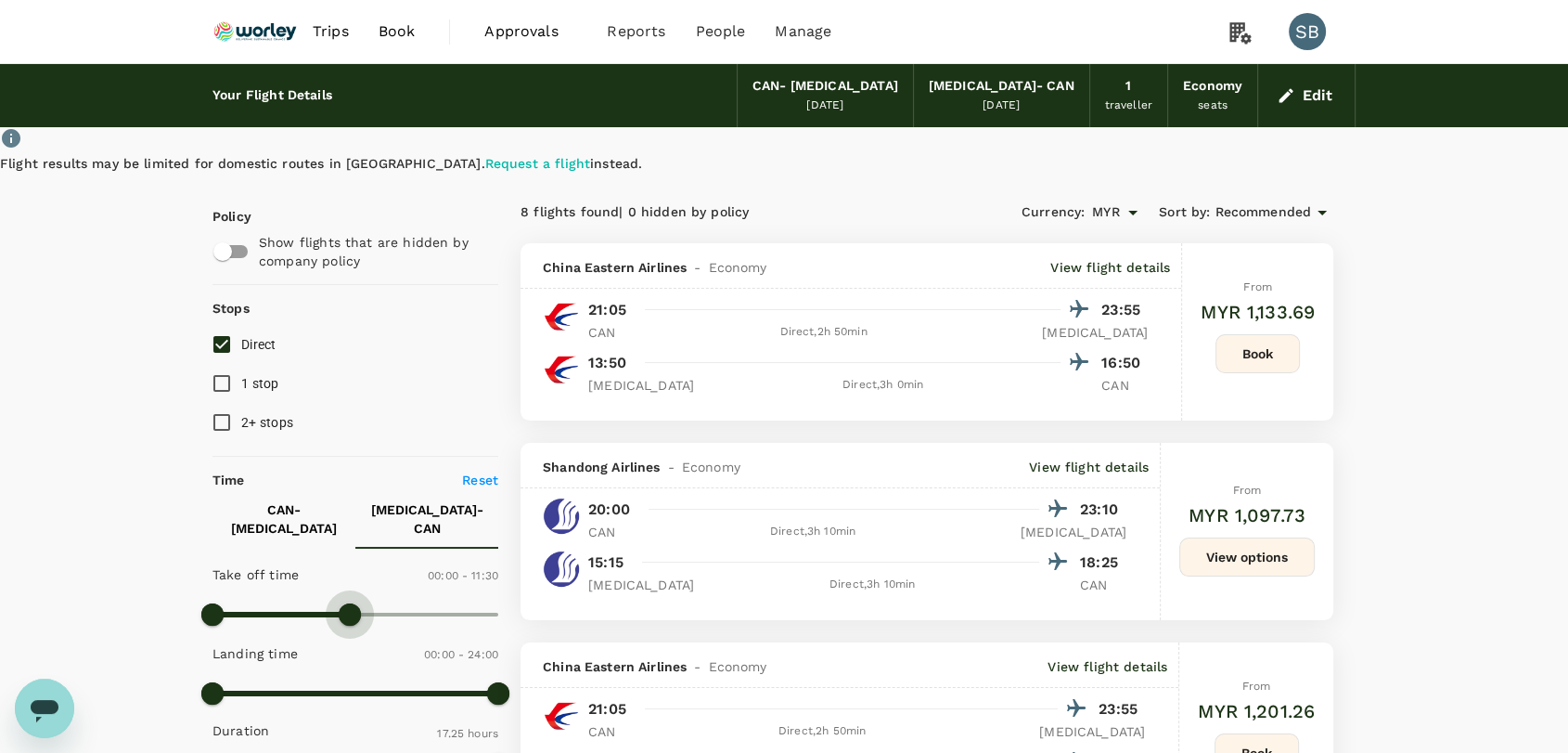
drag, startPoint x: 499, startPoint y: 612, endPoint x: 348, endPoint y: 605, distance: 151.2
click at [348, 605] on span at bounding box center [350, 615] width 22 height 22
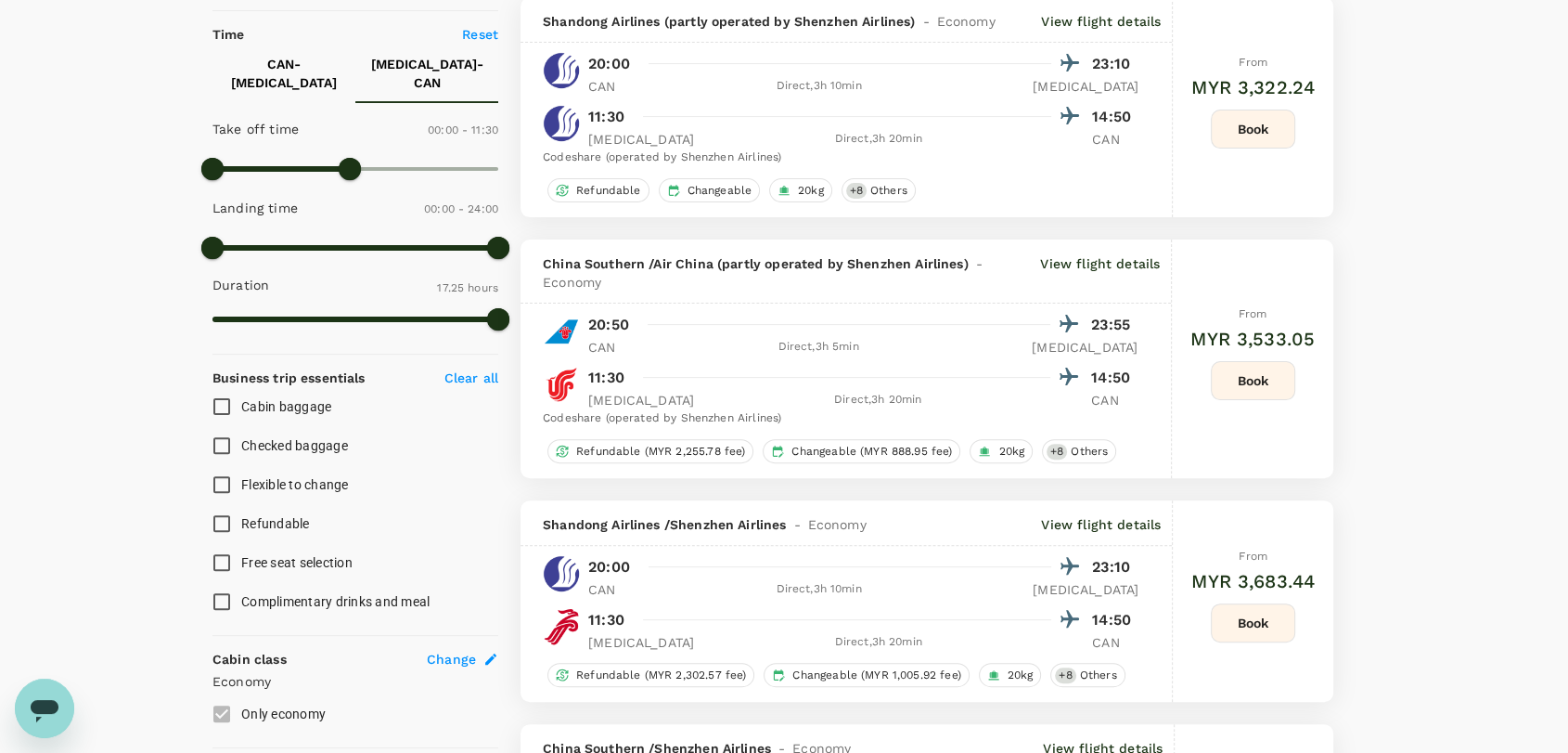
scroll to position [412, 0]
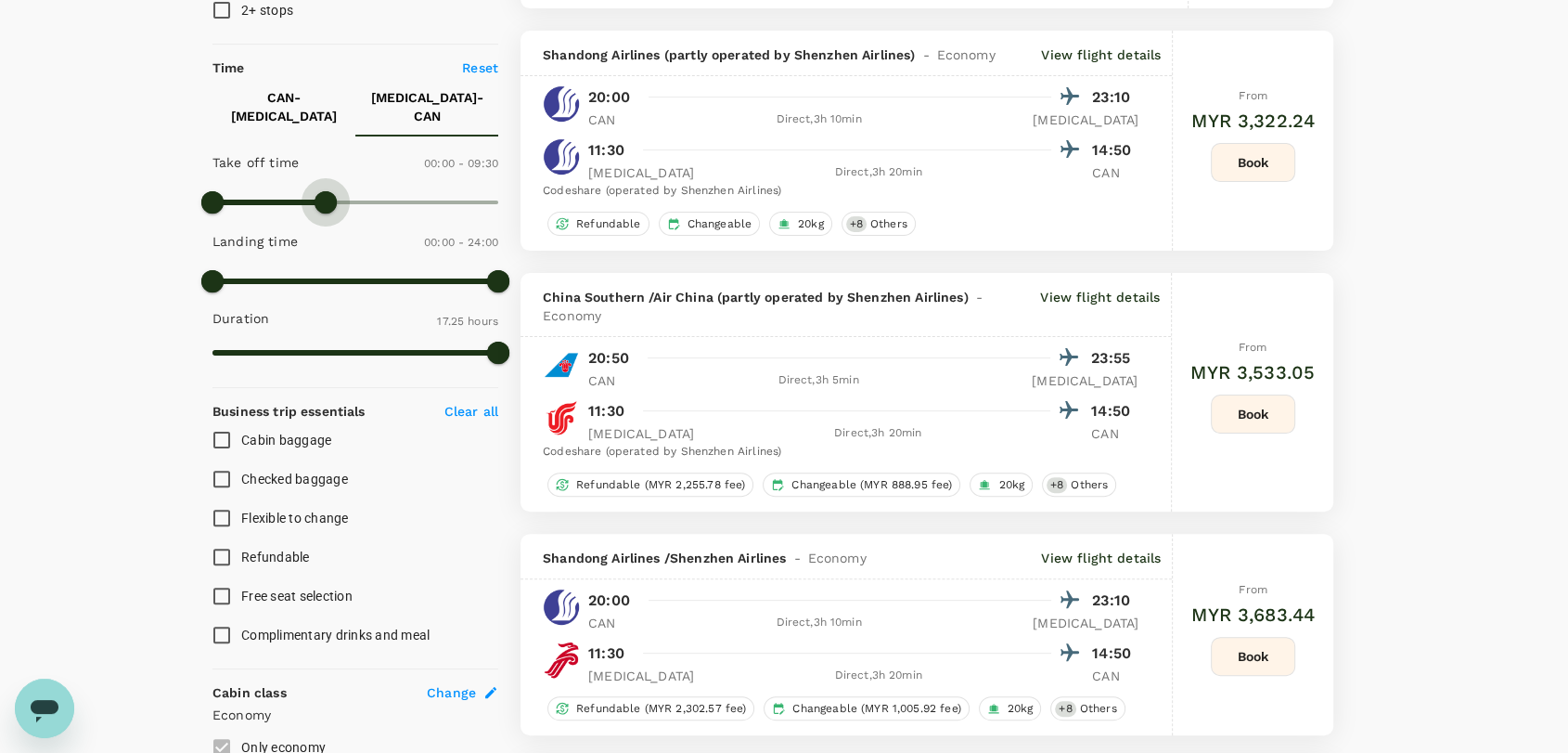
type input "600"
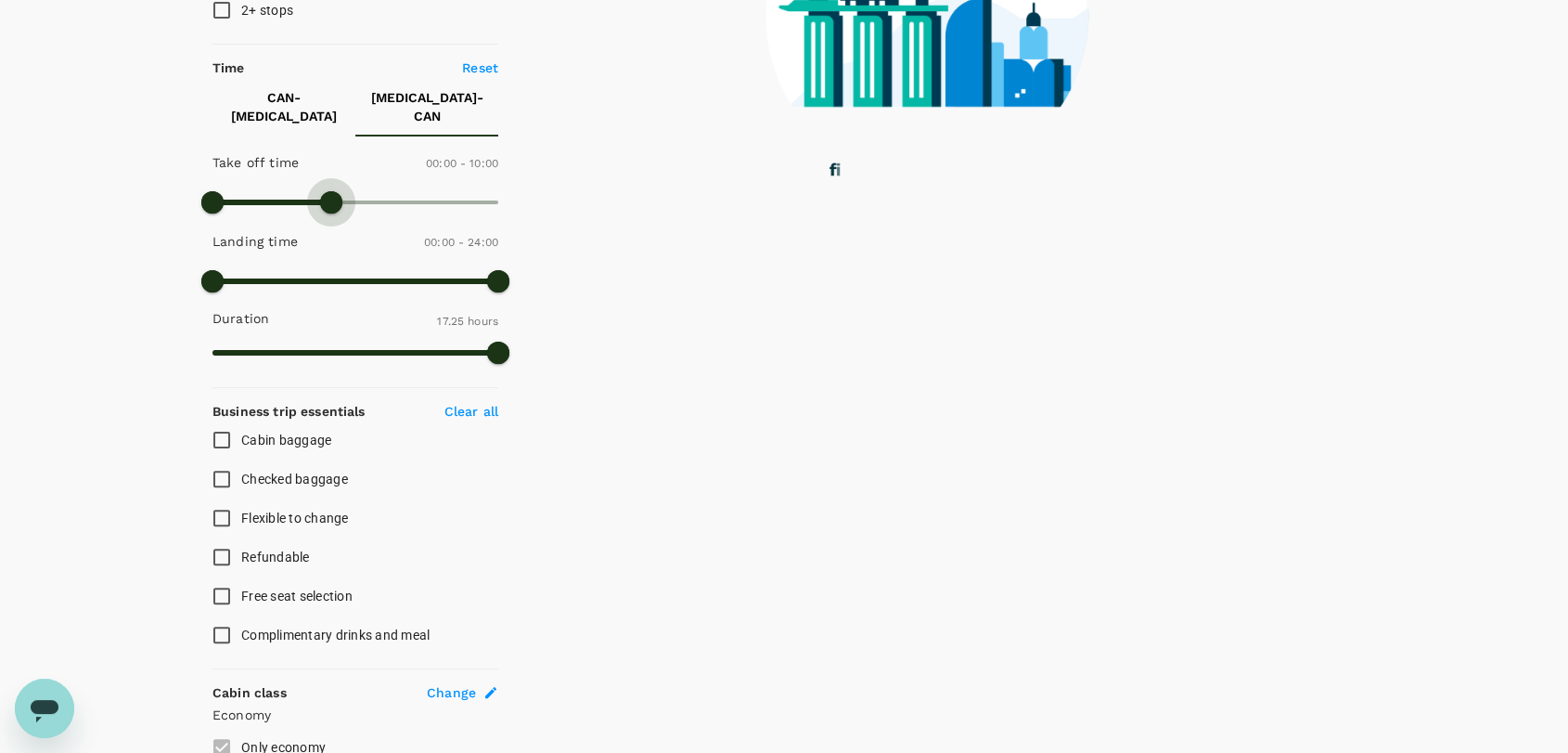
drag, startPoint x: 344, startPoint y: 197, endPoint x: 331, endPoint y: 192, distance: 13.9
click at [331, 192] on span at bounding box center [331, 202] width 22 height 22
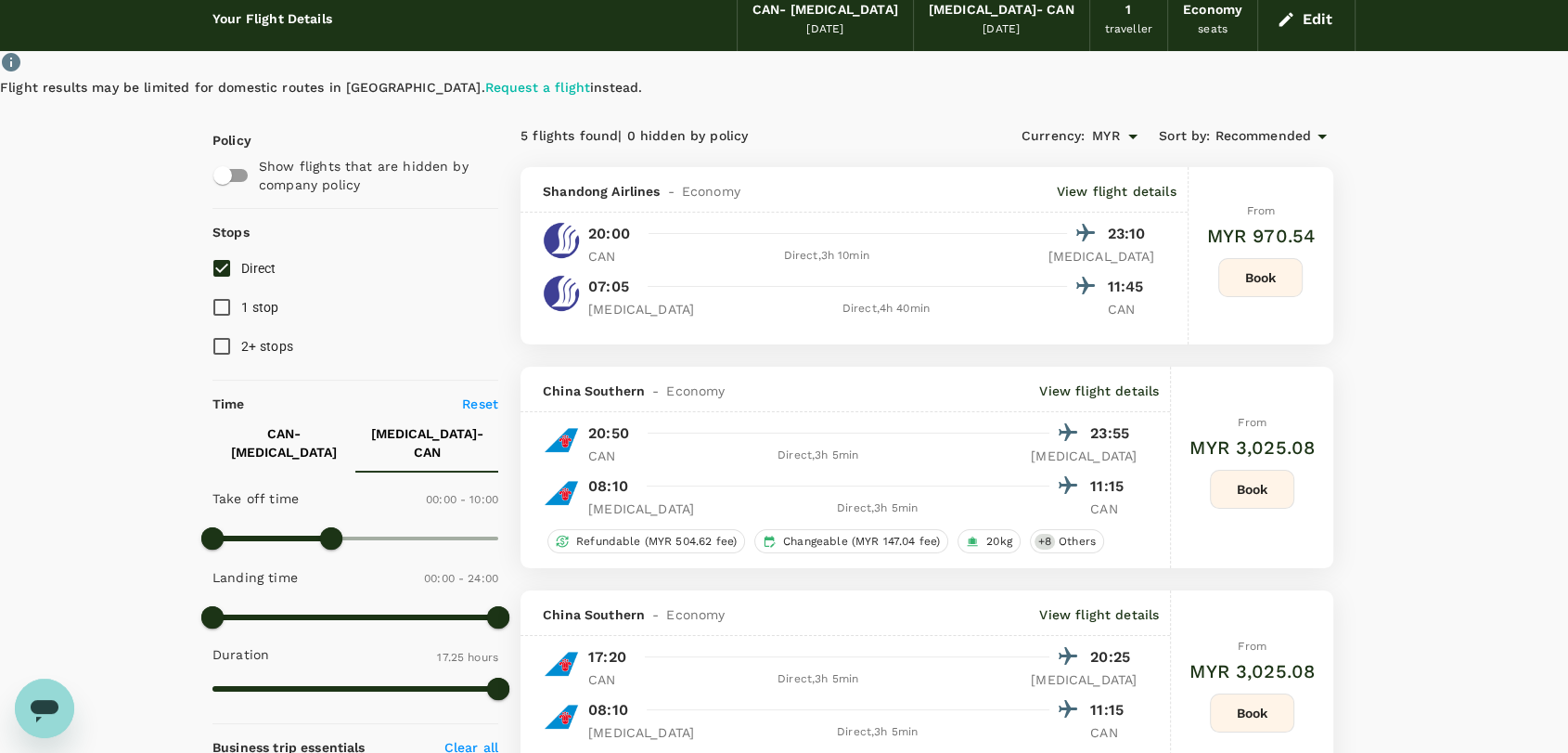
scroll to position [0, 0]
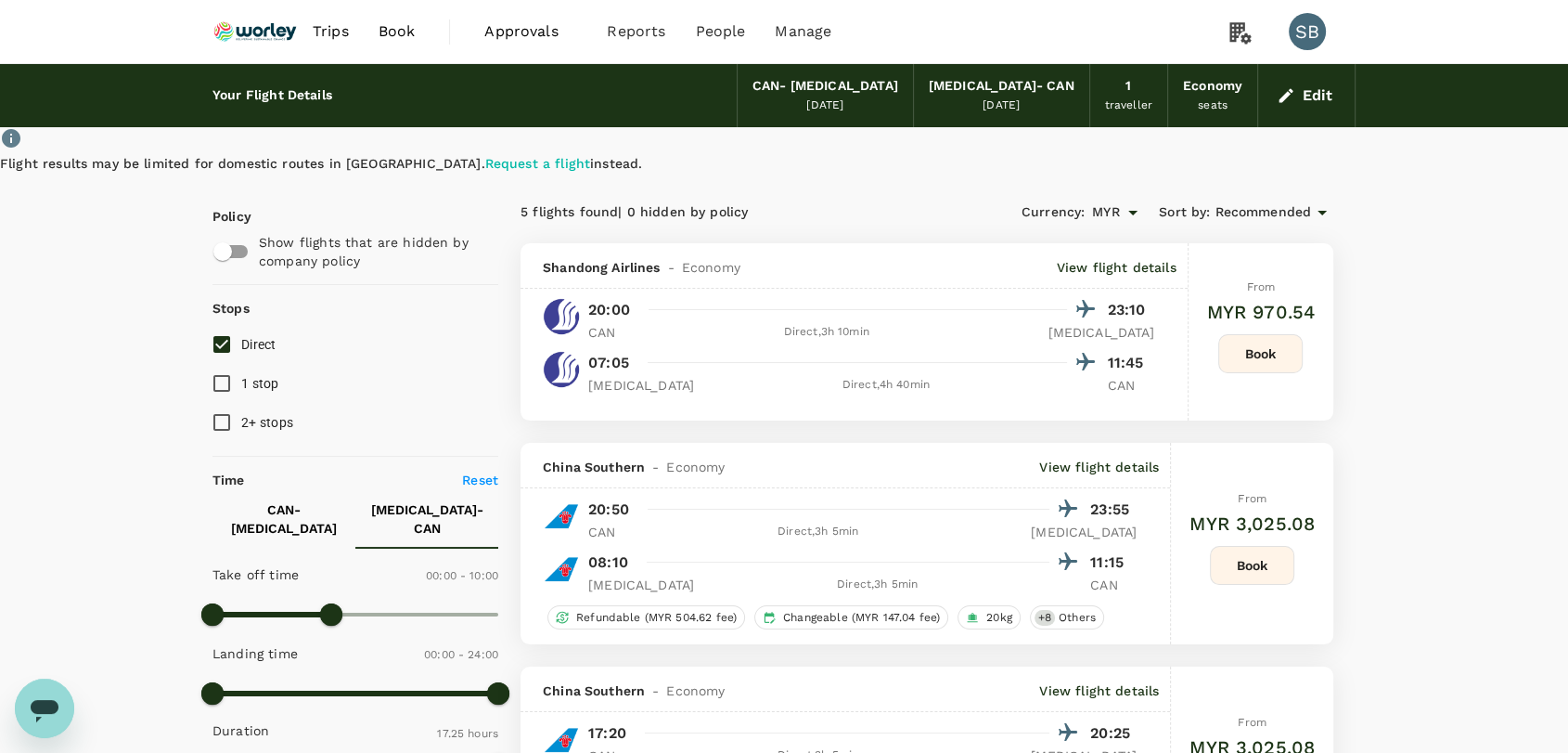
click at [252, 33] on img at bounding box center [255, 31] width 85 height 41
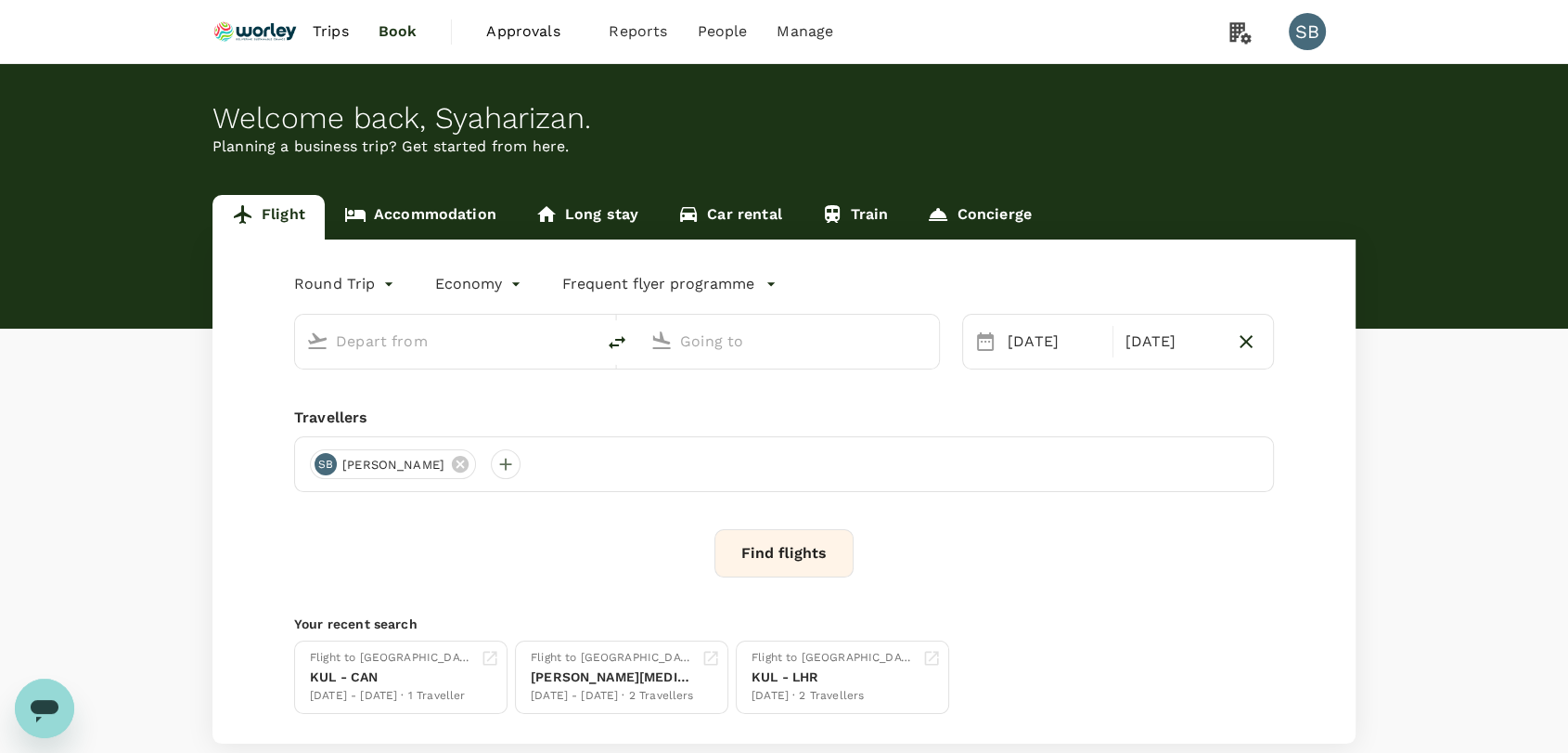
type input "Guangzhou Baiyun Intl (CAN)"
type input "Qingdao Liuting Intl ([MEDICAL_DATA])"
type input "Guangzhou Baiyun Intl (CAN)"
type input "Qingdao Liuting Intl ([MEDICAL_DATA])"
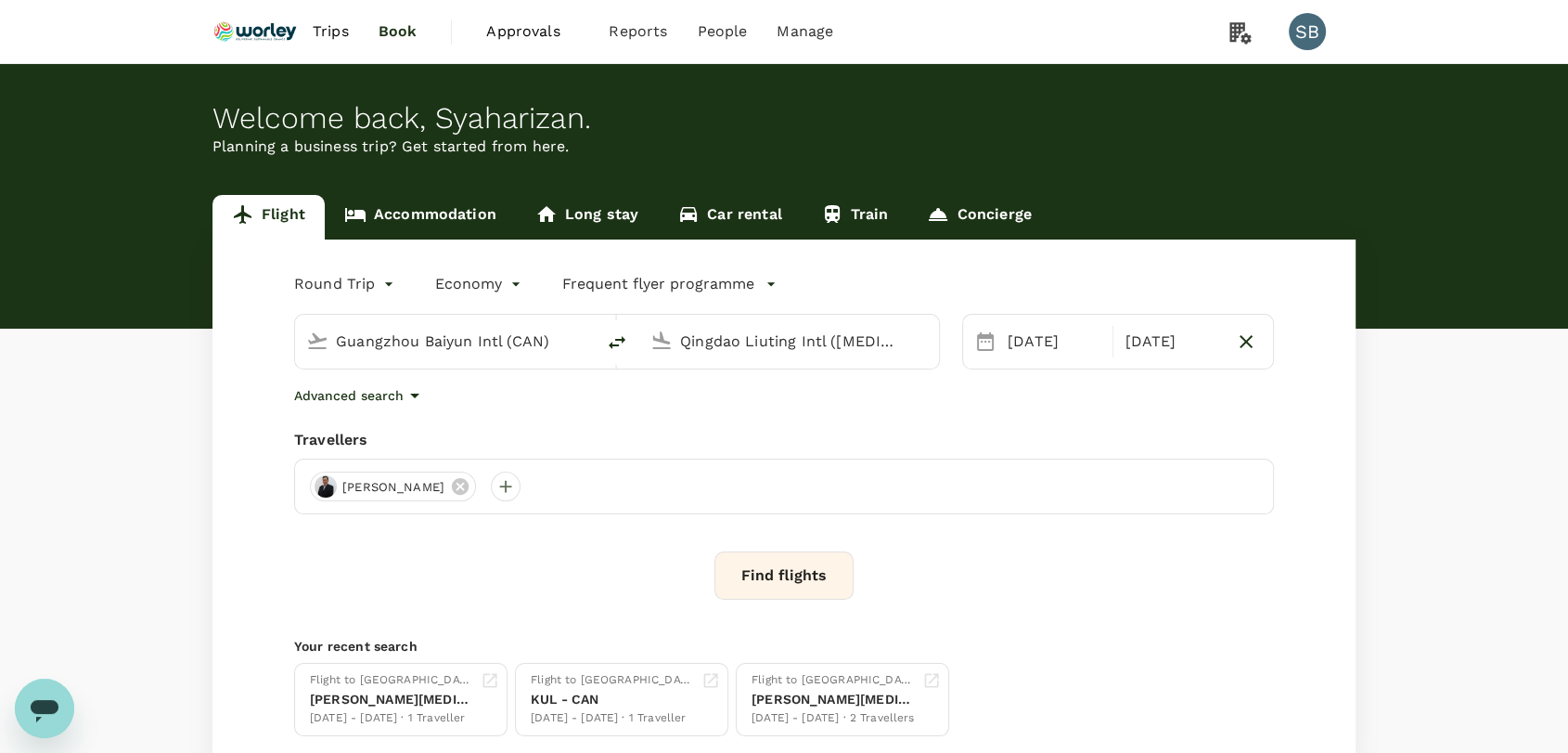
click at [374, 355] on input "Guangzhou Baiyun Intl (CAN)" at bounding box center [446, 341] width 220 height 29
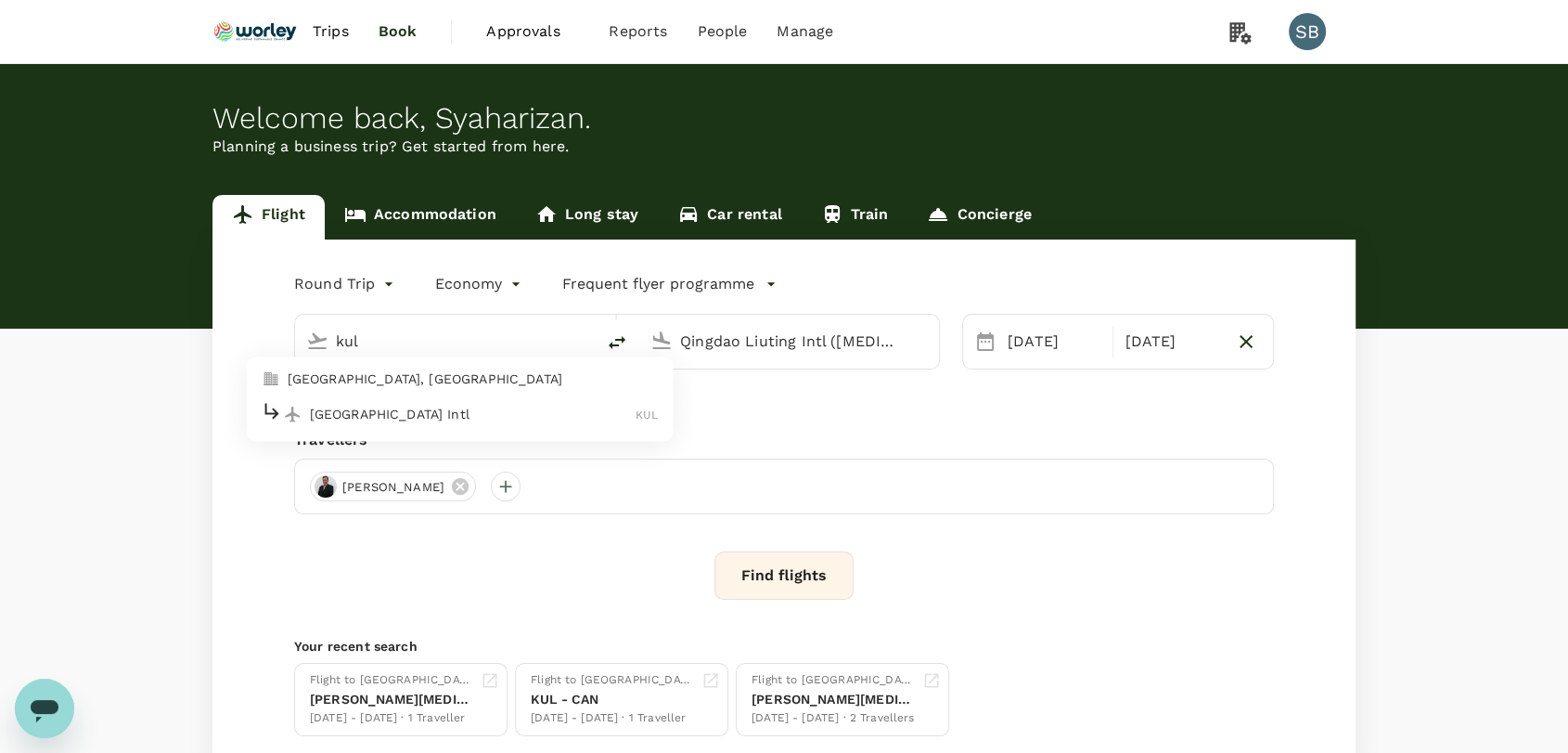
click at [384, 409] on p "[GEOGRAPHIC_DATA] Intl" at bounding box center [473, 414] width 327 height 19
type input "Kuala Lumpur Intl ([GEOGRAPHIC_DATA])"
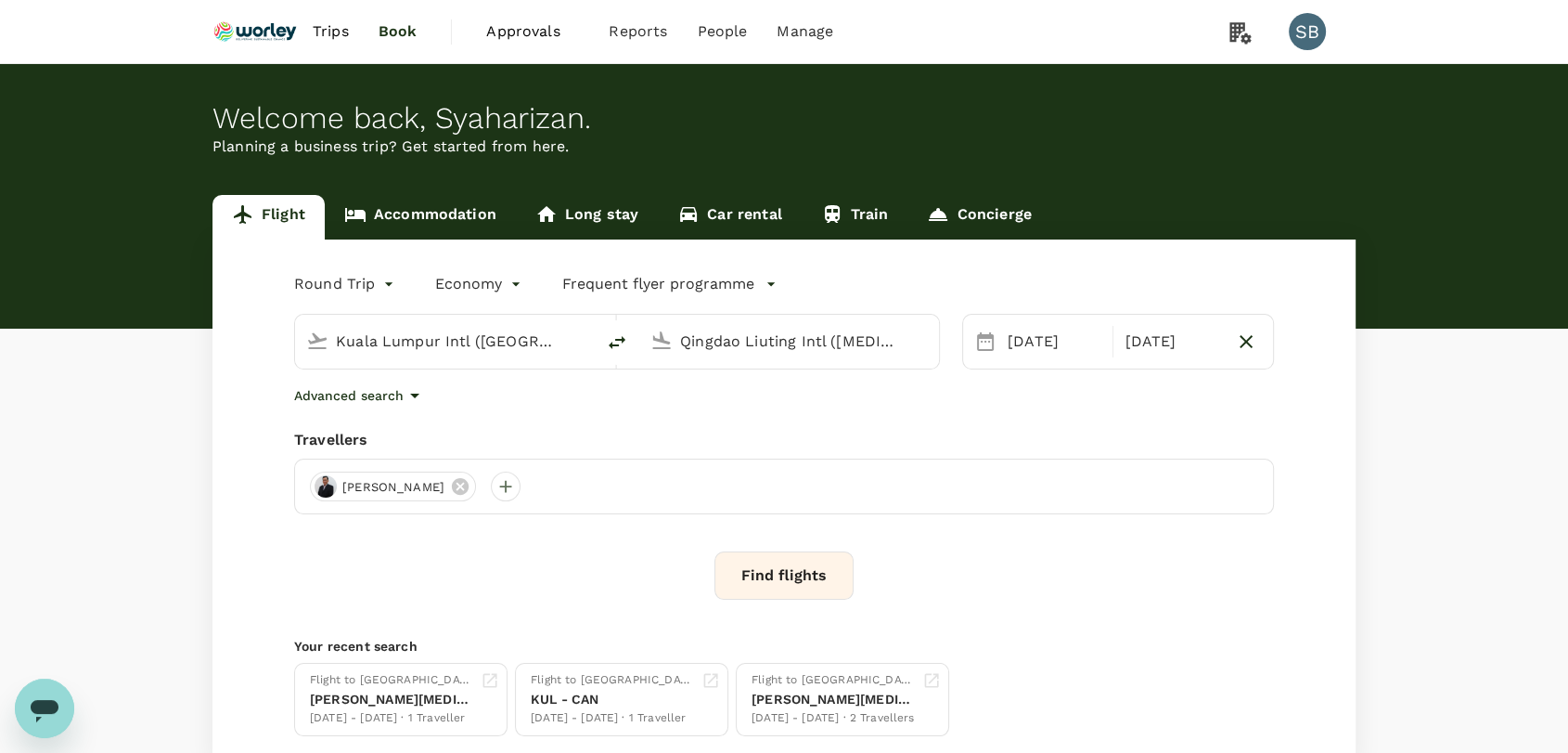
click at [781, 570] on button "Find flights" at bounding box center [784, 576] width 139 height 48
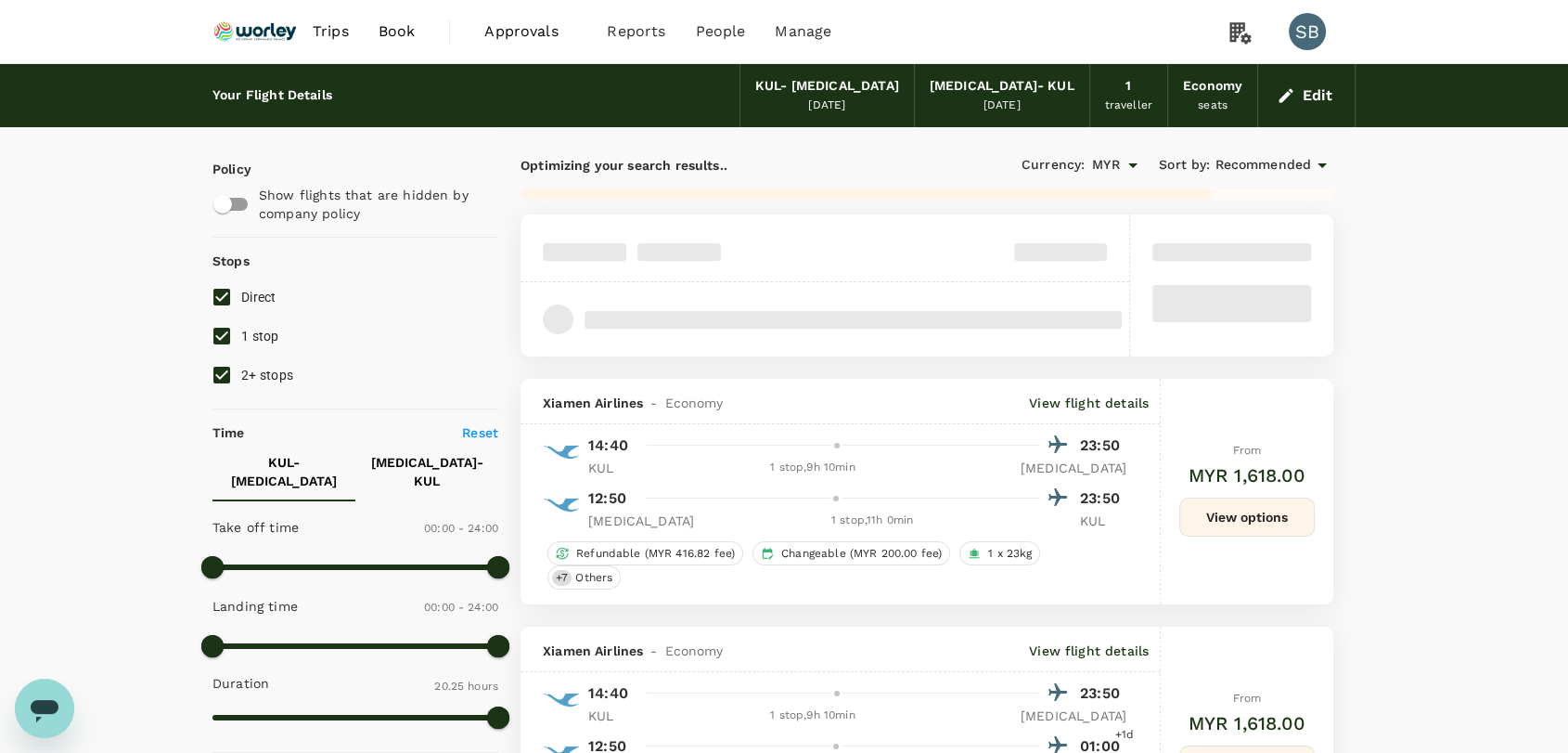
type input "1765"
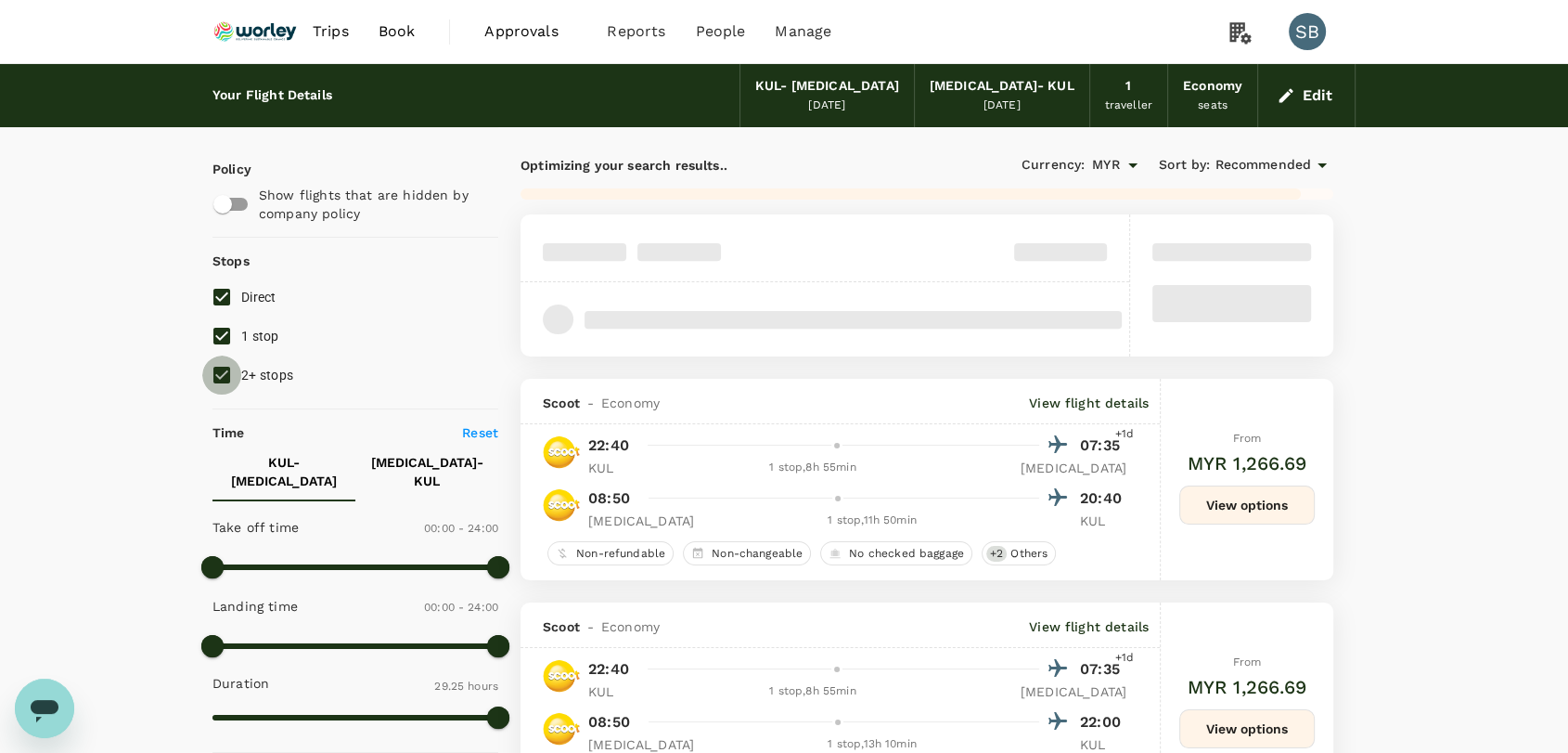
click at [216, 372] on input "2+ stops" at bounding box center [221, 375] width 39 height 39
checkbox input "false"
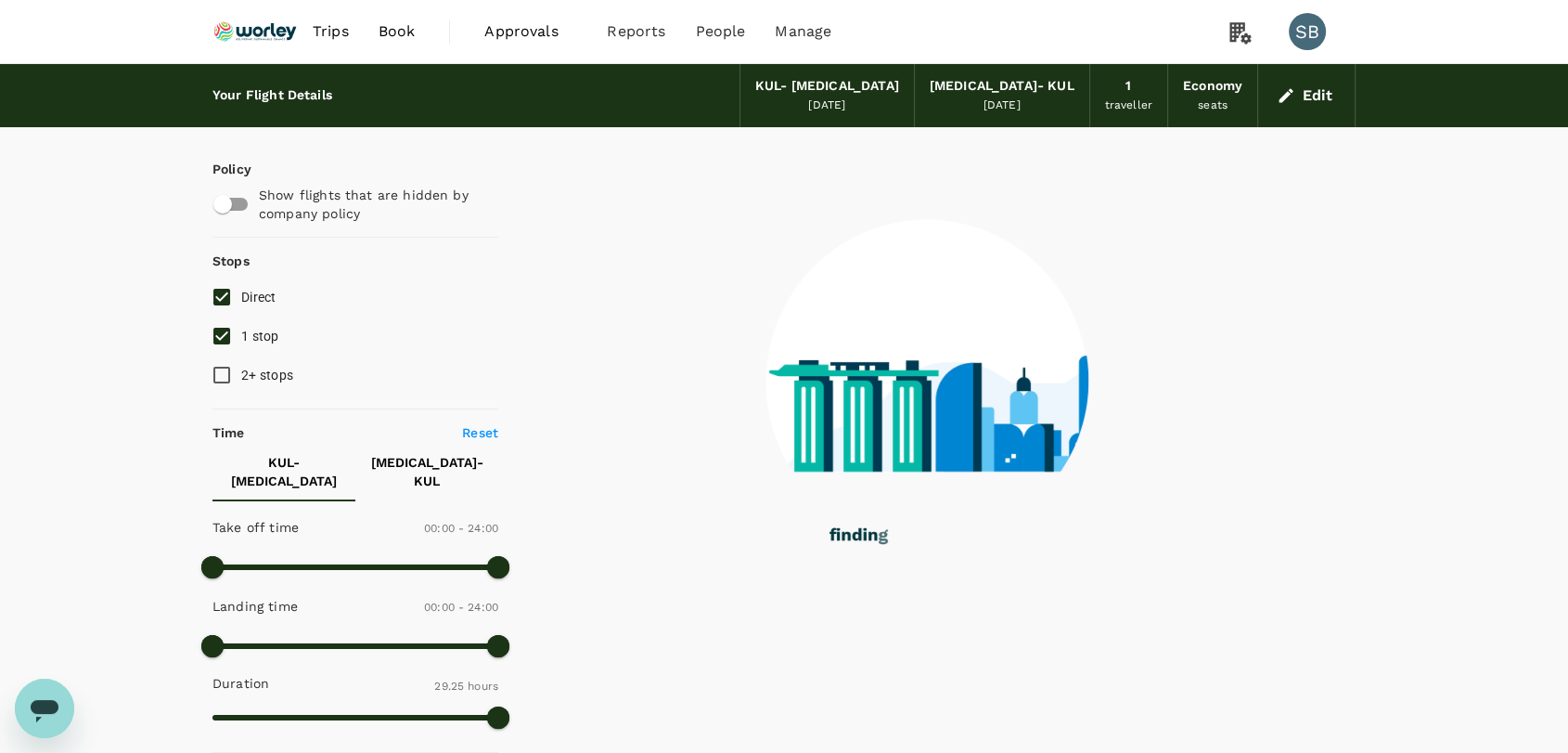
click at [279, 456] on p "[PERSON_NAME][MEDICAL_DATA]" at bounding box center [284, 471] width 113 height 37
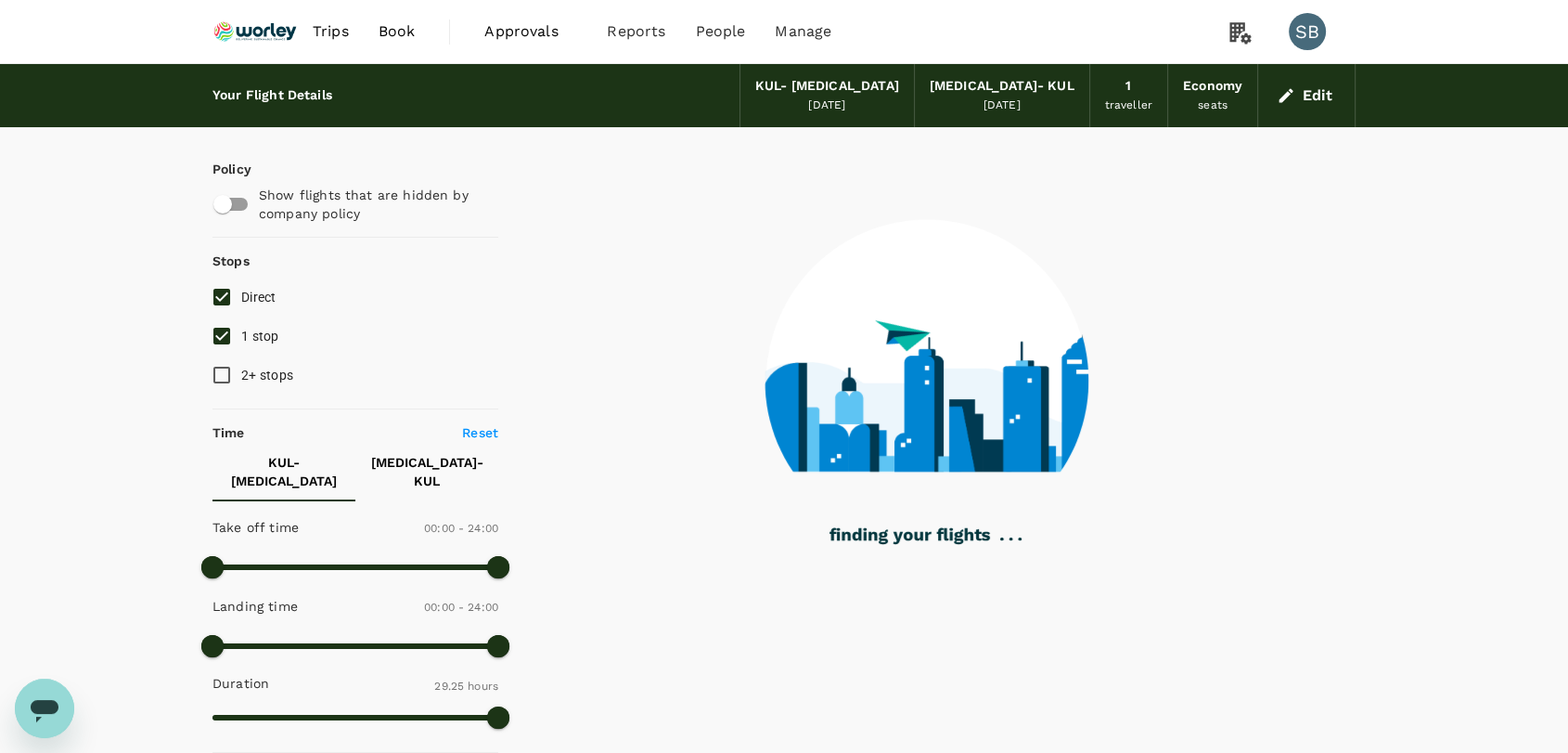
click at [423, 466] on p "[MEDICAL_DATA] - KUL" at bounding box center [427, 471] width 113 height 37
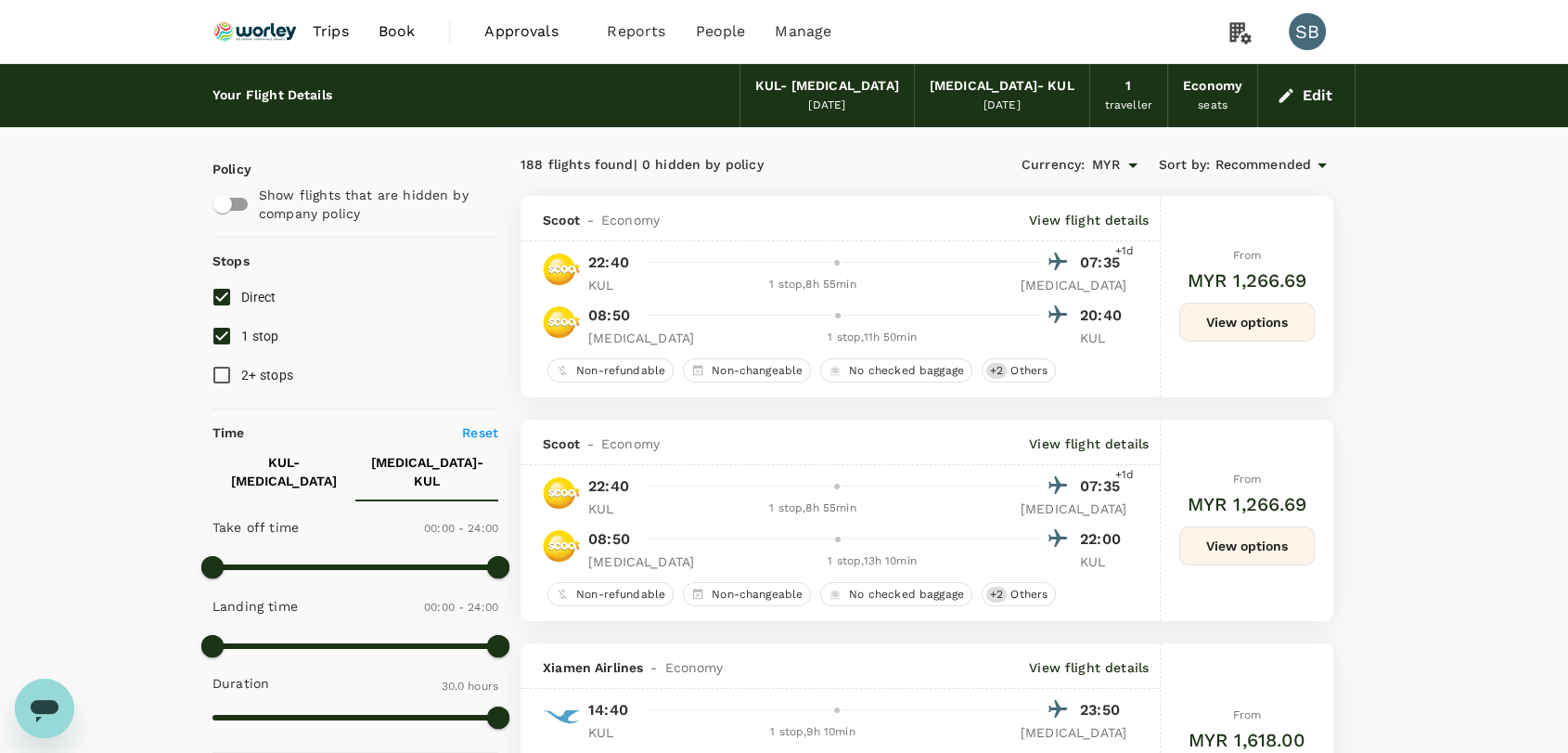
click at [291, 462] on p "[PERSON_NAME][MEDICAL_DATA]" at bounding box center [284, 471] width 113 height 37
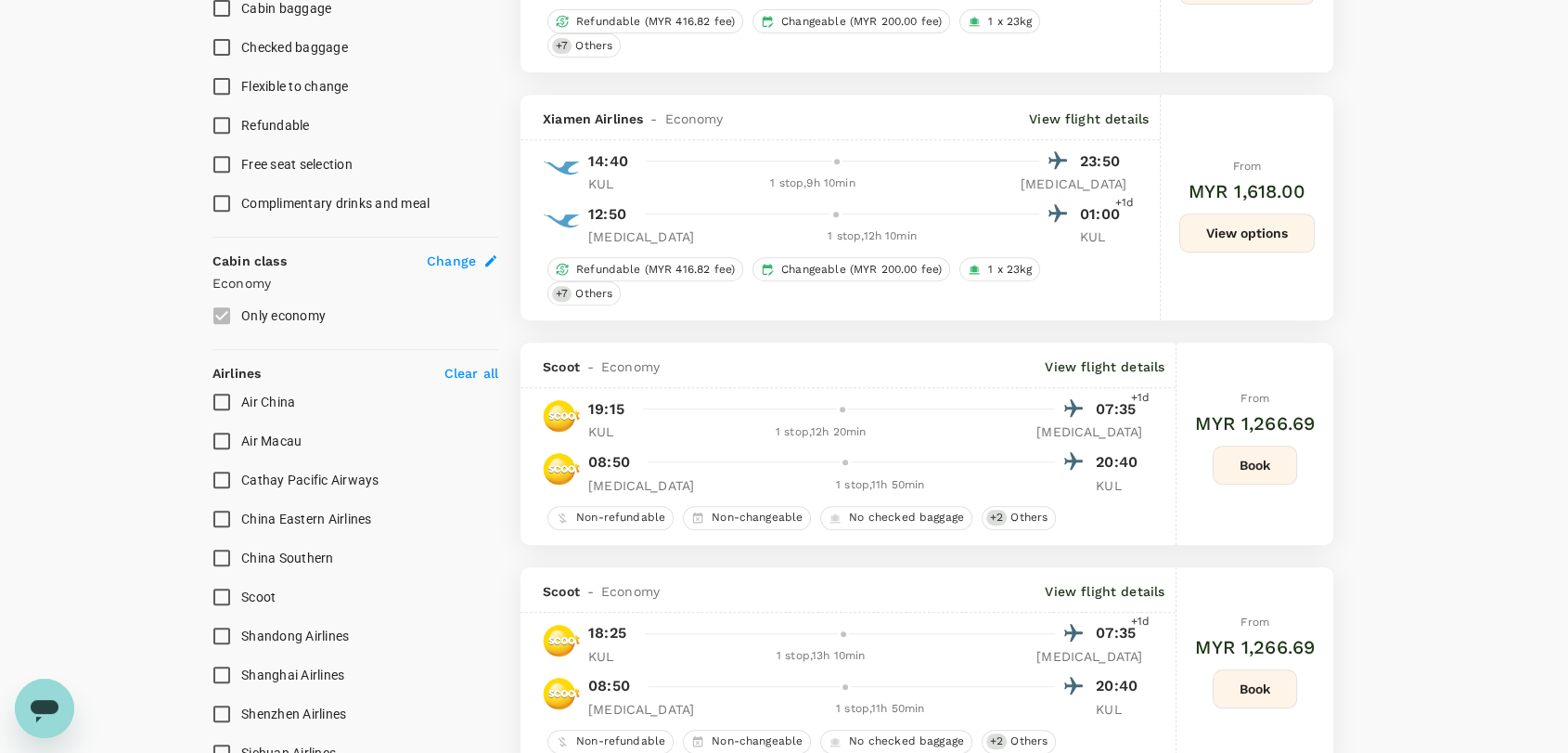
scroll to position [929, 0]
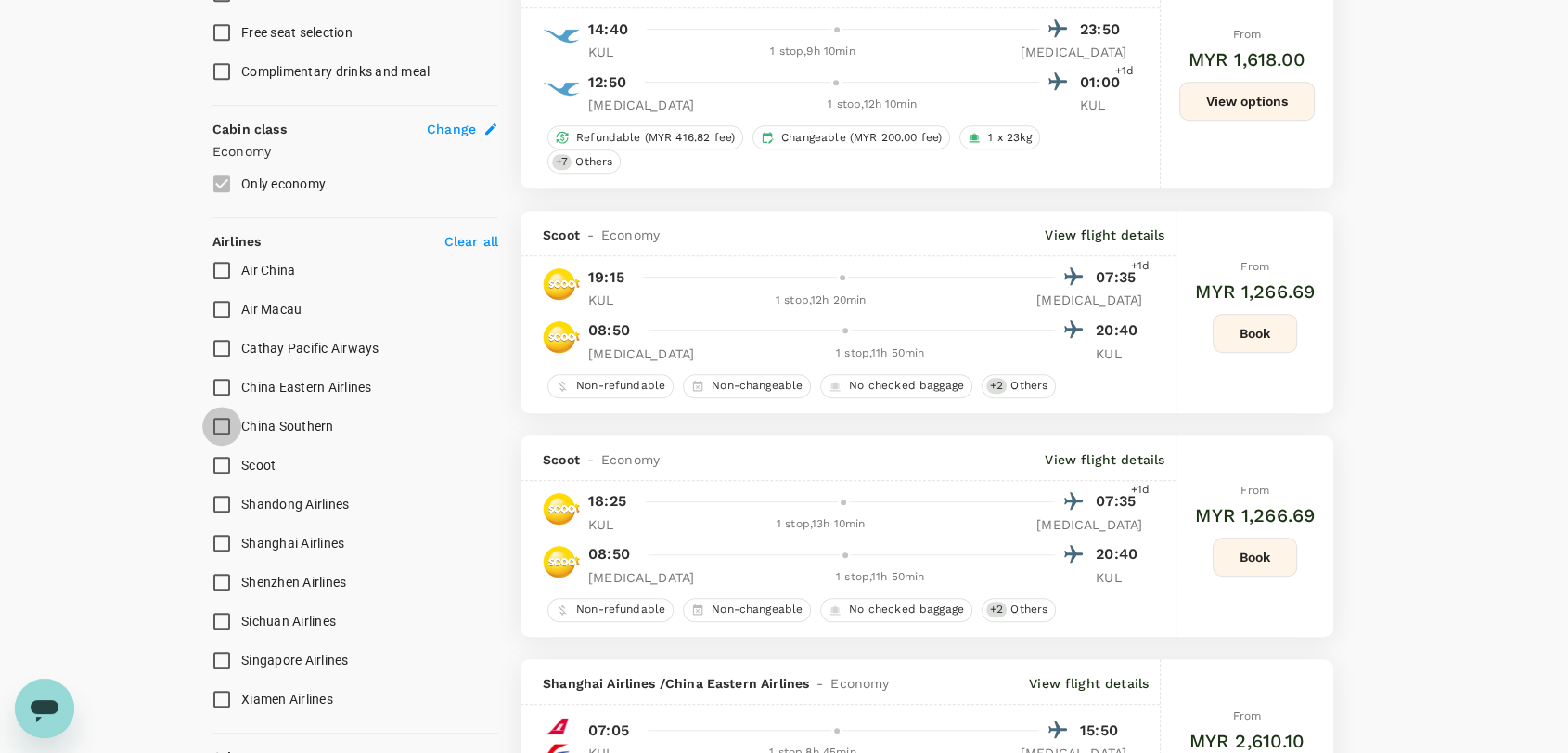
click at [222, 413] on input "China Southern" at bounding box center [221, 426] width 39 height 39
checkbox input "true"
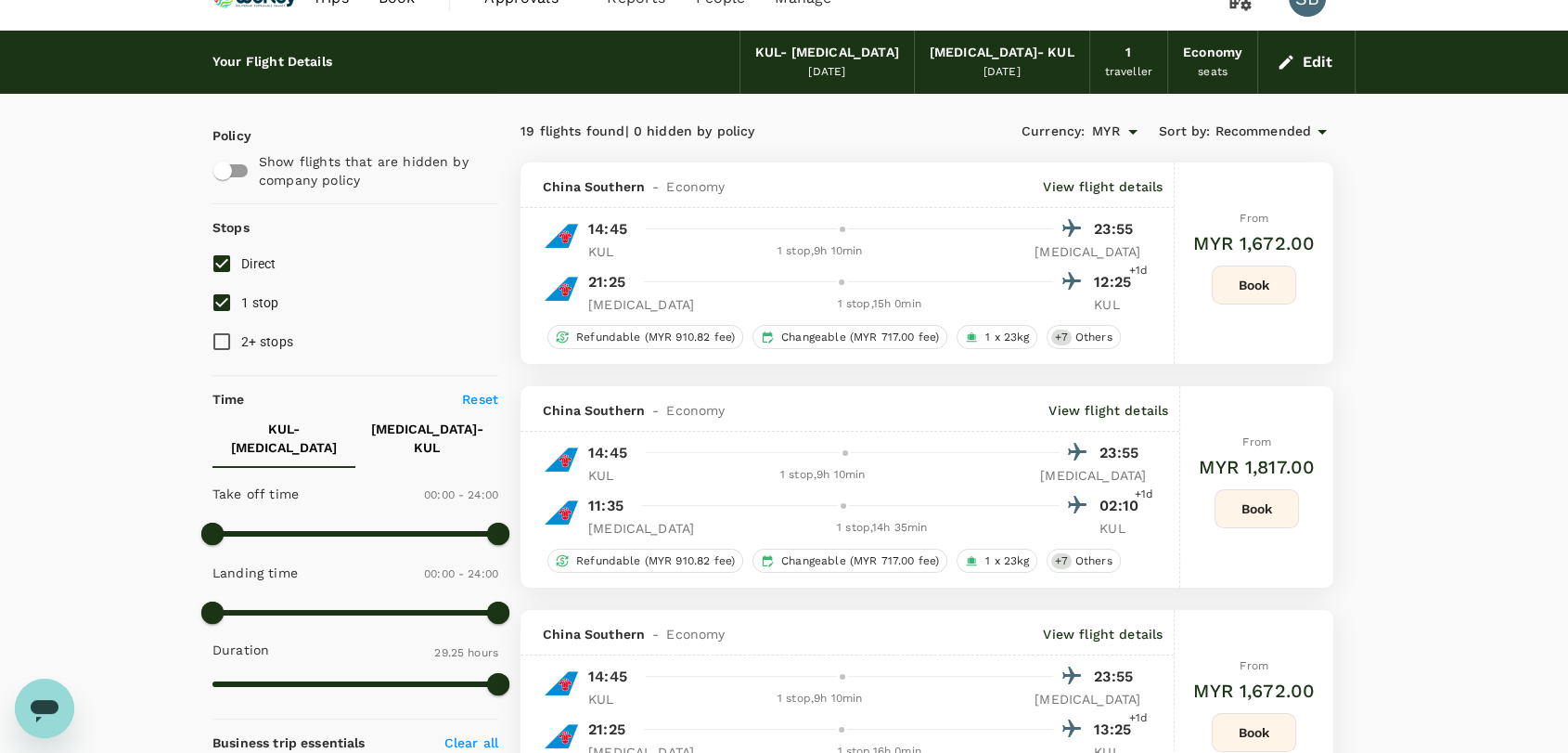
scroll to position [0, 0]
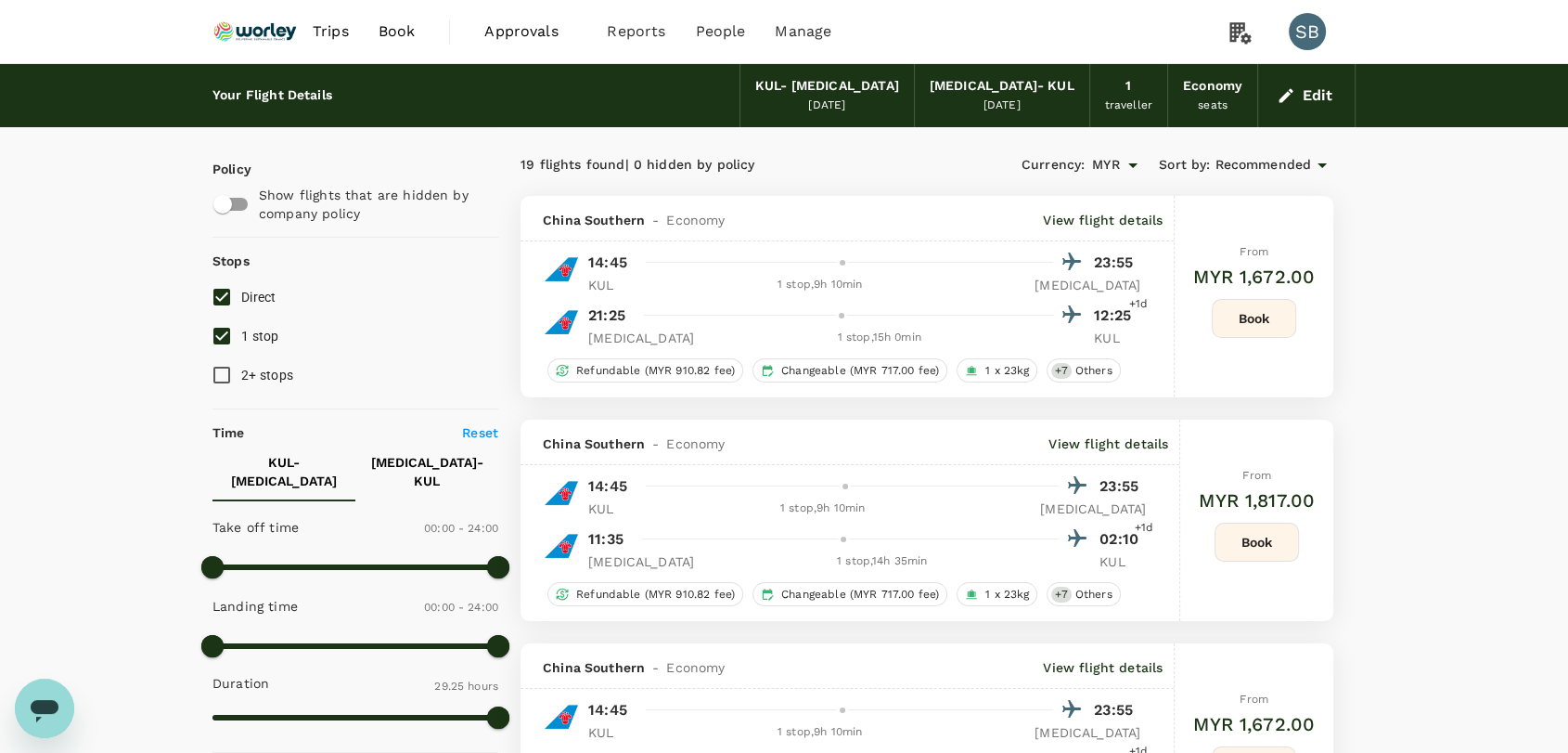
click at [258, 32] on img at bounding box center [255, 31] width 85 height 41
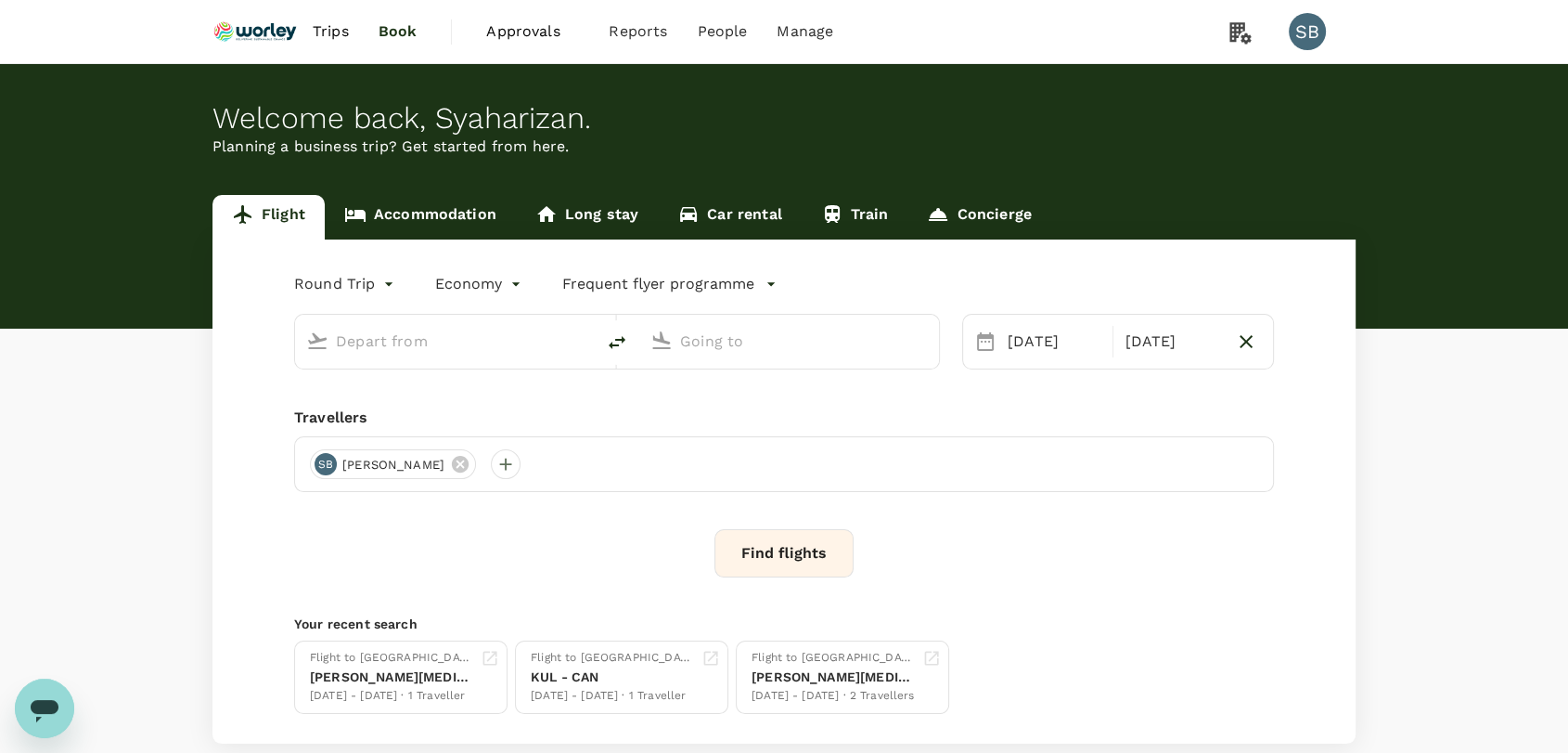
type input "Kuala Lumpur Intl ([GEOGRAPHIC_DATA])"
type input "Qingdao Liuting Intl ([MEDICAL_DATA])"
type input "Kuala Lumpur Intl ([GEOGRAPHIC_DATA])"
type input "Qingdao Liuting Intl ([MEDICAL_DATA])"
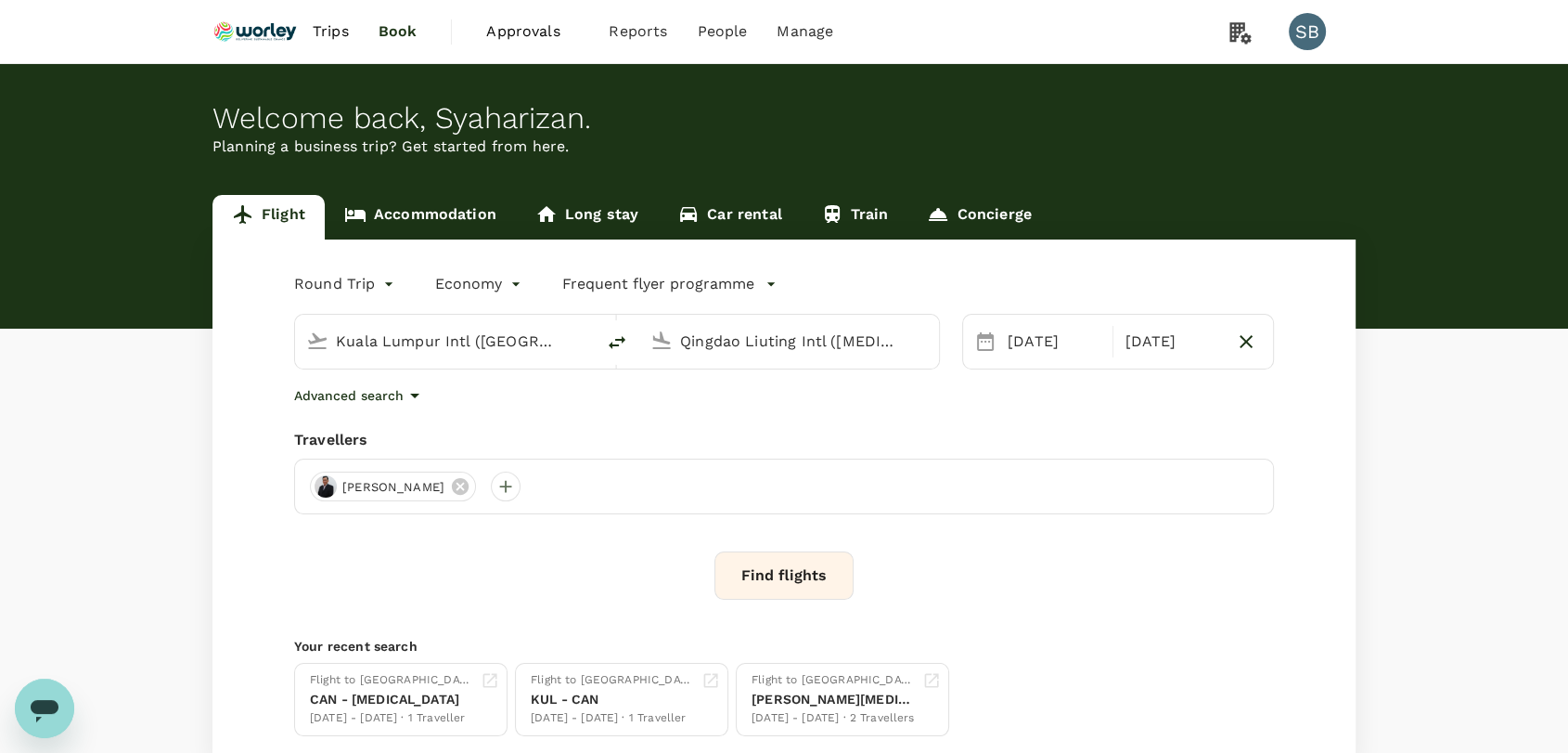
click at [493, 338] on input "Kuala Lumpur Intl ([GEOGRAPHIC_DATA])" at bounding box center [446, 341] width 220 height 29
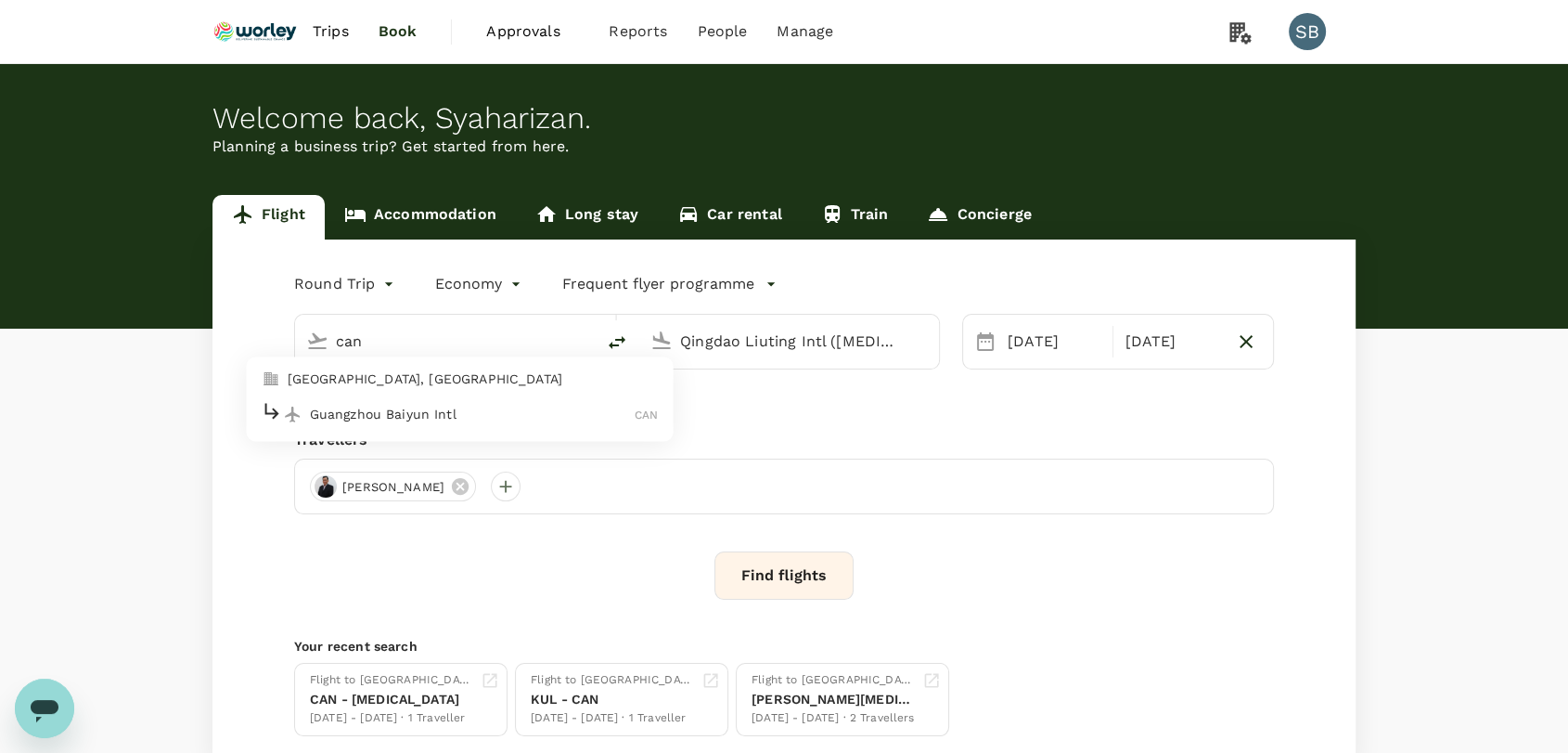
click at [501, 408] on p "Guangzhou Baiyun Intl" at bounding box center [473, 414] width 326 height 19
type input "Guangzhou Baiyun Intl (CAN)"
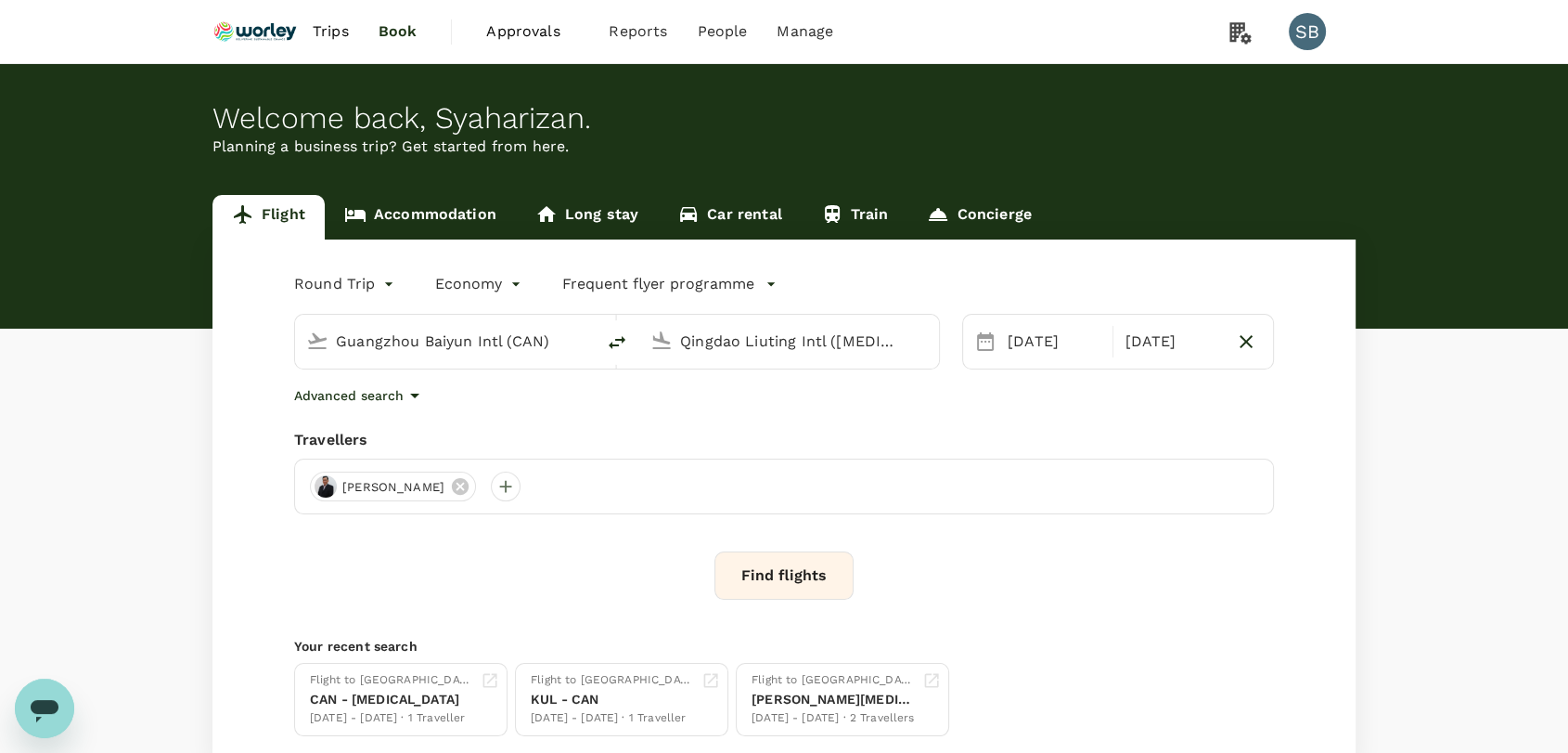
click at [809, 573] on button "Find flights" at bounding box center [784, 576] width 139 height 48
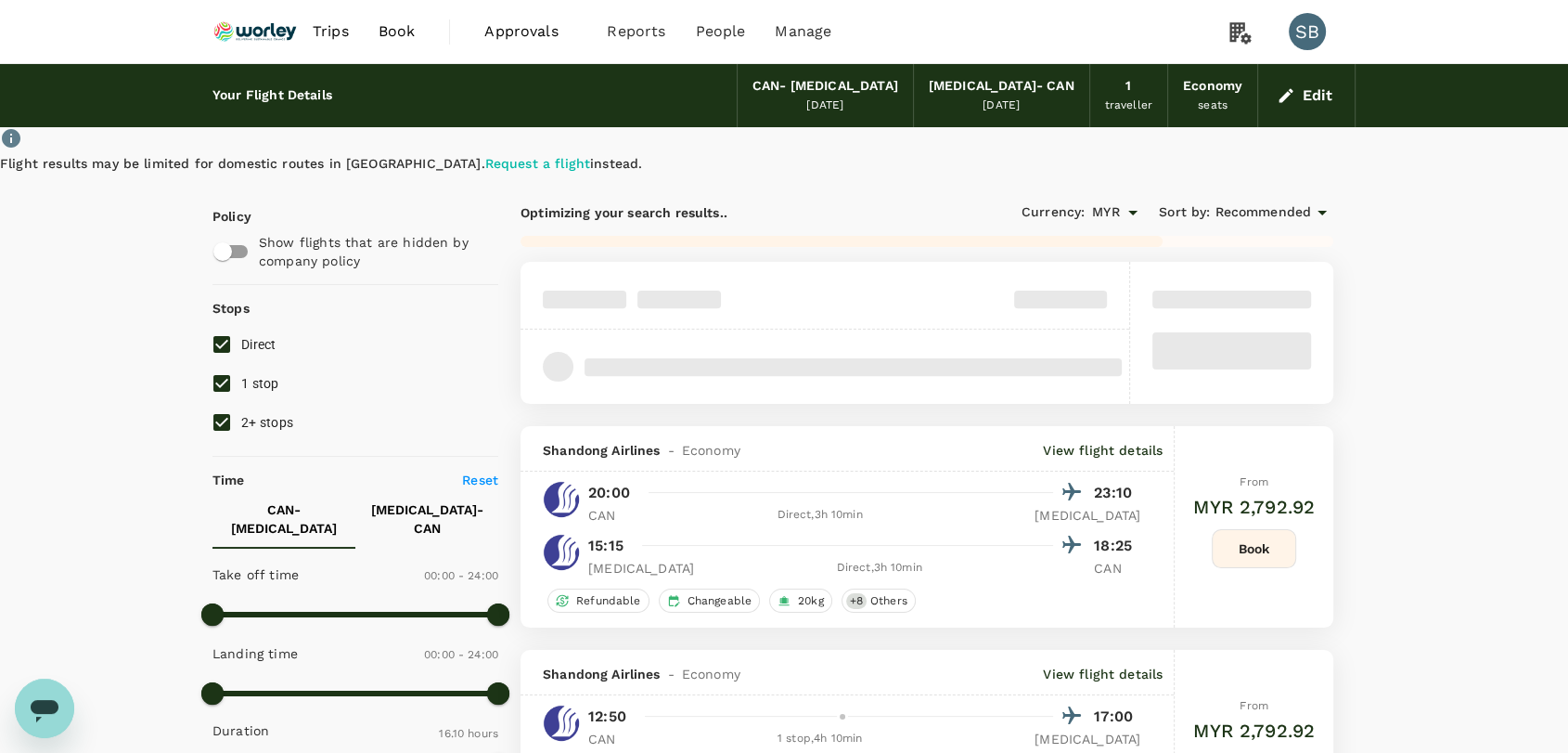
click at [227, 418] on input "2+ stops" at bounding box center [221, 422] width 39 height 39
checkbox input "false"
click at [222, 389] on input "1 stop" at bounding box center [221, 383] width 39 height 39
checkbox input "false"
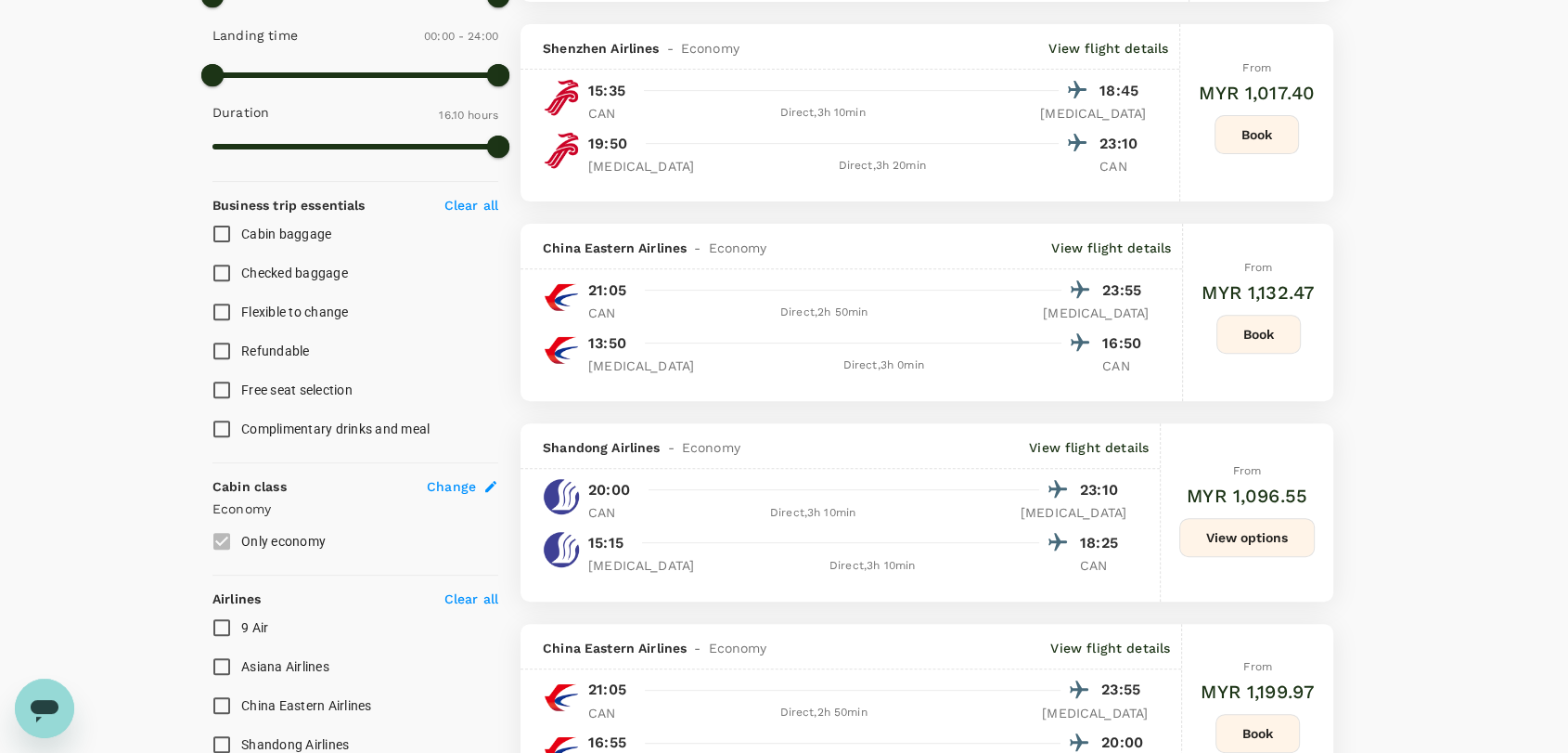
scroll to position [929, 0]
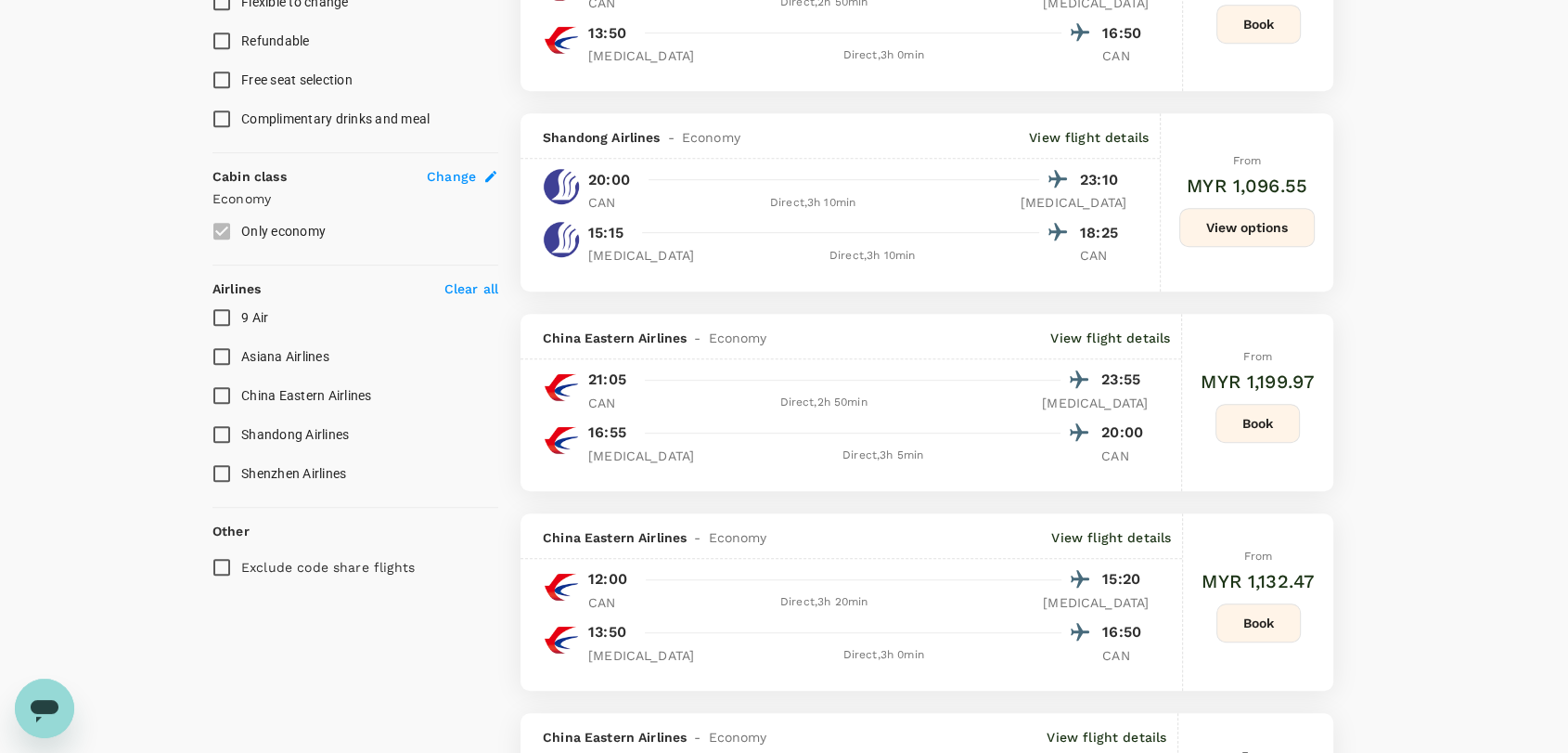
click at [217, 378] on input "China Eastern Airlines" at bounding box center [221, 395] width 39 height 39
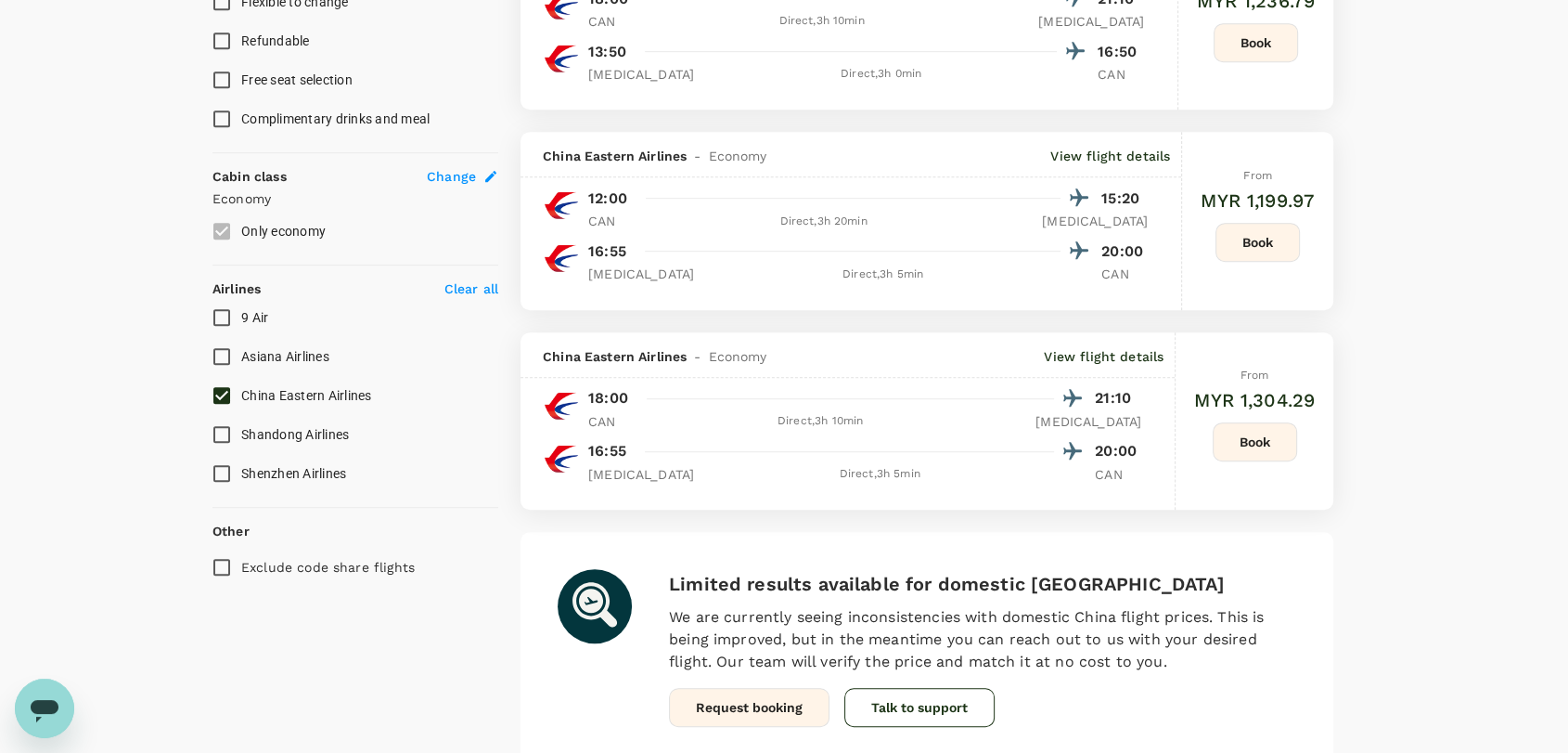
click at [217, 378] on input "China Eastern Airlines" at bounding box center [221, 395] width 39 height 39
checkbox input "false"
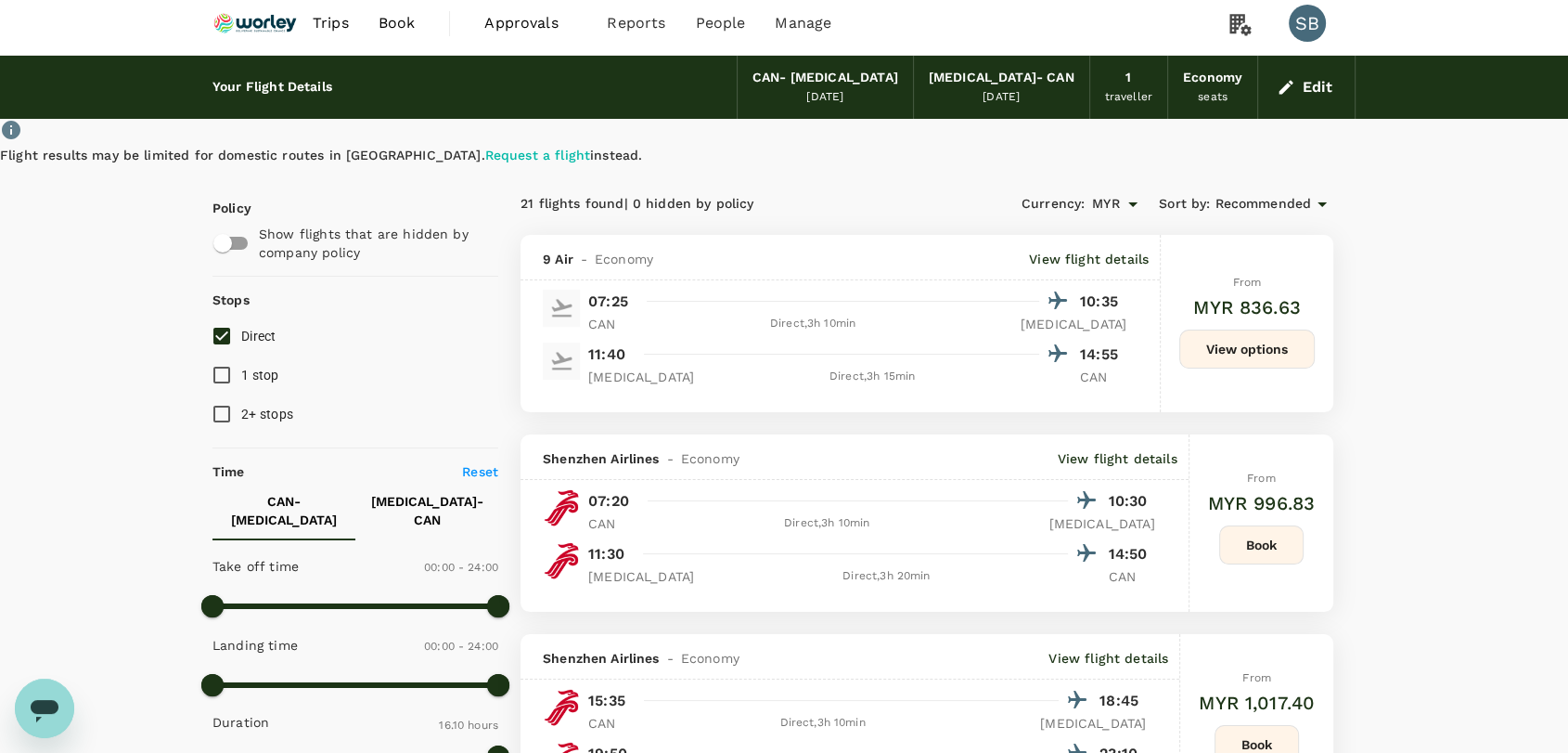
scroll to position [0, 0]
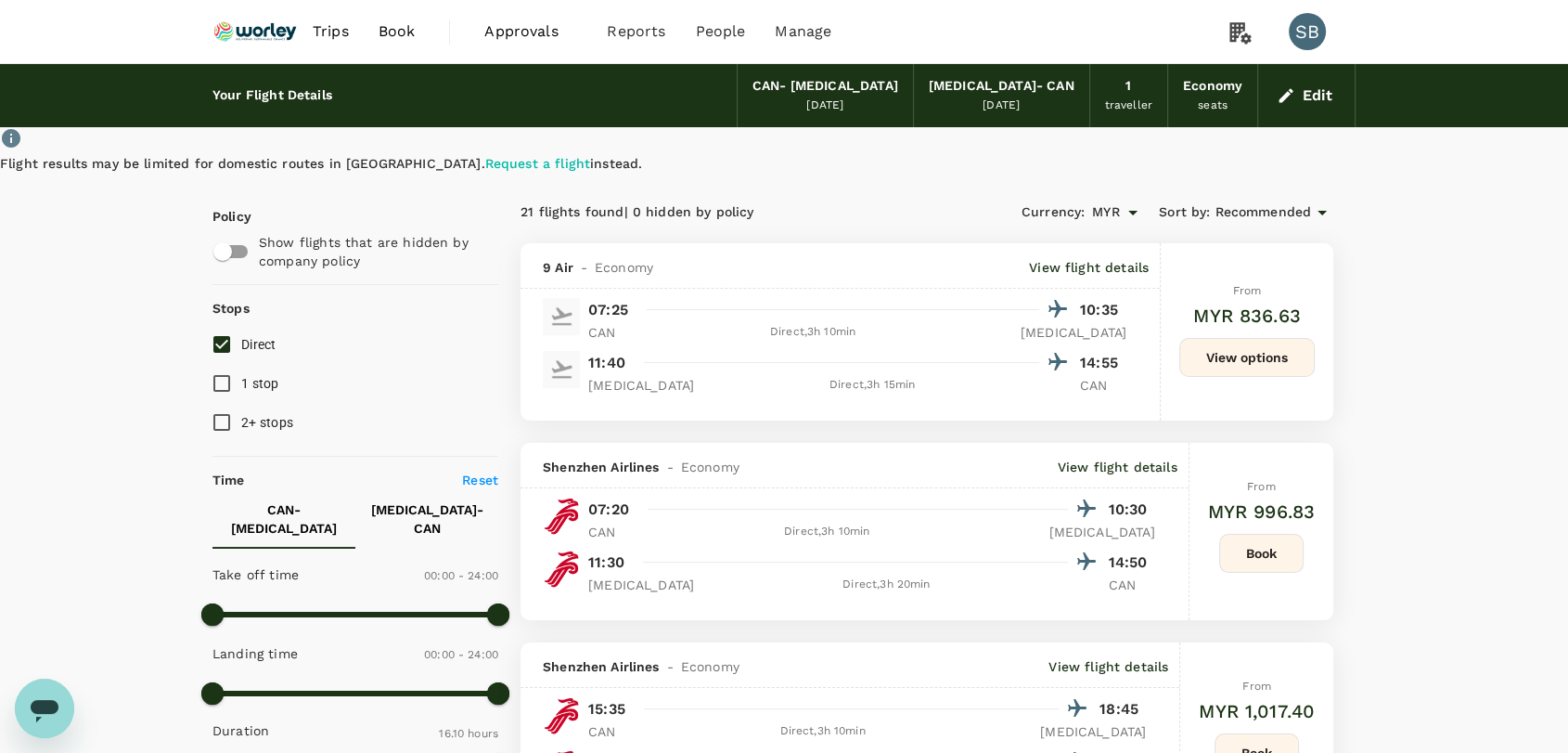
click at [246, 32] on img at bounding box center [255, 31] width 85 height 41
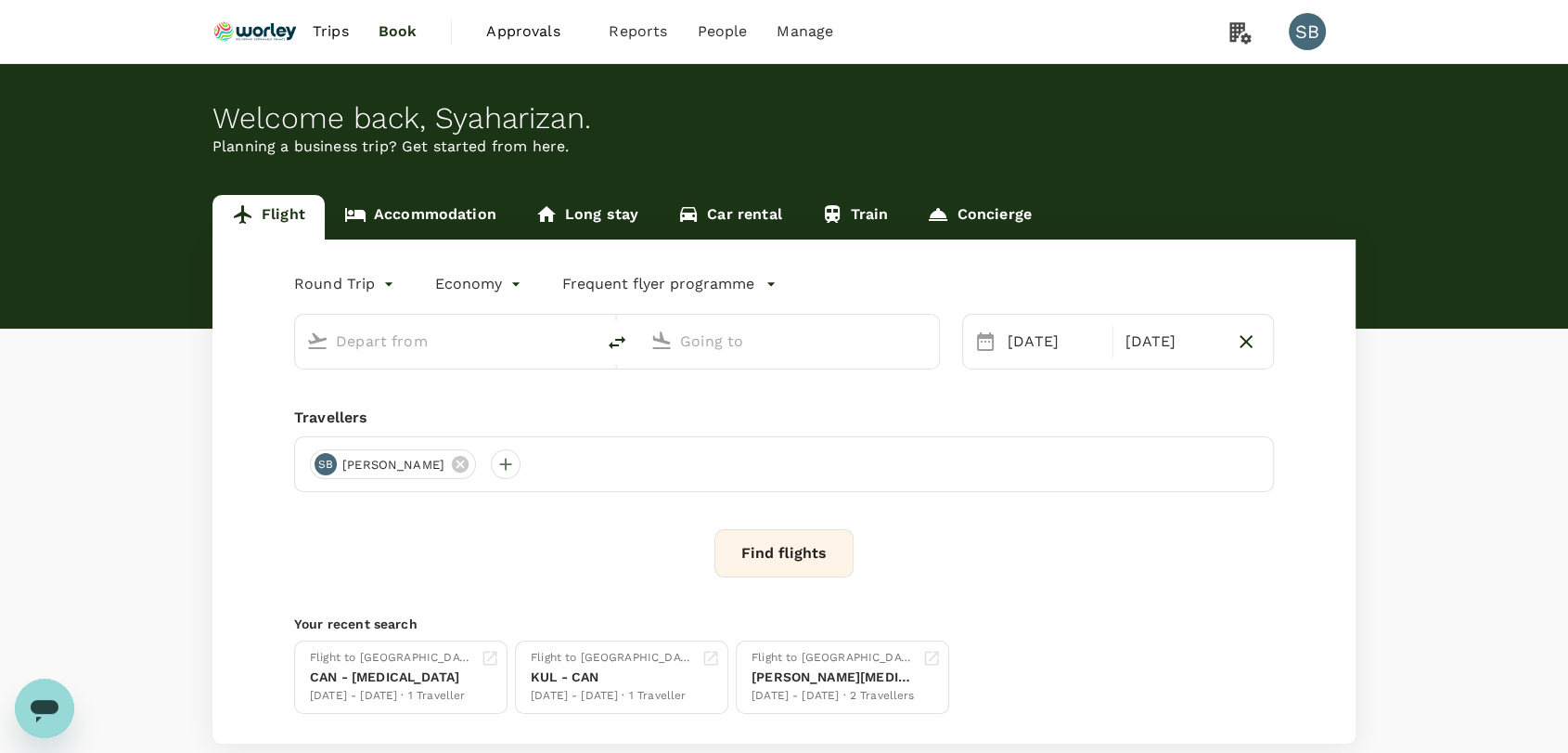
type input "Guangzhou Baiyun Intl (CAN)"
type input "Qingdao Liuting Intl ([MEDICAL_DATA])"
type input "Guangzhou Baiyun Intl (CAN)"
type input "Qingdao Liuting Intl ([MEDICAL_DATA])"
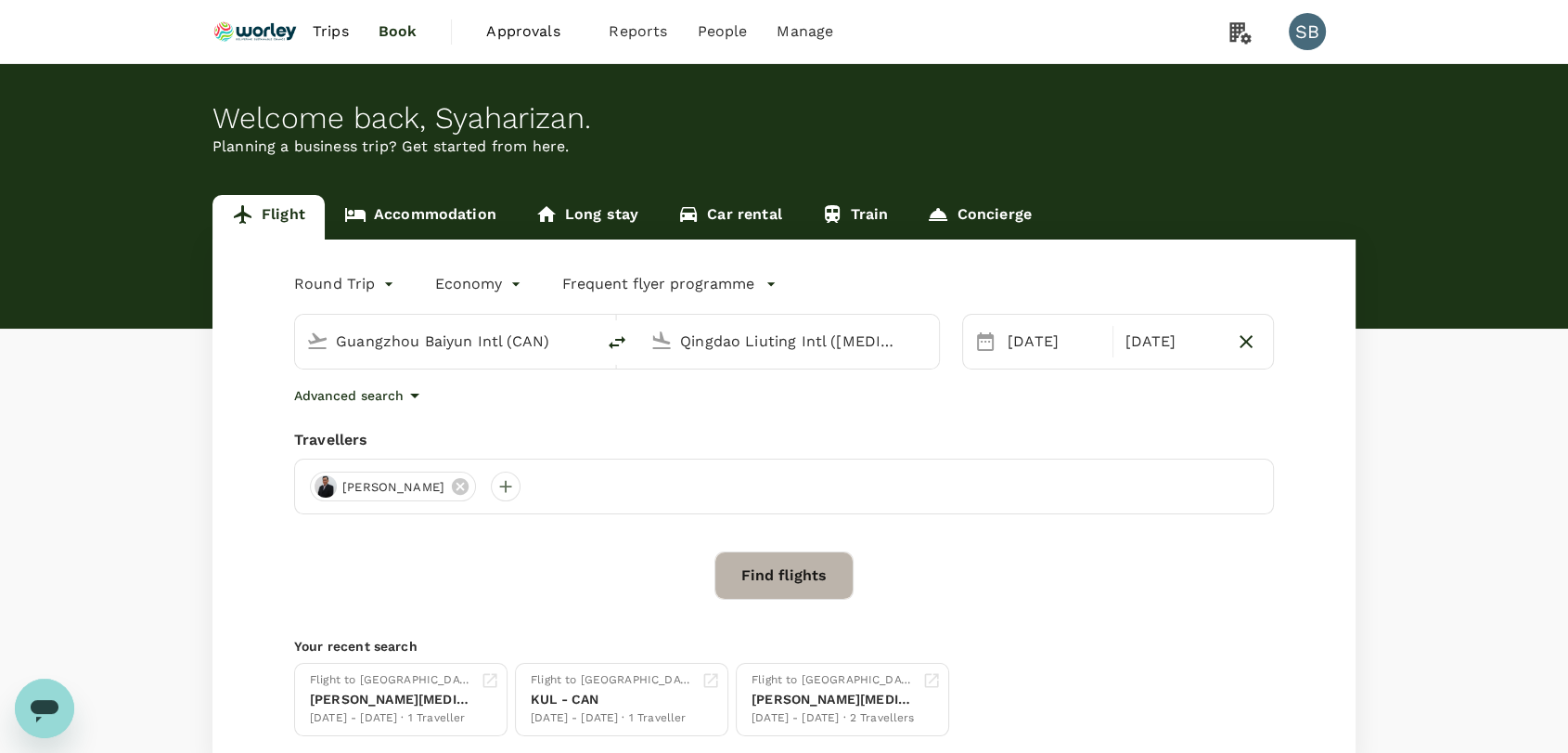
click at [794, 587] on button "Find flights" at bounding box center [784, 576] width 139 height 48
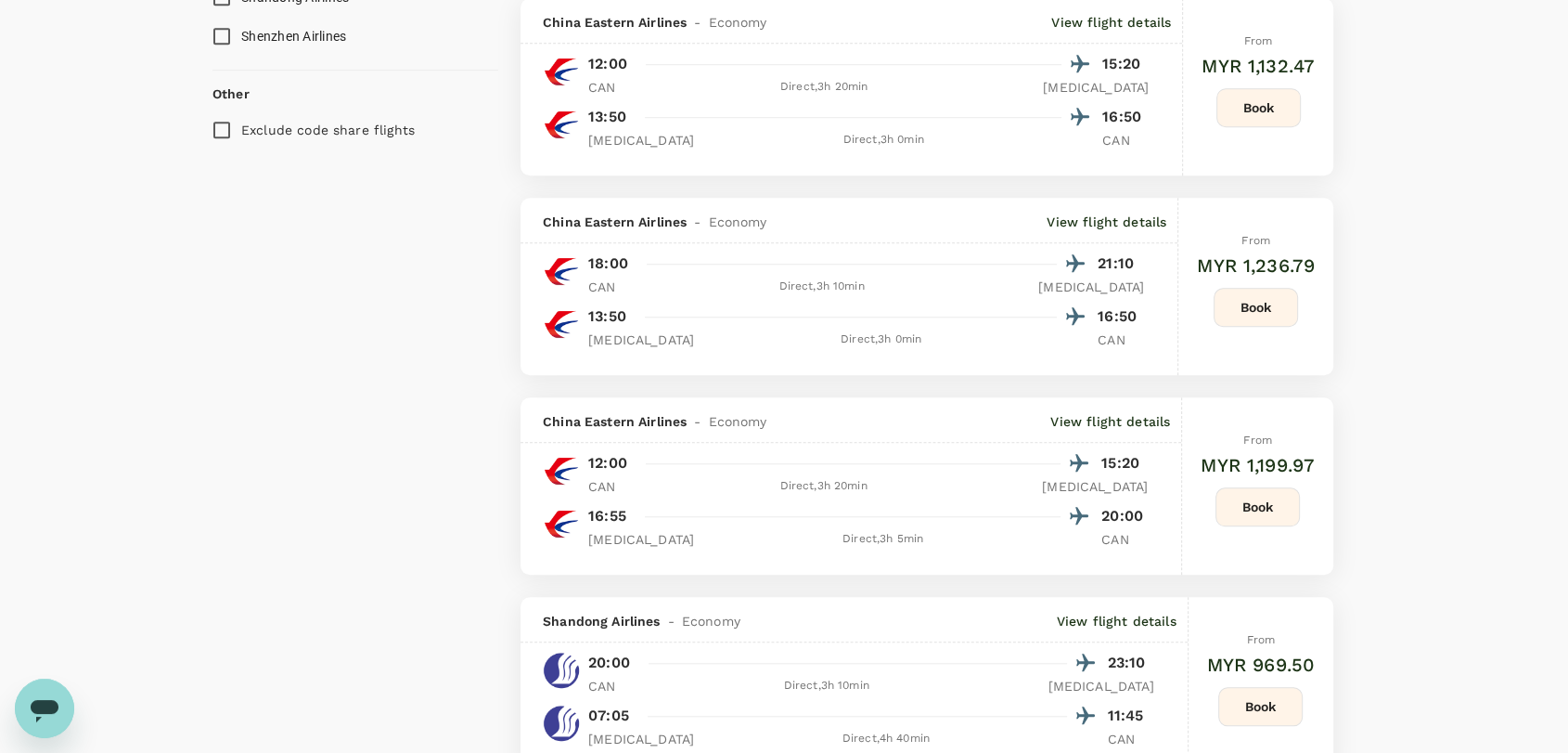
scroll to position [1032, 0]
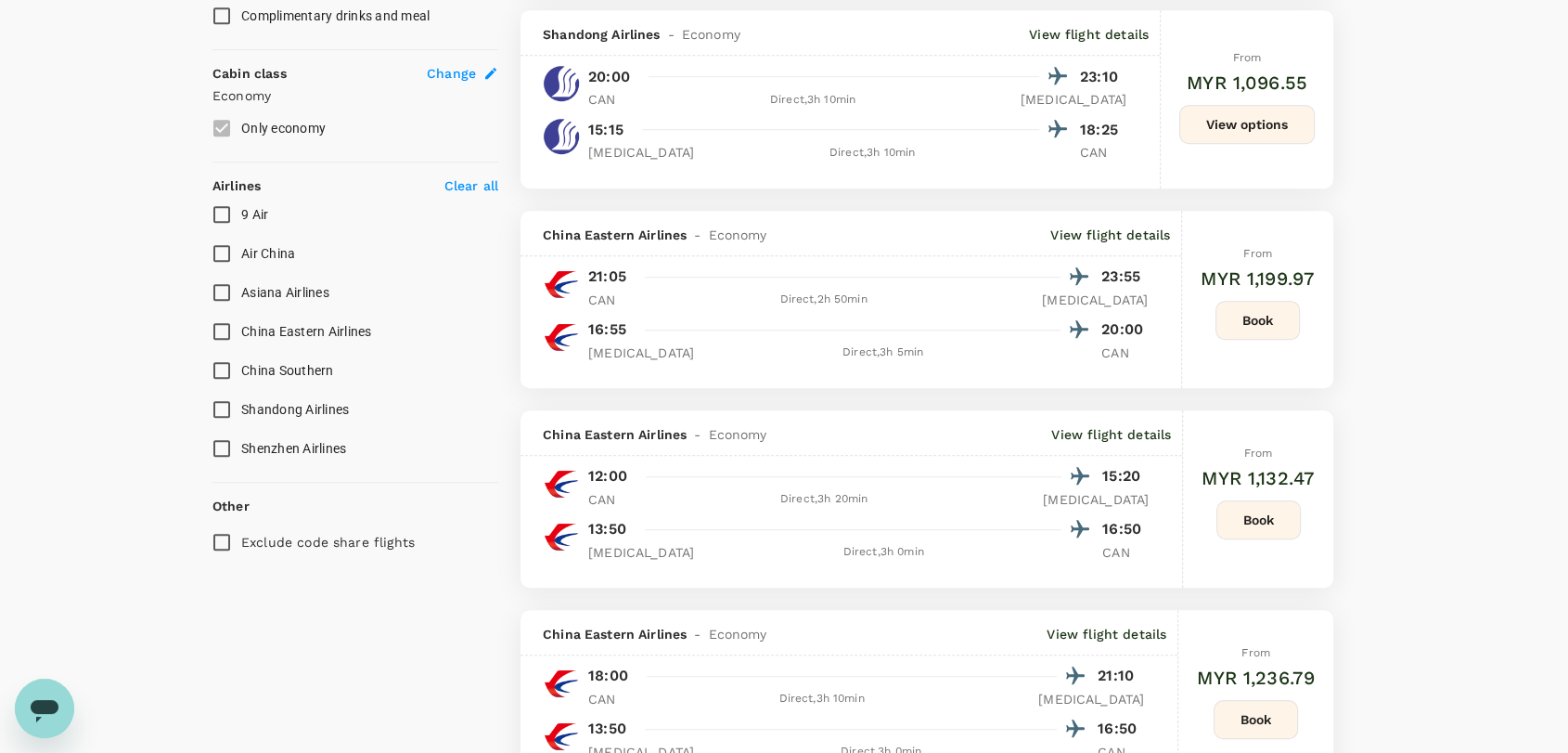
click at [226, 359] on input "China Southern" at bounding box center [221, 370] width 39 height 39
checkbox input "true"
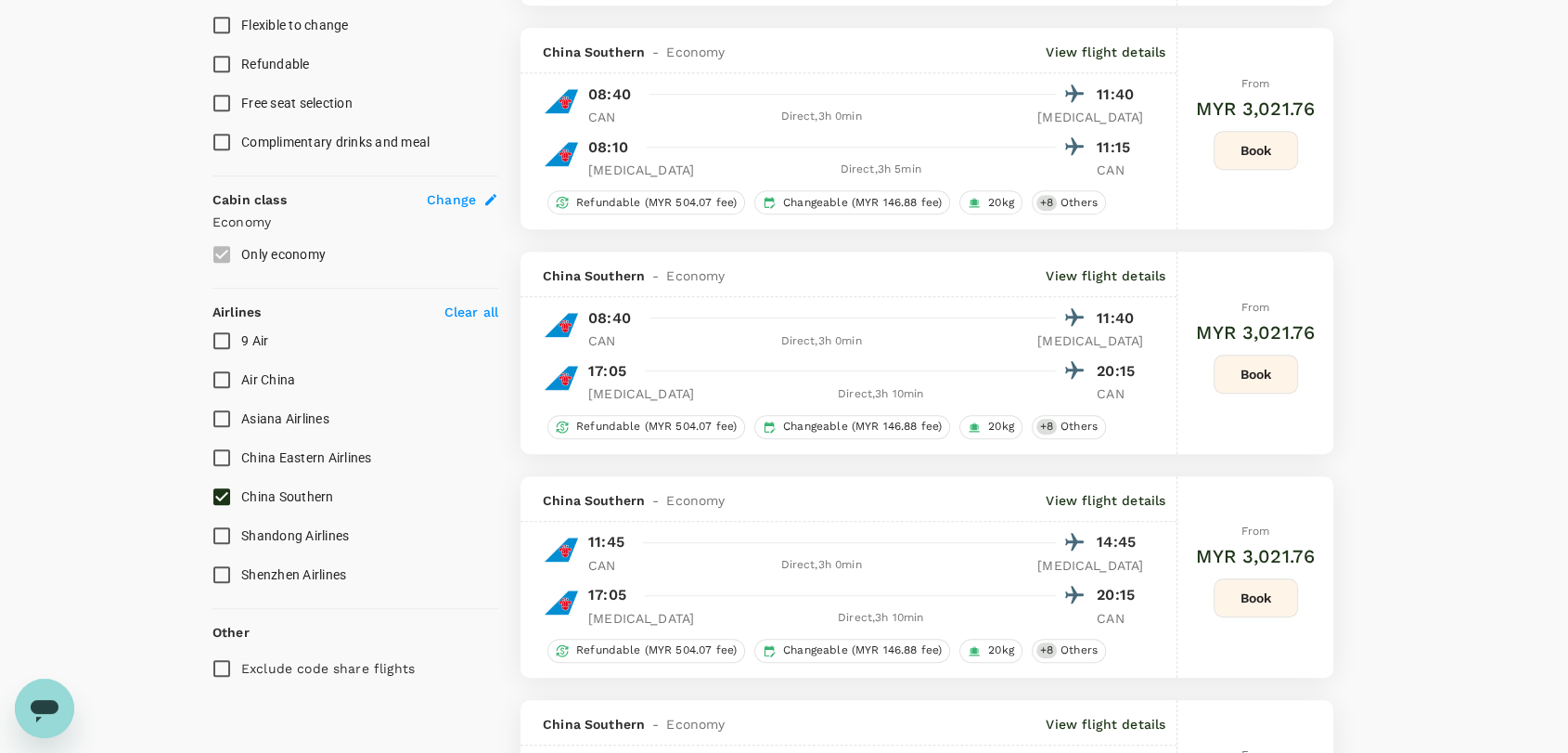
type input "MYR"
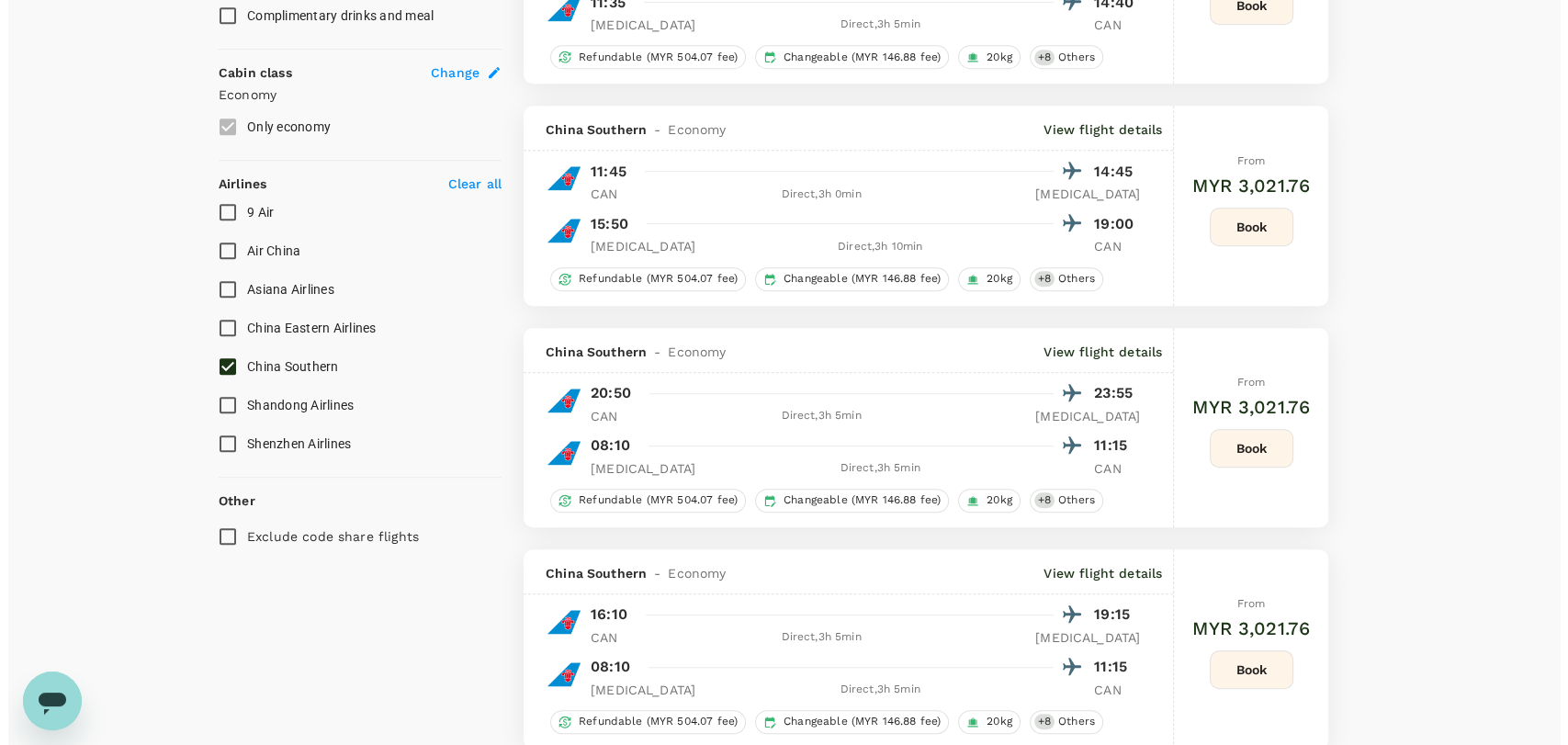
scroll to position [1123, 0]
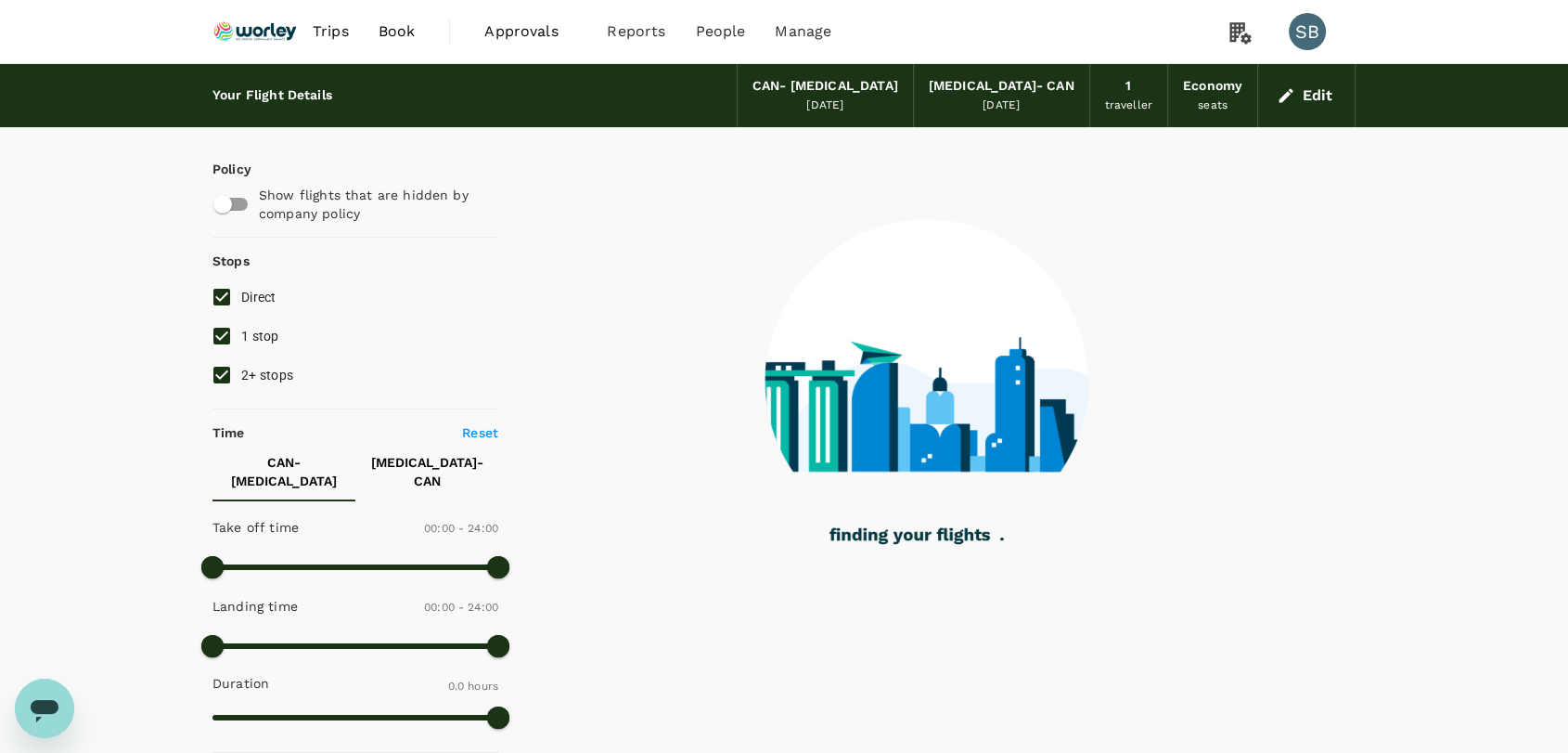
click at [251, 31] on img at bounding box center [255, 31] width 85 height 41
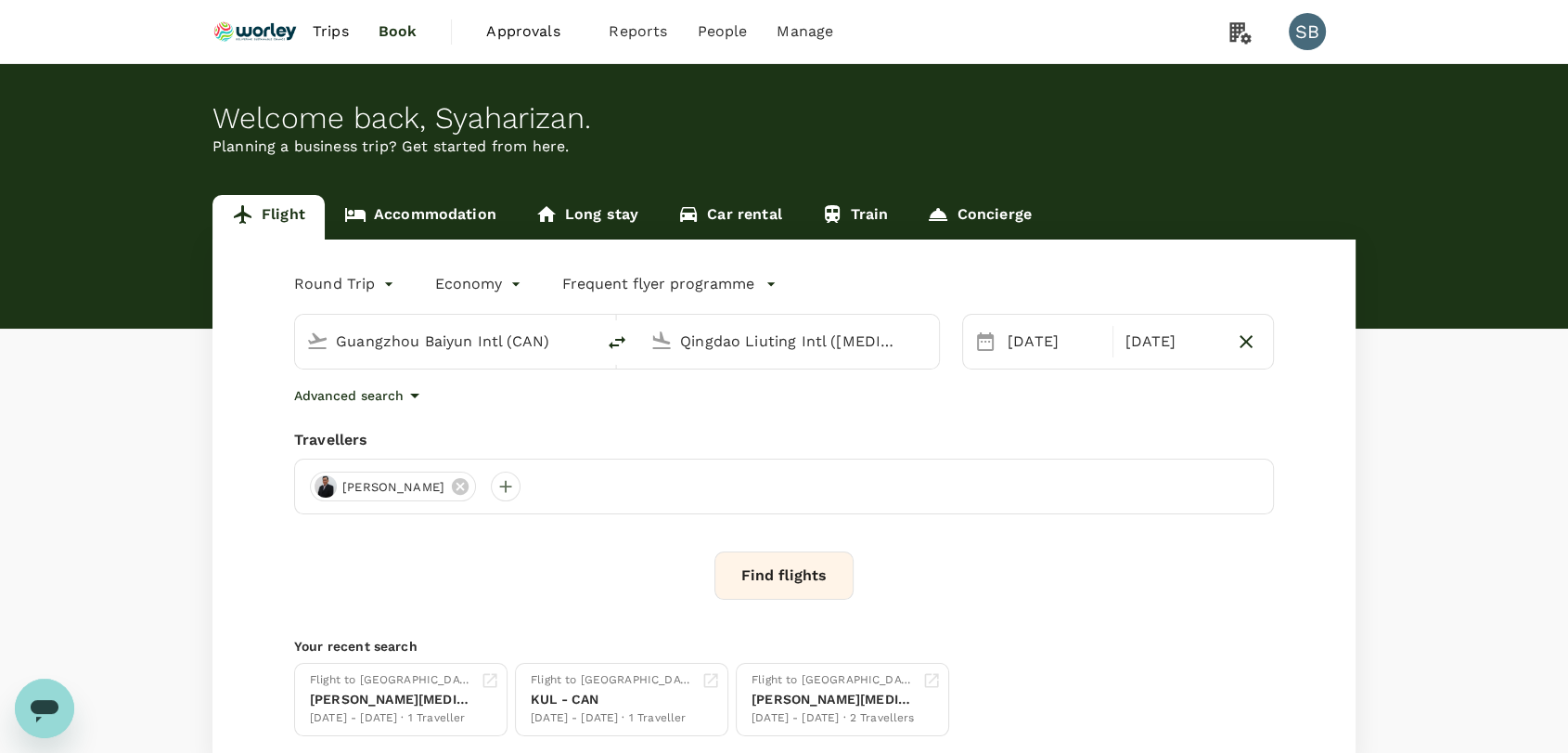
type input "Guangzhou Baiyun Intl (CAN)"
type input "Qingdao Liuting Intl ([MEDICAL_DATA])"
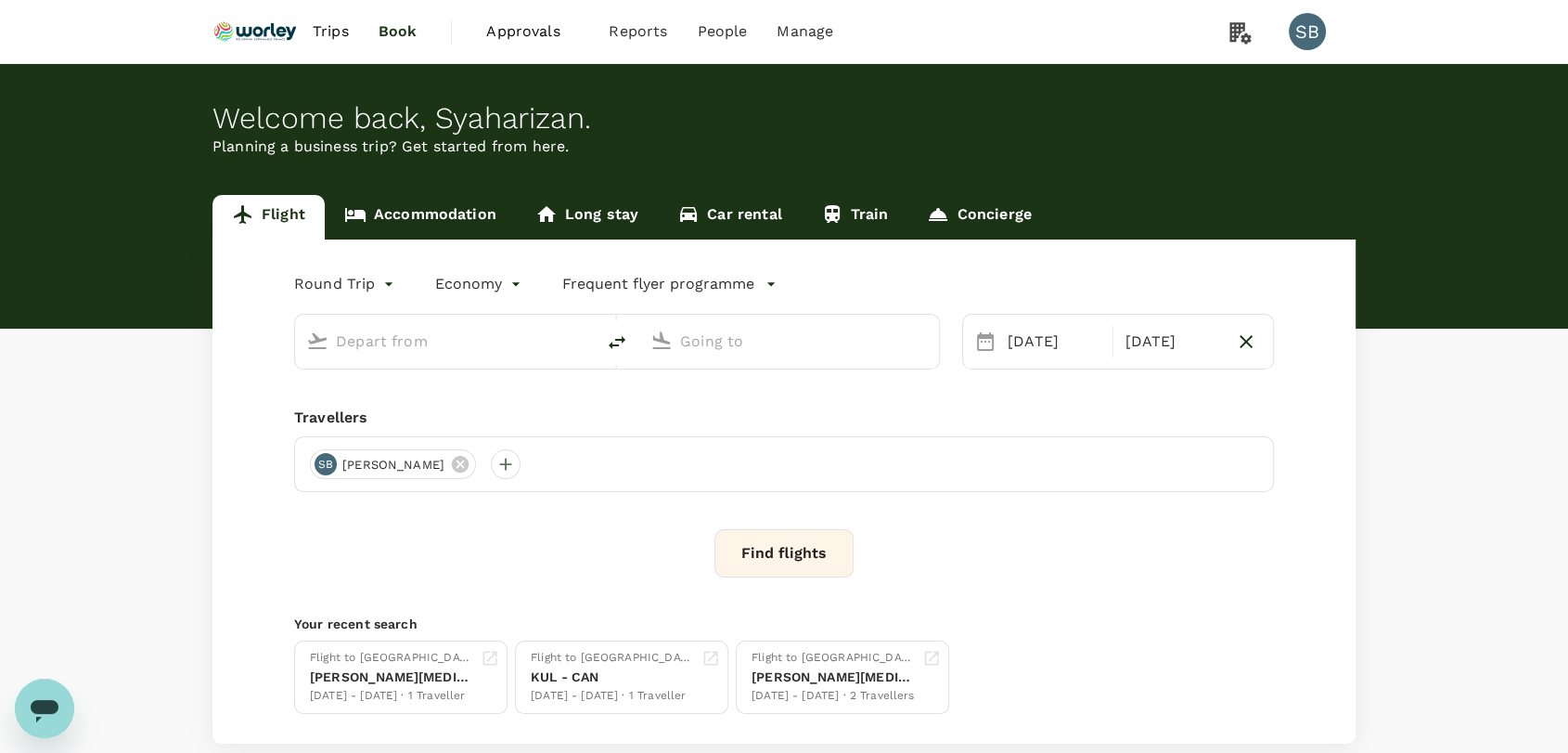
type input "Guangzhou Baiyun Intl (CAN)"
type input "Qingdao Liuting Intl ([MEDICAL_DATA])"
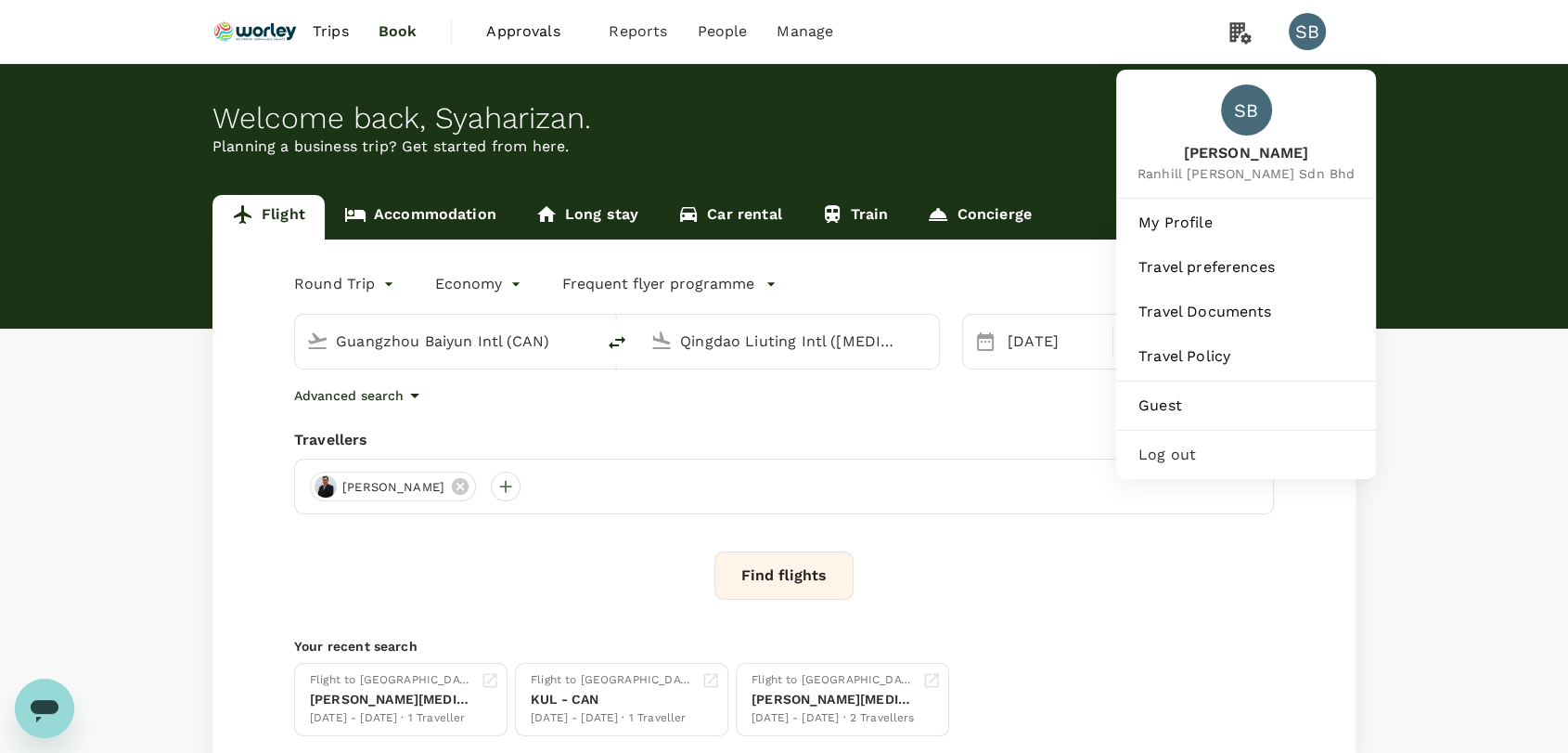
click at [1212, 455] on span "Log out" at bounding box center [1245, 455] width 215 height 22
